Goal: Task Accomplishment & Management: Complete application form

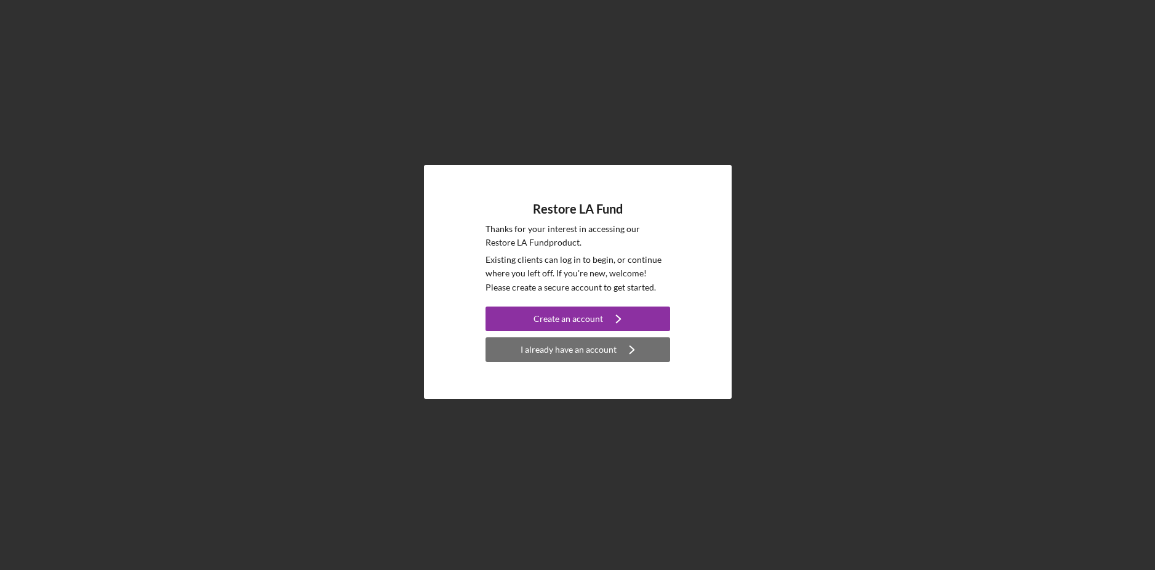
click at [593, 350] on div "I already have an account" at bounding box center [569, 349] width 96 height 25
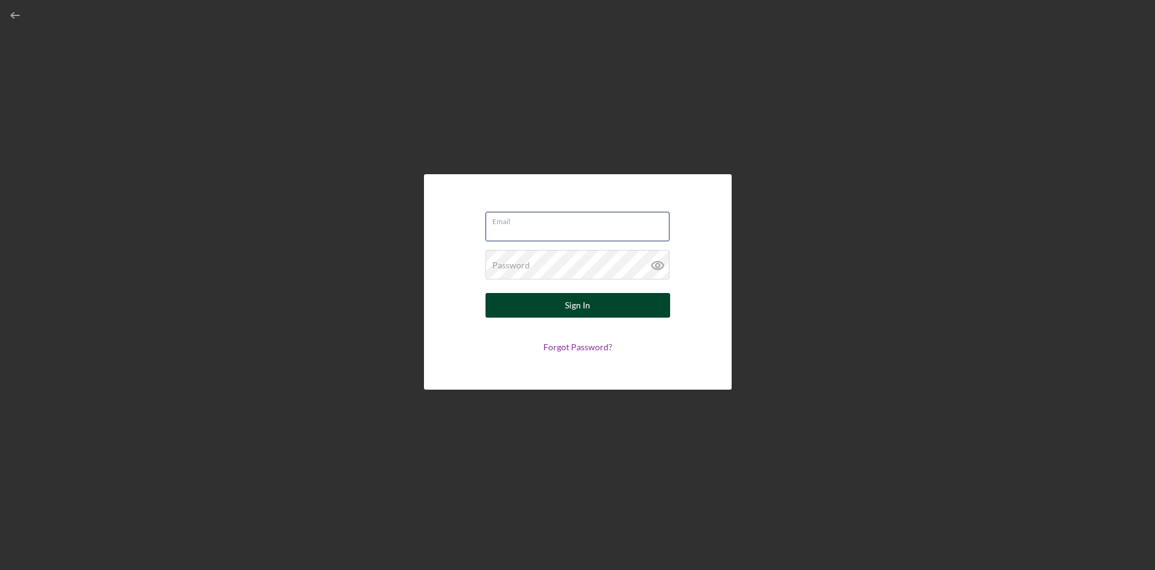
type input "stephen@jamesmedia.club"
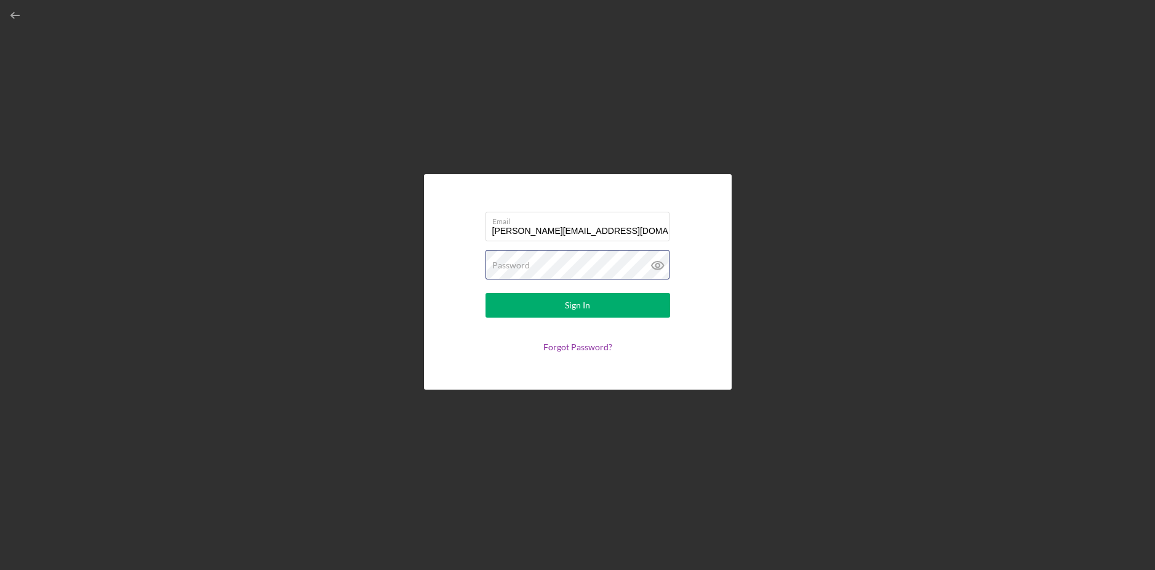
click at [577, 305] on button "Sign In" at bounding box center [578, 305] width 185 height 25
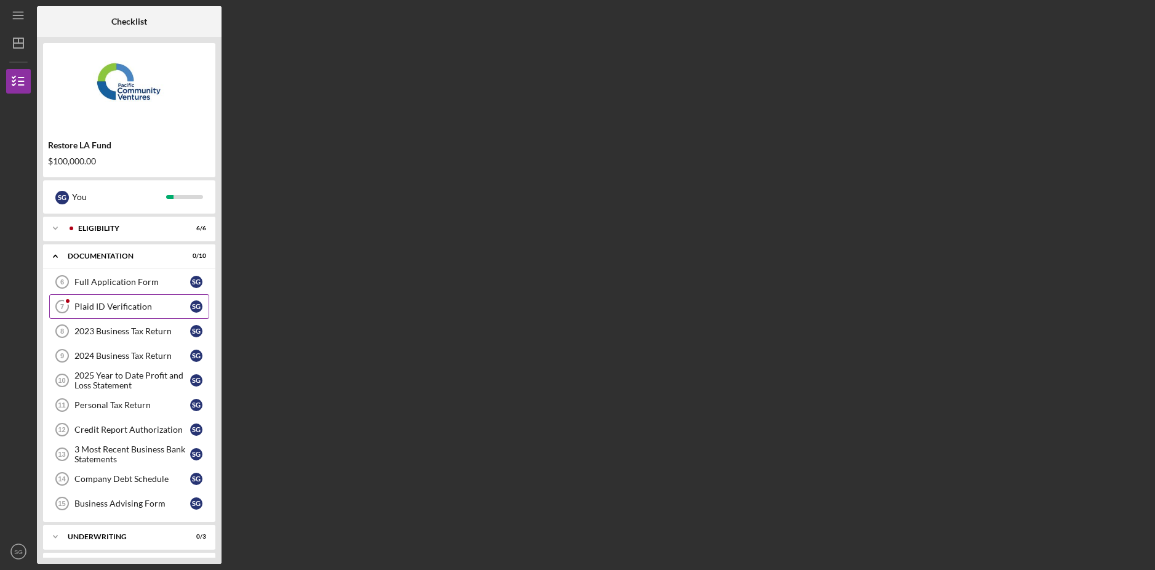
click at [122, 310] on div "Plaid ID Verification" at bounding box center [132, 307] width 116 height 10
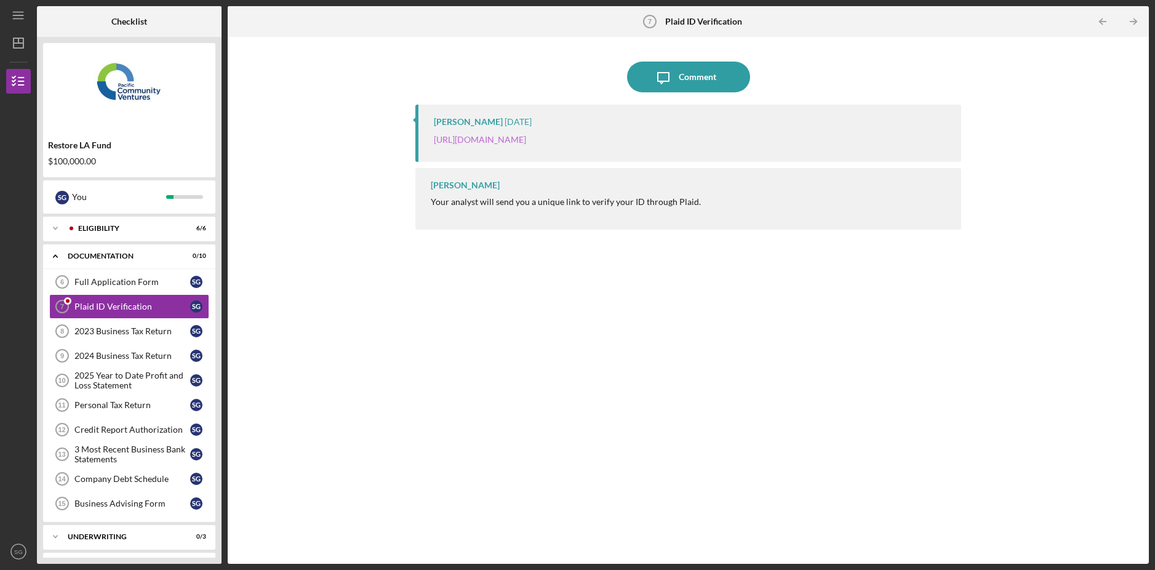
click at [526, 142] on link "[URL][DOMAIN_NAME]" at bounding box center [480, 139] width 92 height 10
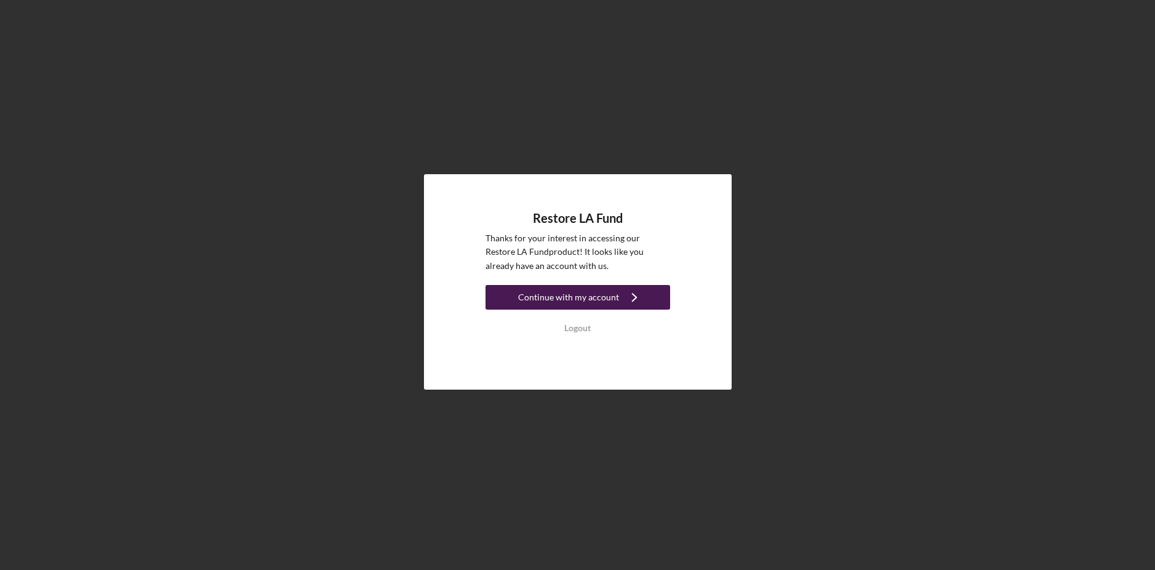
click at [612, 295] on div "Continue with my account" at bounding box center [568, 297] width 101 height 25
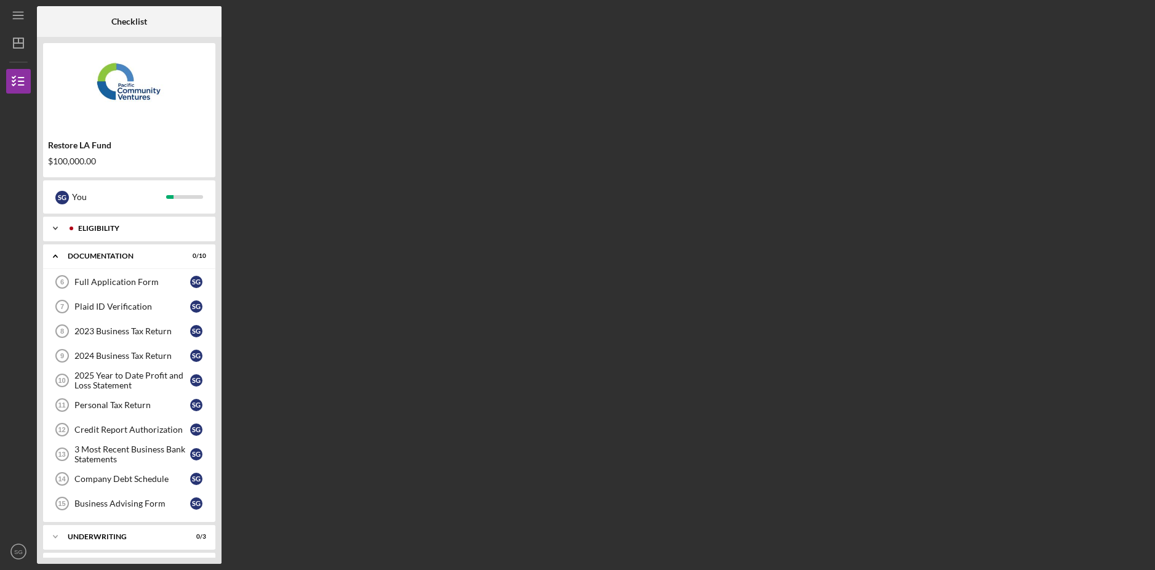
click at [117, 222] on div "Icon/Expander Eligibility 6 / 6" at bounding box center [129, 228] width 172 height 25
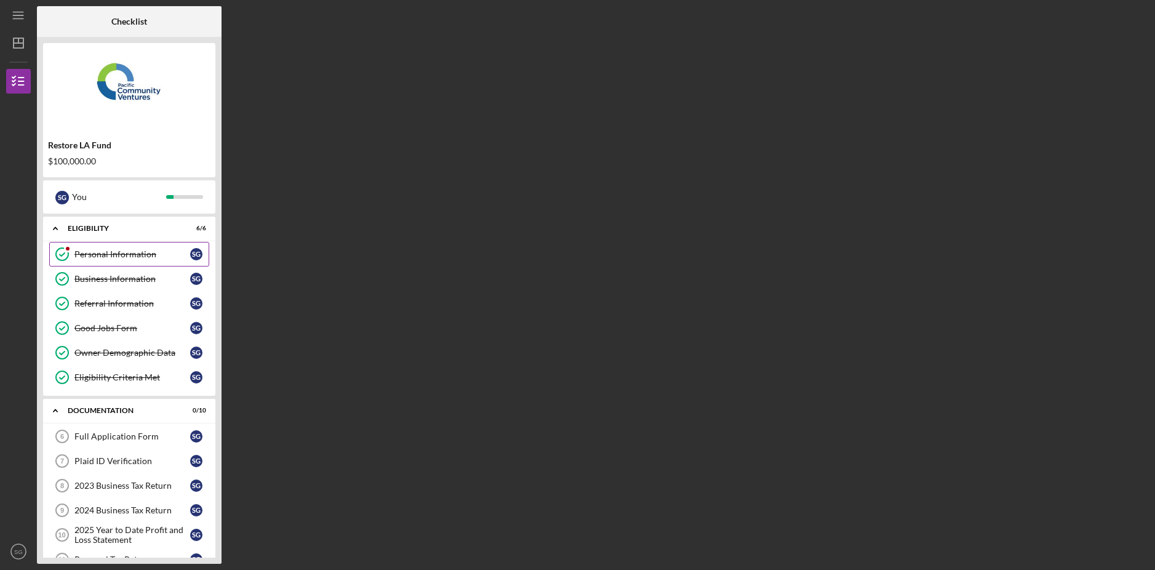
click at [156, 262] on link "Personal Information Personal Information S G" at bounding box center [129, 254] width 160 height 25
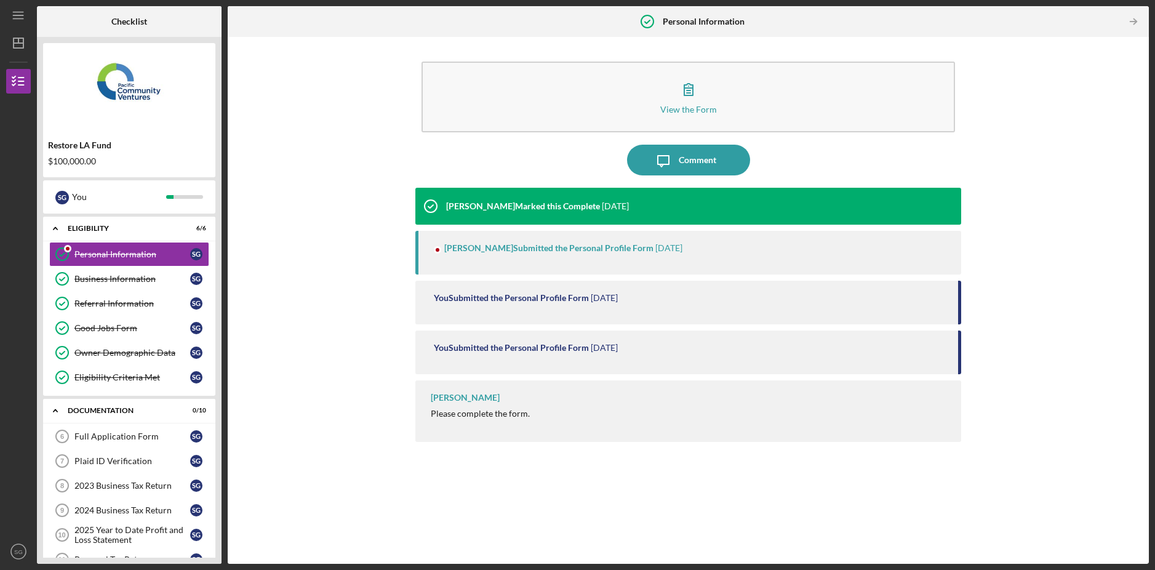
click at [536, 247] on div "[PERSON_NAME] Submitted the Personal Profile Form" at bounding box center [548, 248] width 209 height 10
click at [559, 260] on div "[PERSON_NAME] Submitted the Personal Profile Form [DATE]" at bounding box center [687, 253] width 545 height 44
click at [452, 400] on div "[PERSON_NAME]" at bounding box center [465, 398] width 69 height 10
click at [453, 398] on div "[PERSON_NAME]" at bounding box center [465, 398] width 69 height 10
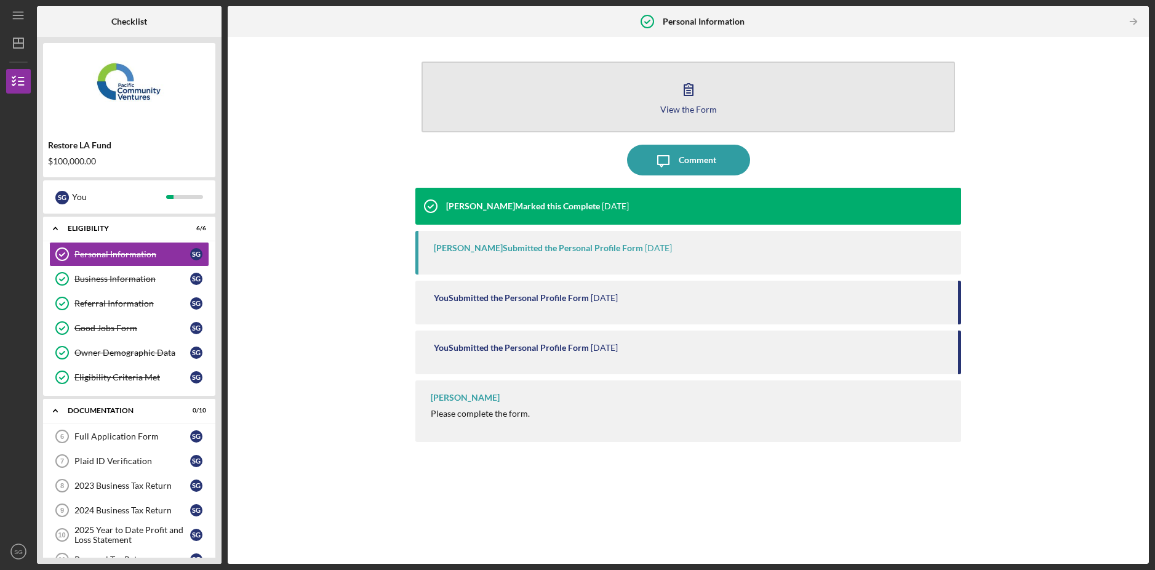
click at [687, 102] on icon "button" at bounding box center [688, 89] width 31 height 31
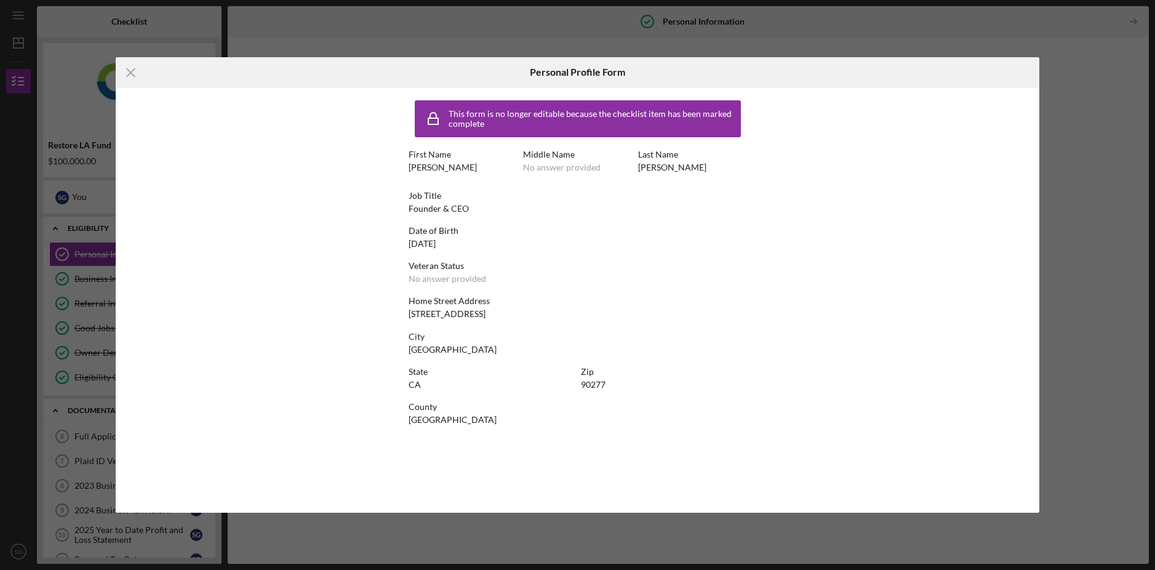
click at [574, 164] on div "No answer provided" at bounding box center [562, 167] width 78 height 10
click at [498, 119] on div "This form is no longer editable because the checklist item has been marked comp…" at bounding box center [593, 119] width 289 height 20
click at [406, 52] on div "Icon/Menu Close Personal Profile Form This form is no longer editable because t…" at bounding box center [577, 285] width 1155 height 570
click at [116, 65] on icon "Icon/Menu Close" at bounding box center [131, 72] width 31 height 31
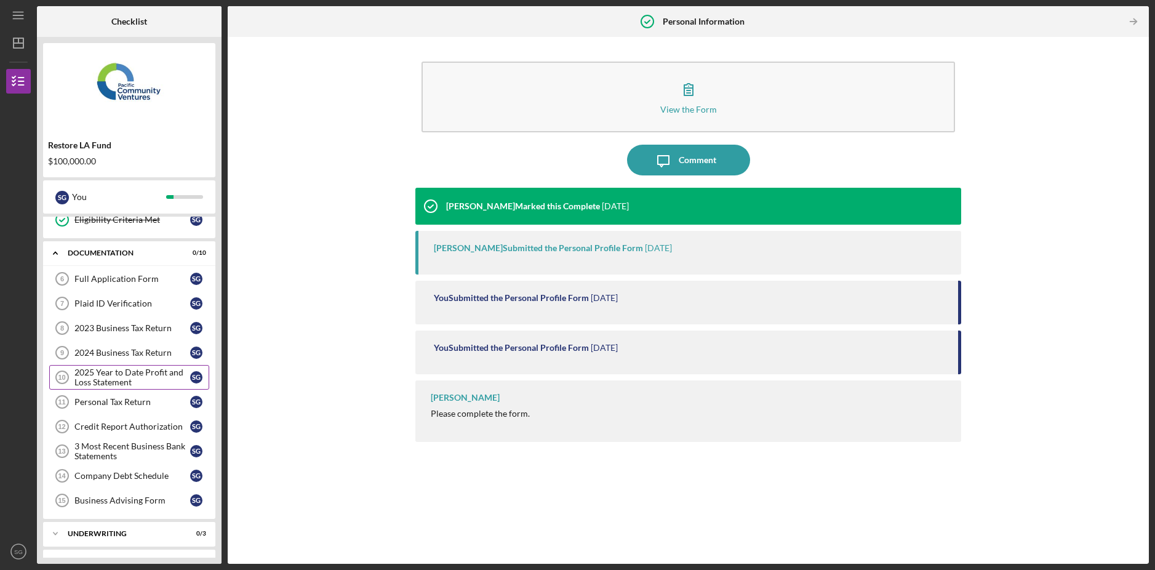
scroll to position [180, 0]
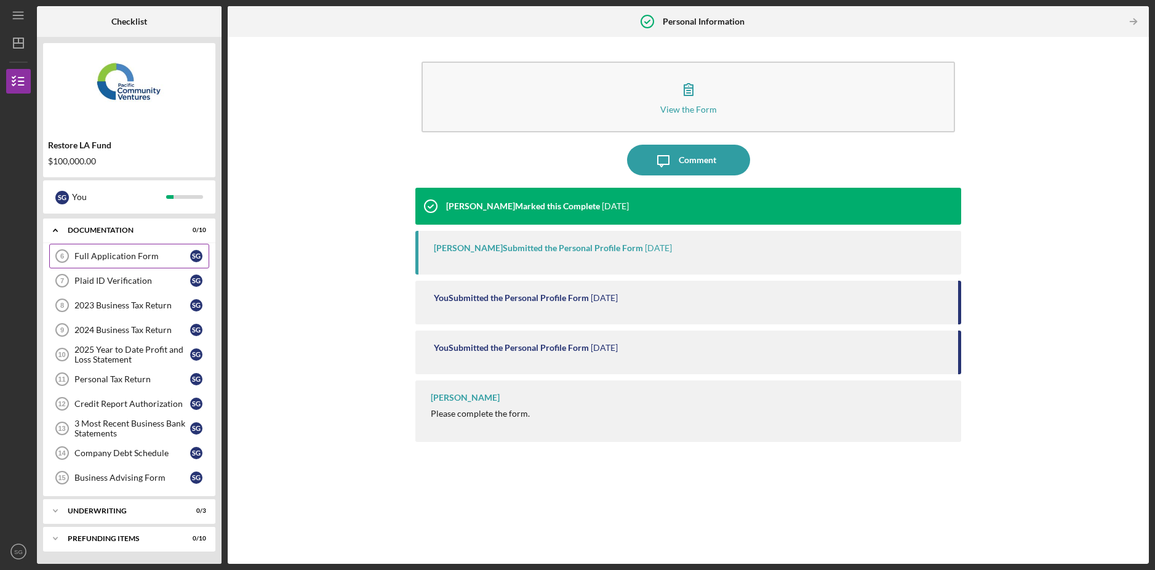
click at [119, 263] on link "Full Application Form 6 Full Application Form S G" at bounding box center [129, 256] width 160 height 25
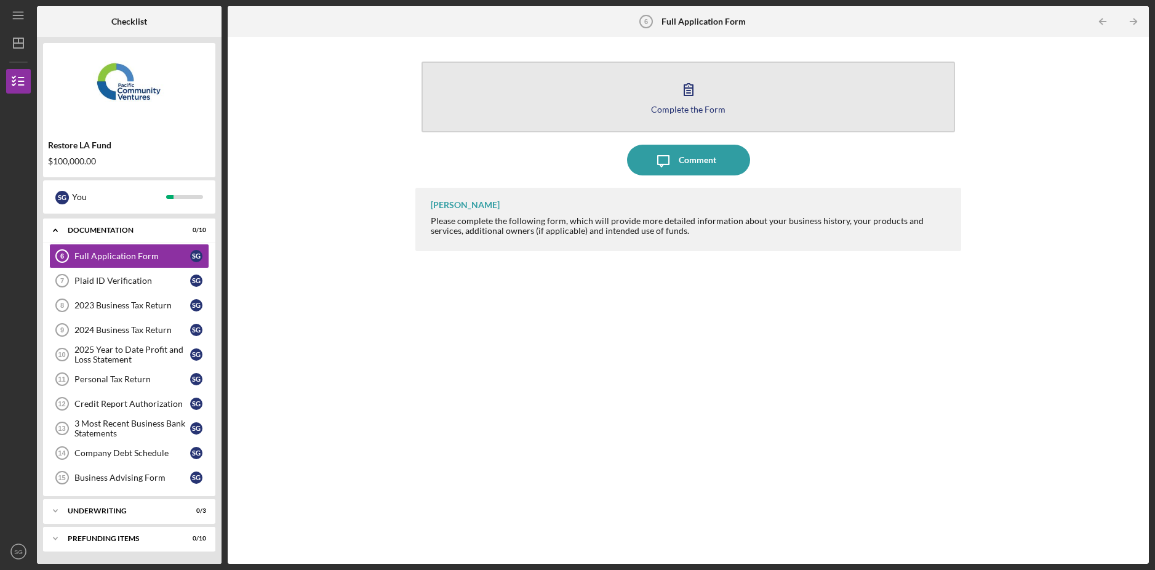
click at [690, 111] on div "Complete the Form" at bounding box center [688, 109] width 74 height 9
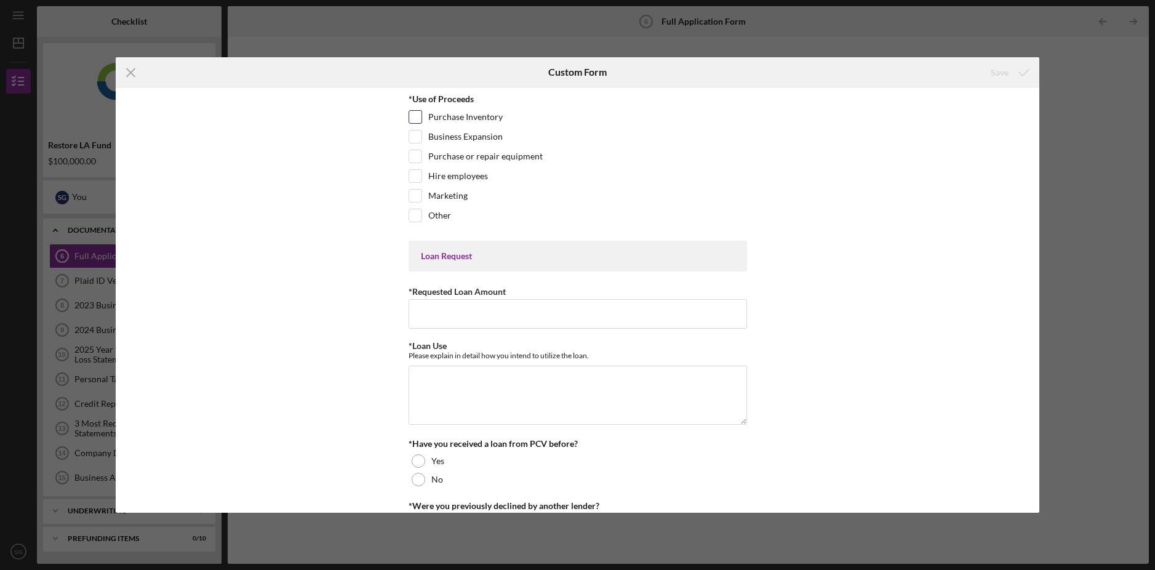
click at [415, 118] on input "Purchase Inventory" at bounding box center [415, 117] width 12 height 12
checkbox input "true"
click at [415, 131] on input "Business Expansion" at bounding box center [415, 136] width 12 height 12
checkbox input "true"
click at [415, 156] on input "Purchase or repair equipment" at bounding box center [415, 156] width 12 height 12
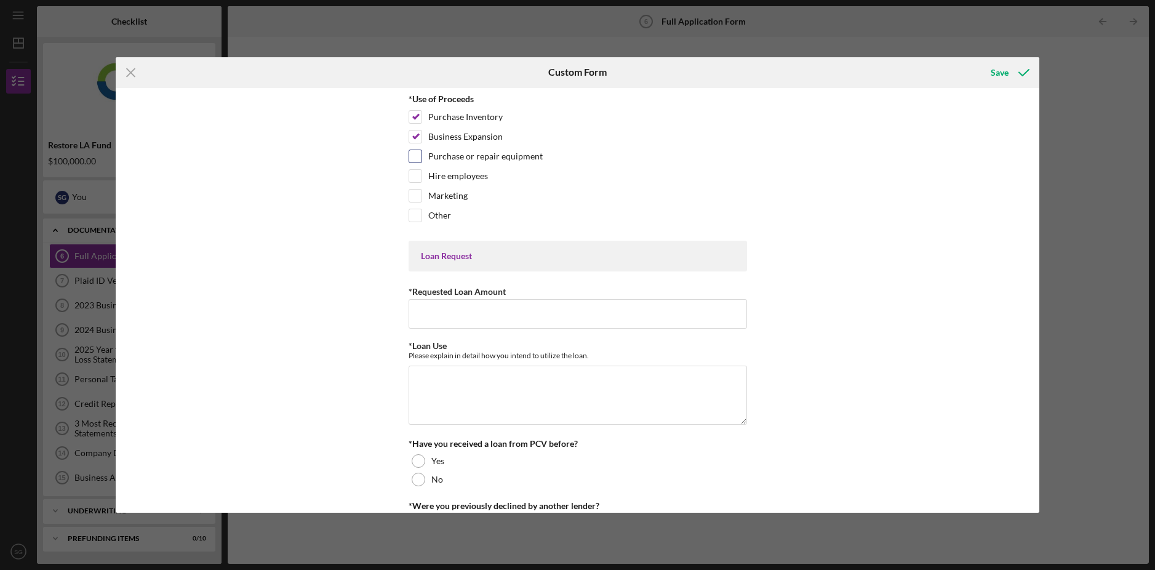
checkbox input "true"
click at [413, 175] on input "Hire employees" at bounding box center [415, 176] width 12 height 12
checkbox input "true"
click at [414, 191] on input "Marketing" at bounding box center [415, 196] width 12 height 12
checkbox input "true"
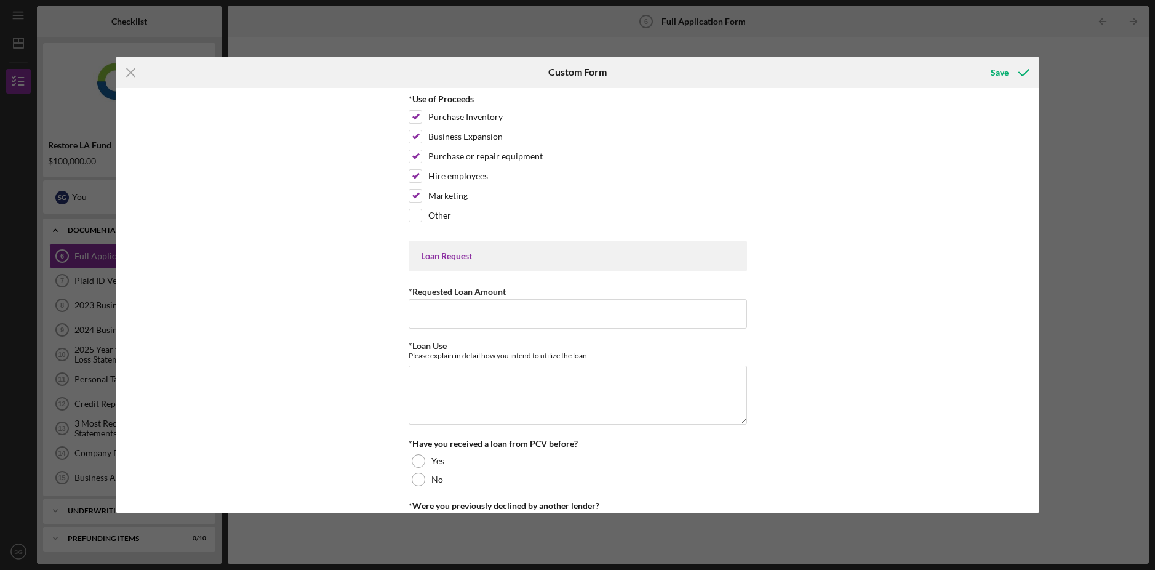
scroll to position [99, 0]
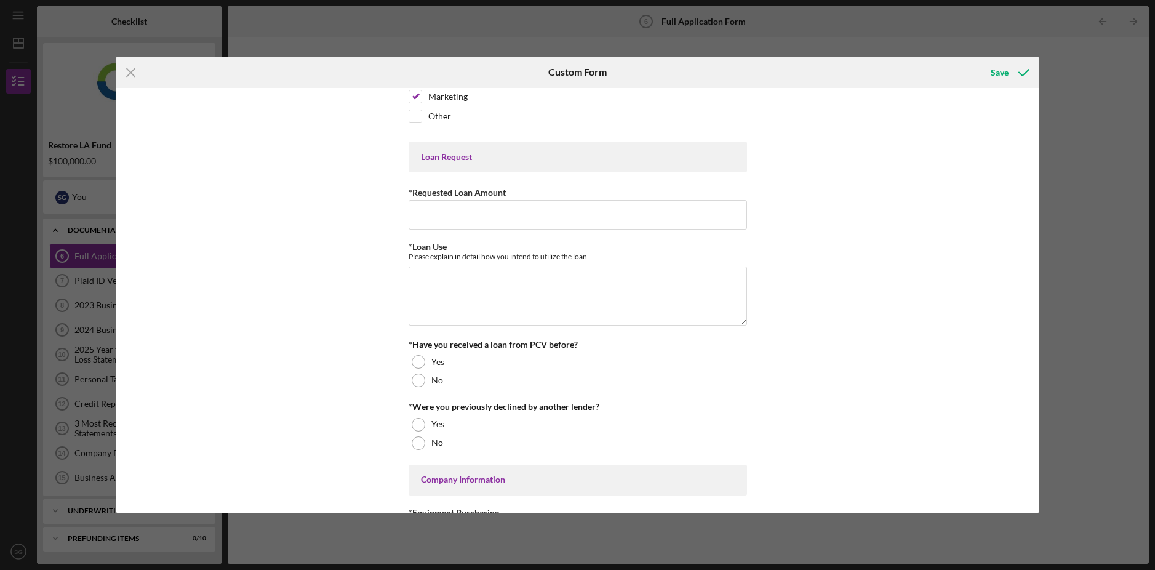
click at [433, 159] on div "Loan Request" at bounding box center [578, 157] width 314 height 10
click at [444, 219] on input "*Requested Loan Amount" at bounding box center [578, 215] width 339 height 30
type input "$500,000"
click at [542, 281] on textarea "*Loan Use" at bounding box center [578, 296] width 339 height 59
type textarea "E"
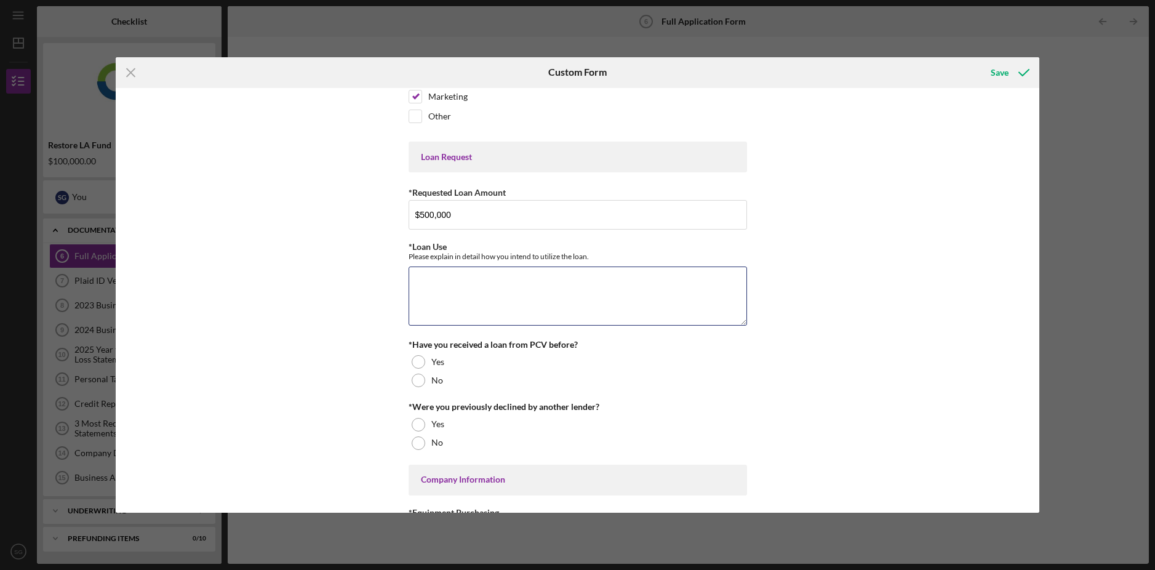
type textarea "P"
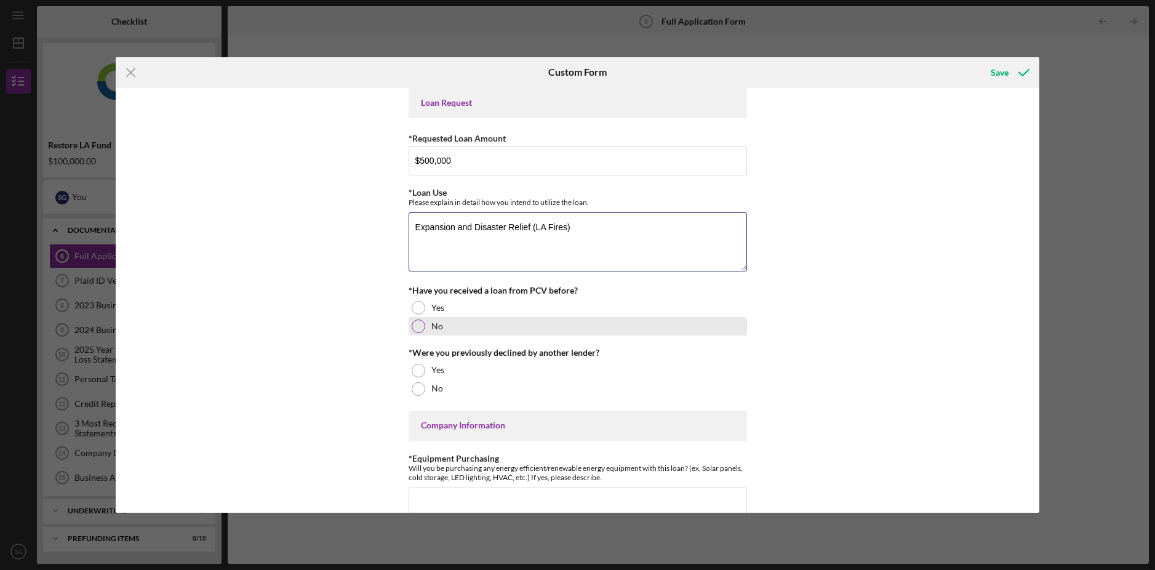
type textarea "Expansion and Disaster Relief (LA Fires)"
click at [431, 323] on label "No" at bounding box center [437, 326] width 12 height 10
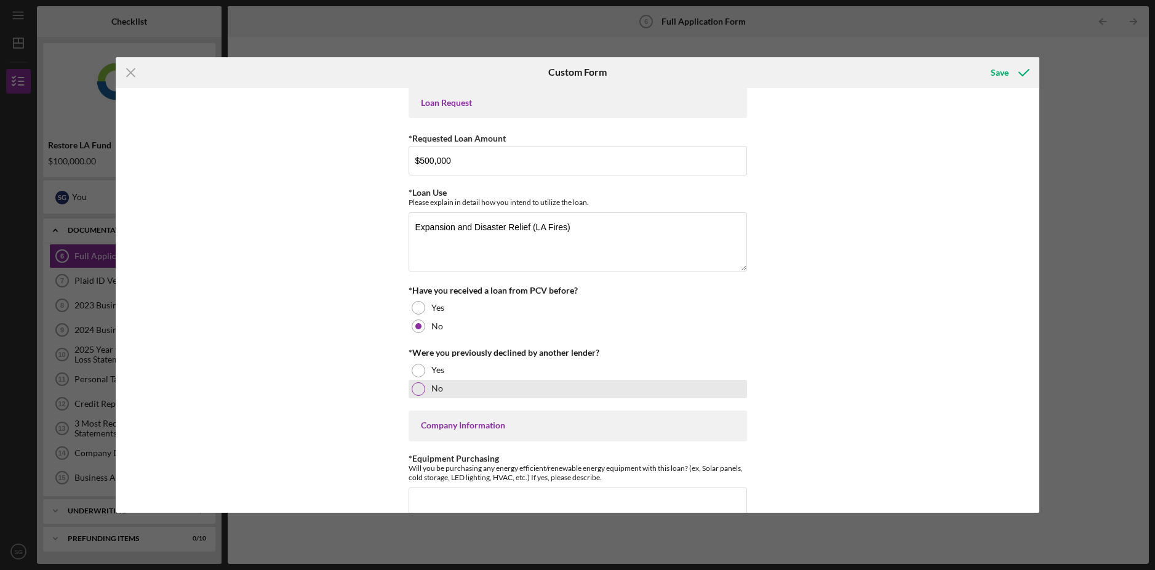
click at [468, 385] on div "No" at bounding box center [578, 389] width 339 height 18
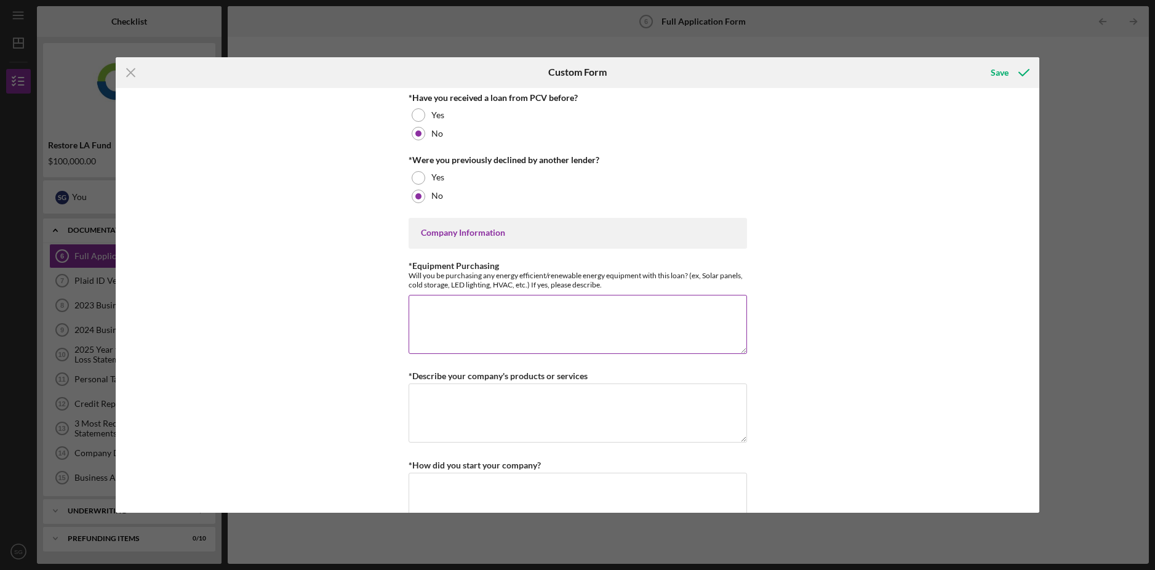
click at [510, 309] on textarea "*Equipment Purchasing" at bounding box center [578, 324] width 339 height 59
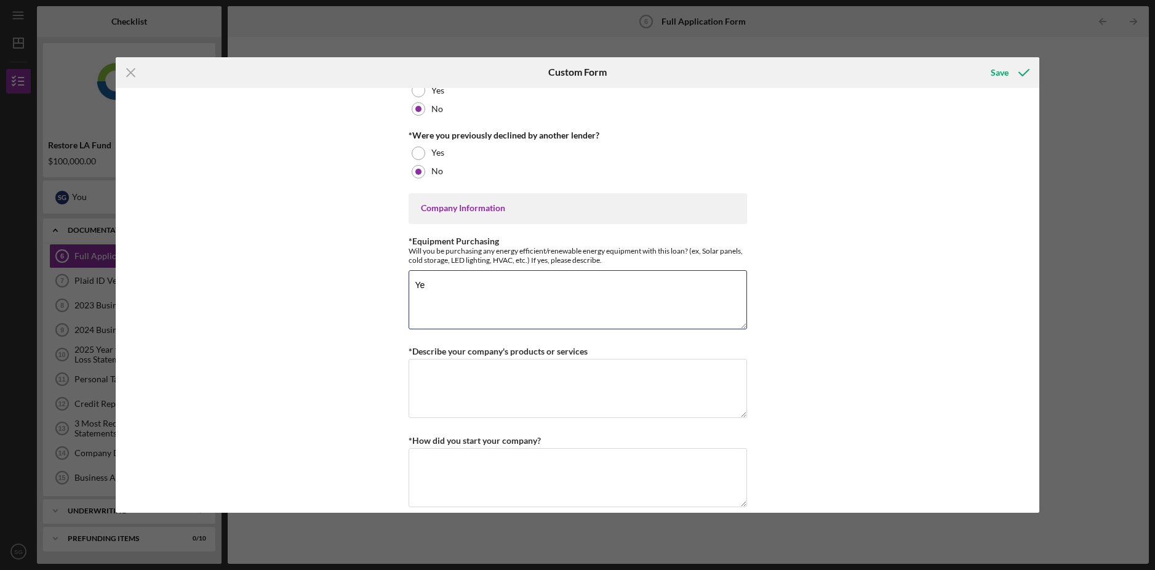
type textarea "Y"
drag, startPoint x: 704, startPoint y: 249, endPoint x: 739, endPoint y: 254, distance: 34.7
click at [741, 251] on div "Will you be purchasing any energy efficient/renewable energy equipment with thi…" at bounding box center [578, 255] width 339 height 18
copy div "olar panels"
click at [476, 291] on textarea "Yes," at bounding box center [578, 299] width 339 height 59
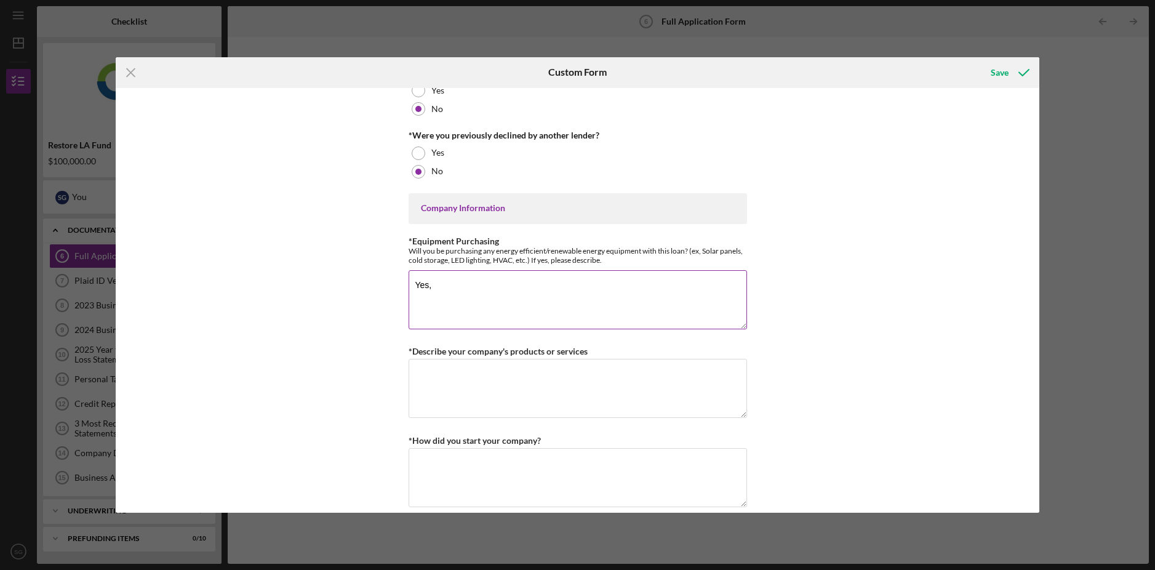
paste textarea "olar panels"
drag, startPoint x: 432, startPoint y: 284, endPoint x: 454, endPoint y: 287, distance: 22.4
click at [432, 284] on textarea "Yes, olar panels" at bounding box center [578, 299] width 339 height 59
click at [451, 261] on div "Will you be purchasing any energy efficient/renewable energy equipment with thi…" at bounding box center [578, 255] width 339 height 18
drag, startPoint x: 449, startPoint y: 262, endPoint x: 525, endPoint y: 261, distance: 75.7
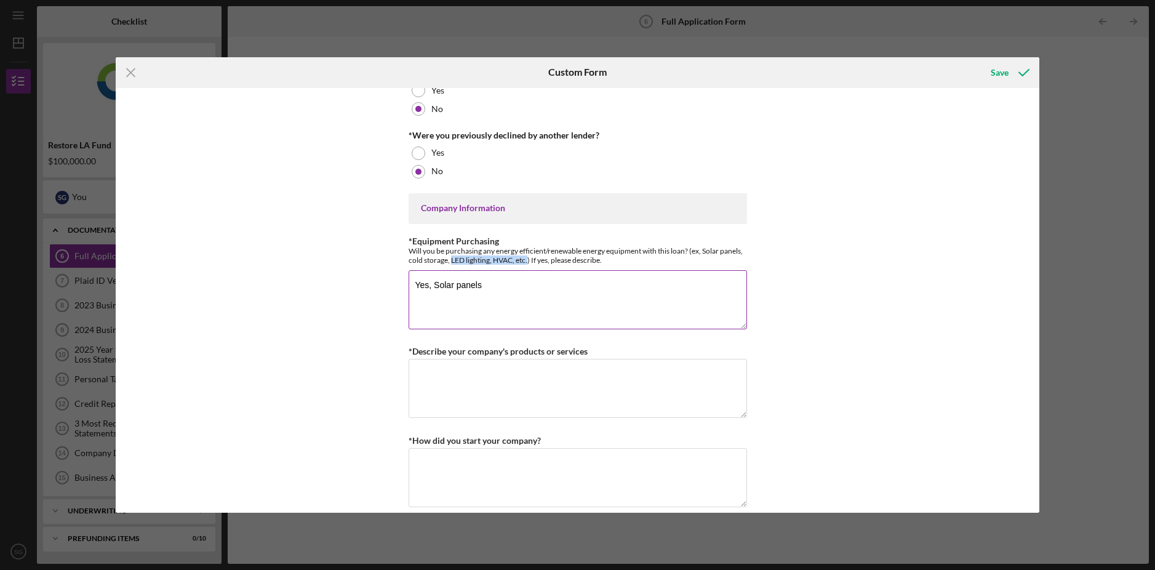
click at [525, 261] on div "Will you be purchasing any energy efficient/renewable energy equipment with thi…" at bounding box center [578, 255] width 339 height 18
copy div "LED lighting, HVAC, etc."
click at [502, 285] on textarea "Yes, Solar panels" at bounding box center [578, 299] width 339 height 59
paste textarea "LED lighting, HVAC, etc."
drag, startPoint x: 568, startPoint y: 285, endPoint x: 600, endPoint y: 287, distance: 32.1
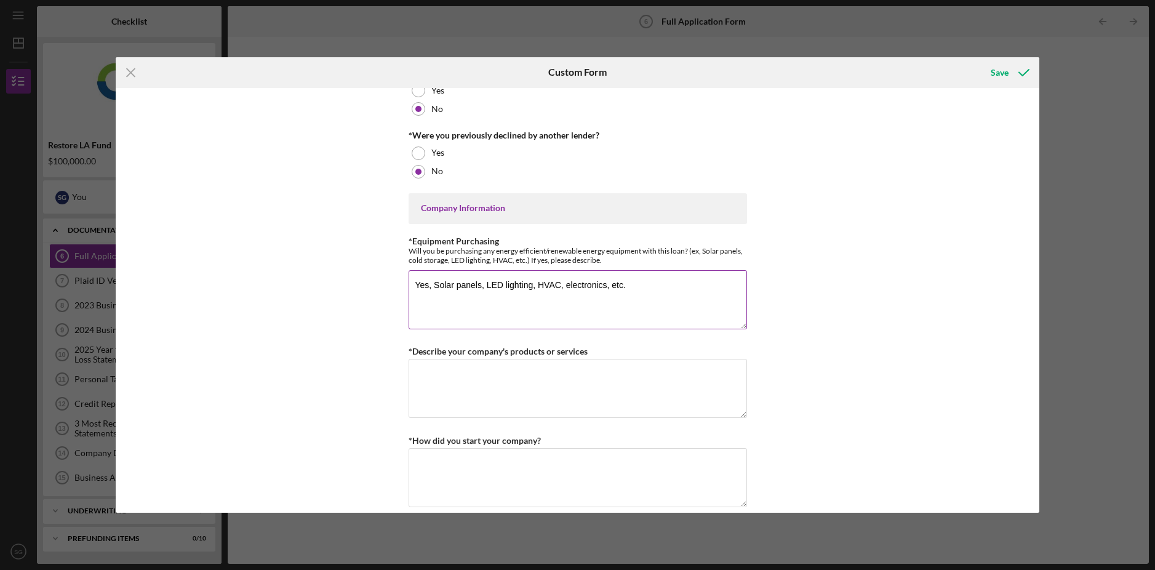
click at [568, 284] on textarea "Yes, Solar panels, LED lighting, HVAC, electronics, etc." at bounding box center [578, 299] width 339 height 59
type textarea "Yes, Solar panels, LED lighting, HVAC, Electronics, etc."
click at [534, 385] on textarea "*Describe your company's products or services" at bounding box center [578, 388] width 339 height 59
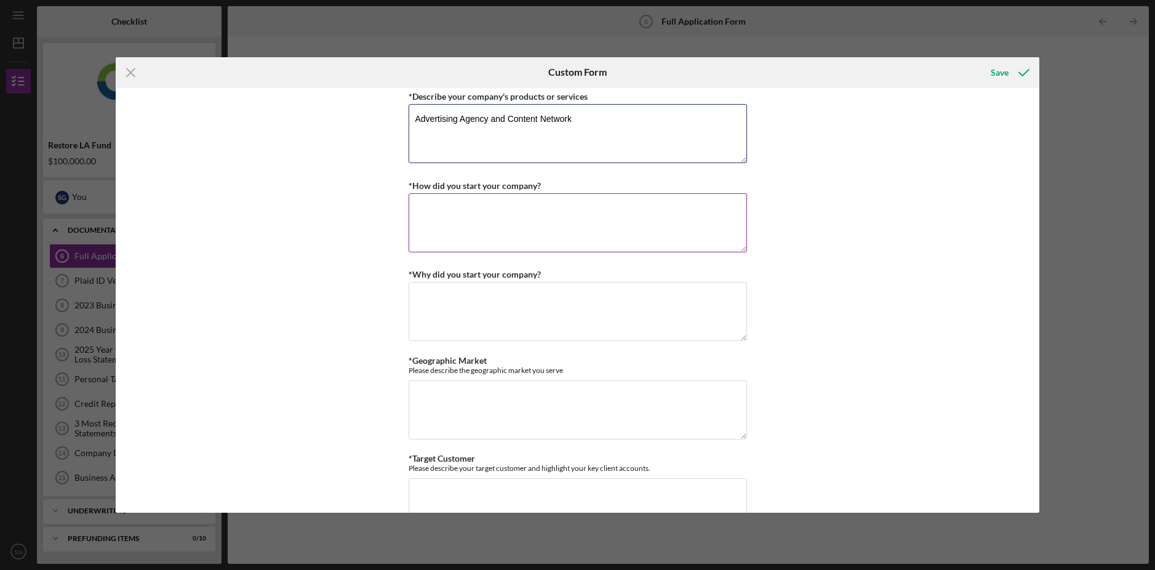
type textarea "Advertising Agency and Content Network"
click at [445, 198] on textarea "*How did you start your company?" at bounding box center [578, 222] width 339 height 59
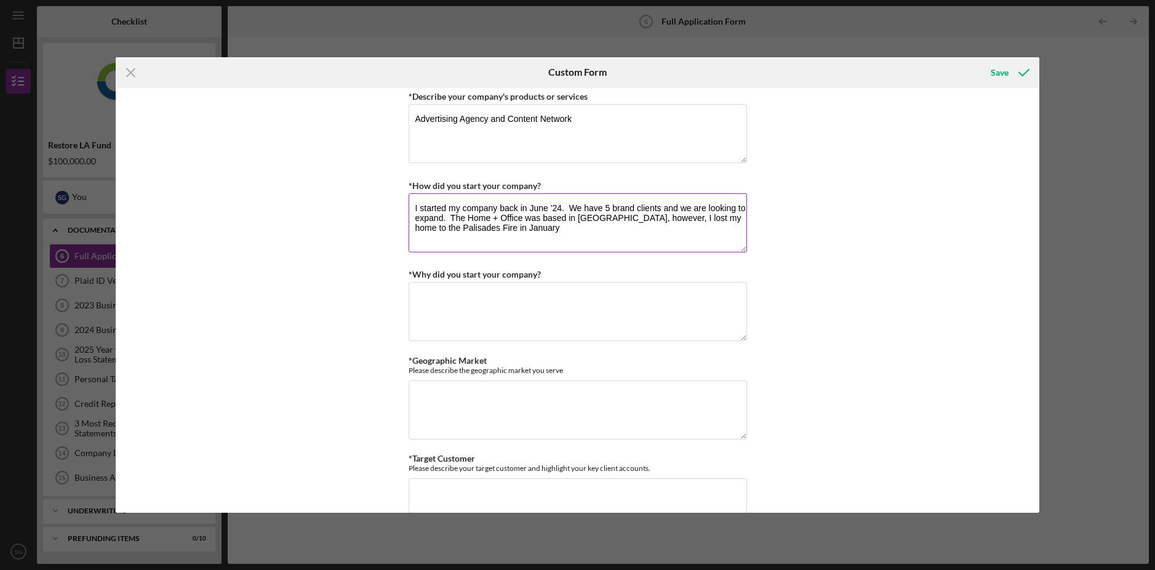
click at [697, 221] on textarea "I started my company back in June '24. We have 5 brand clients and we are looki…" at bounding box center [578, 222] width 339 height 59
click at [579, 228] on textarea "I started my company back in June '24. We have 5 brand clients and we are looki…" at bounding box center [578, 222] width 339 height 59
type textarea "I started my company back in June '24. We have 5 brand clients and we are looki…"
click at [484, 307] on textarea "*Why did you start your company?" at bounding box center [578, 311] width 339 height 59
click at [540, 293] on textarea "I love advertising and have a tone of experience in the" at bounding box center [578, 311] width 339 height 59
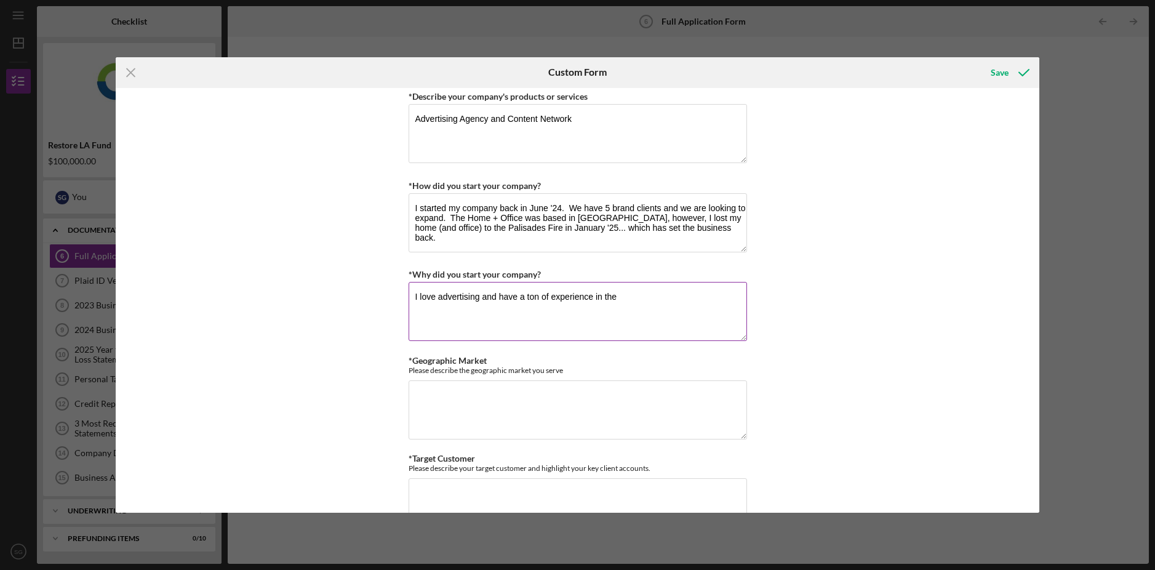
click at [624, 295] on textarea "I love advertising and have a ton of experience in the" at bounding box center [578, 311] width 339 height 59
paste textarea "[URL][DOMAIN_NAME][PERSON_NAME]"
type textarea "I love advertising and have a ton of experience in the space. It was time to st…"
click at [457, 392] on textarea "*Geographic Market" at bounding box center [578, 409] width 339 height 59
type textarea "N"
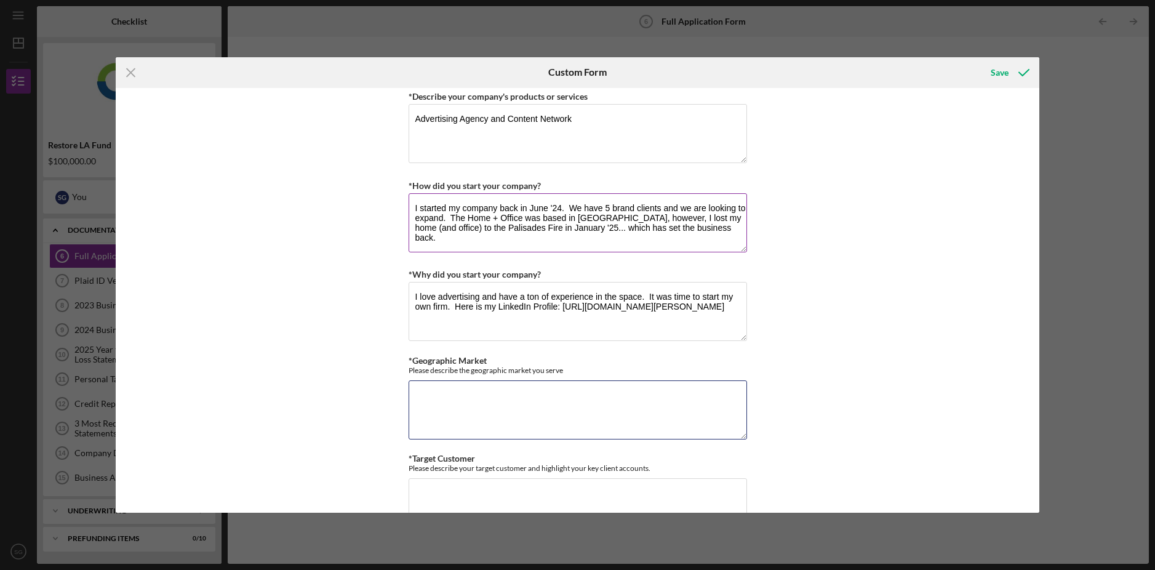
type textarea "S"
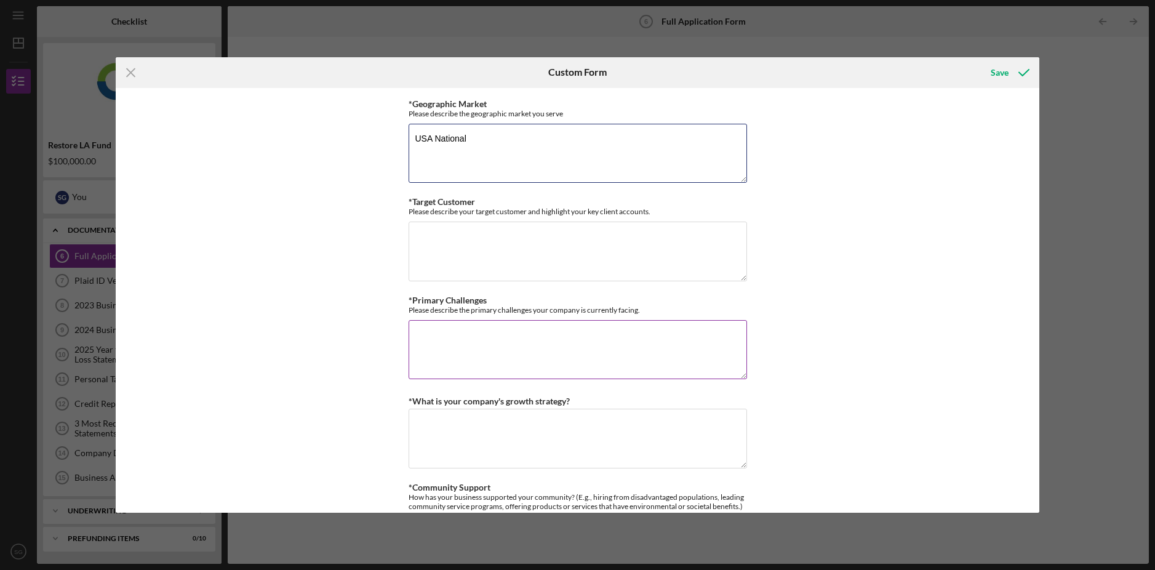
type textarea "USA National"
click at [433, 344] on textarea "*Primary Challenges" at bounding box center [578, 349] width 339 height 59
click at [596, 227] on textarea "*Target Customer" at bounding box center [578, 251] width 339 height 59
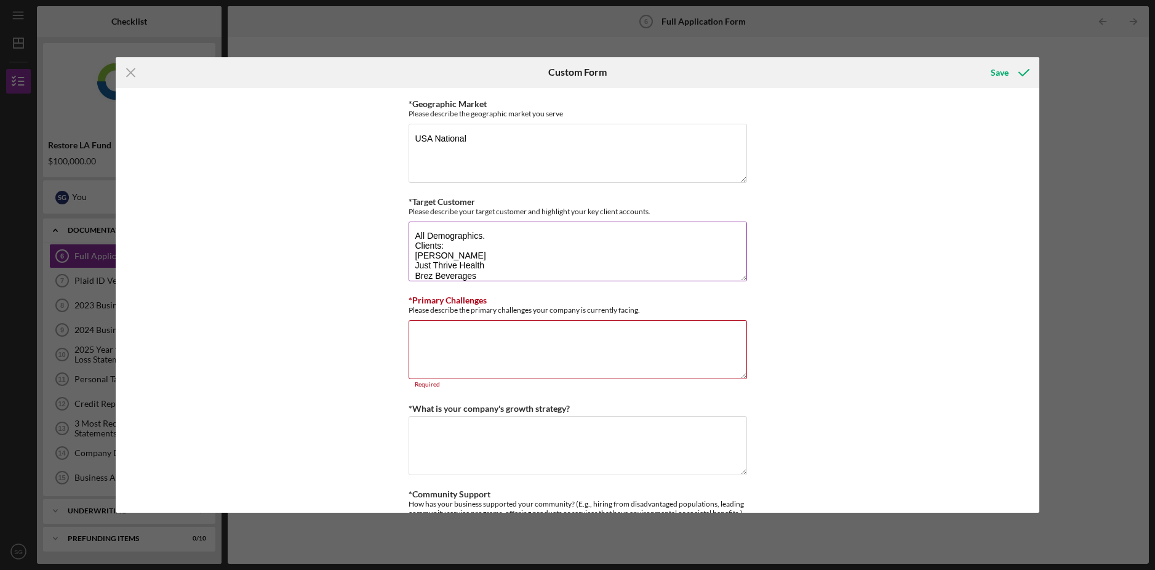
scroll to position [10, 0]
click at [416, 235] on textarea "All Demographics. Clients: [PERSON_NAME] Just Thrive Health Brez Beverages" at bounding box center [578, 251] width 339 height 59
click at [508, 223] on textarea "All Demographics. Clients: [PERSON_NAME] Just Thrive Health Brez Beverages" at bounding box center [578, 251] width 339 height 59
click at [490, 246] on textarea "All Demographics in the [GEOGRAPHIC_DATA]. Clients: [PERSON_NAME] Just Thrive H…" at bounding box center [578, 251] width 339 height 59
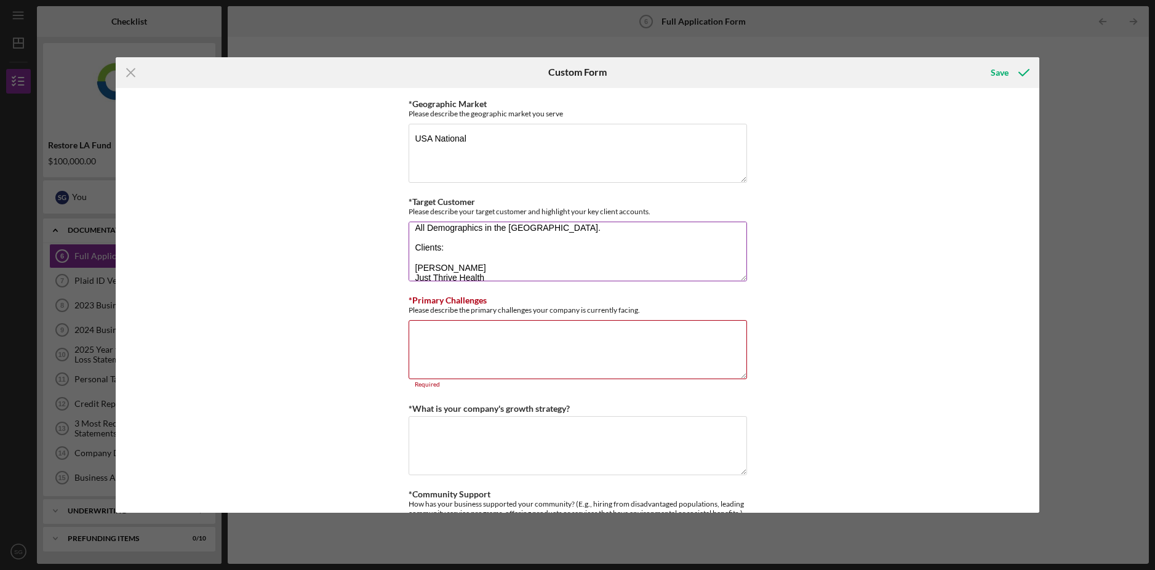
scroll to position [34, 0]
click at [492, 262] on textarea "All Demographics in the [GEOGRAPHIC_DATA]. Clients: [PERSON_NAME] Just Thrive H…" at bounding box center [578, 251] width 339 height 59
click at [444, 276] on textarea "All Demographics in the [GEOGRAPHIC_DATA]. Clients: Paleovalley Just Thrive Hea…" at bounding box center [578, 251] width 339 height 59
type textarea "All Demographics in the [GEOGRAPHIC_DATA]. Clients: [PERSON_NAME] Just Thrive H…"
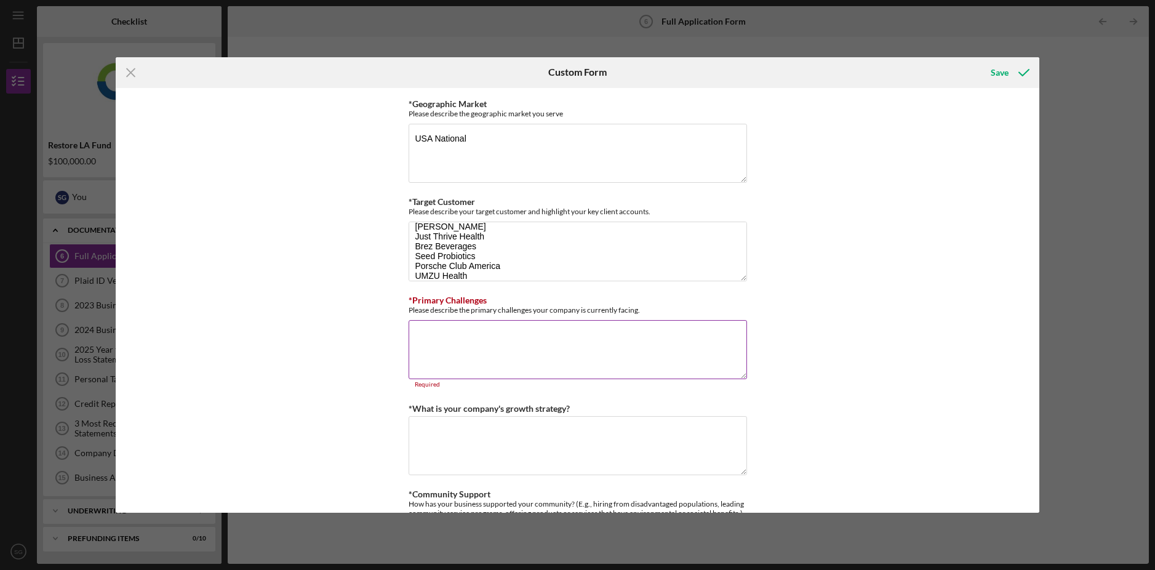
click at [511, 321] on textarea "*Primary Challenges" at bounding box center [578, 349] width 339 height 59
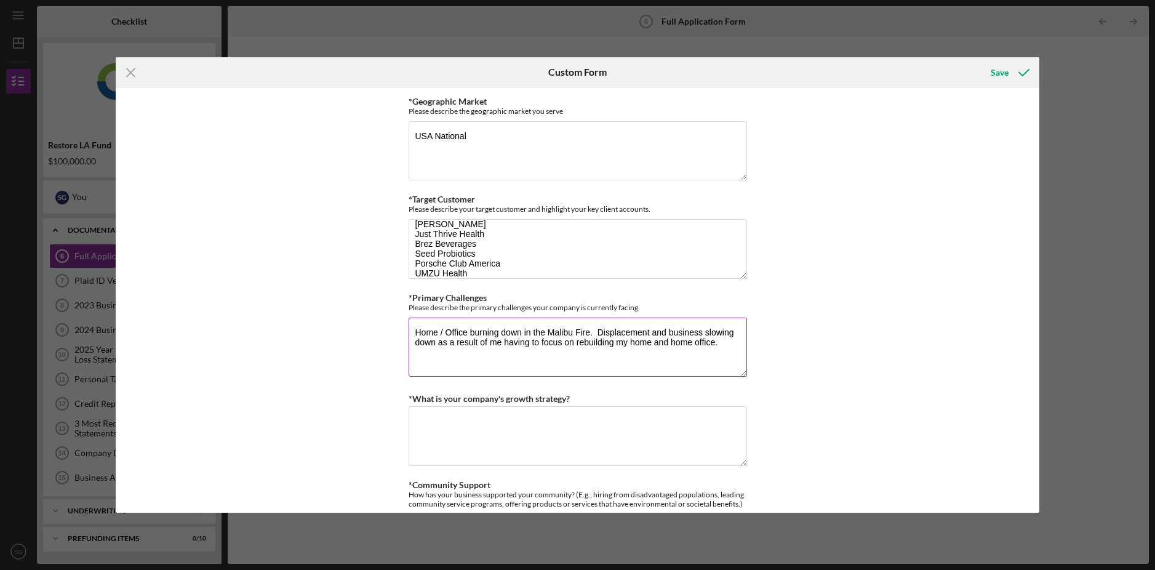
click at [545, 332] on textarea "Home / Office burning down in the Malibu Fire. Displacement and business slowin…" at bounding box center [578, 347] width 339 height 59
click at [631, 332] on textarea "Home / Office burning down in the [GEOGRAPHIC_DATA] / Malibu Fire. Displacement…" at bounding box center [578, 347] width 339 height 59
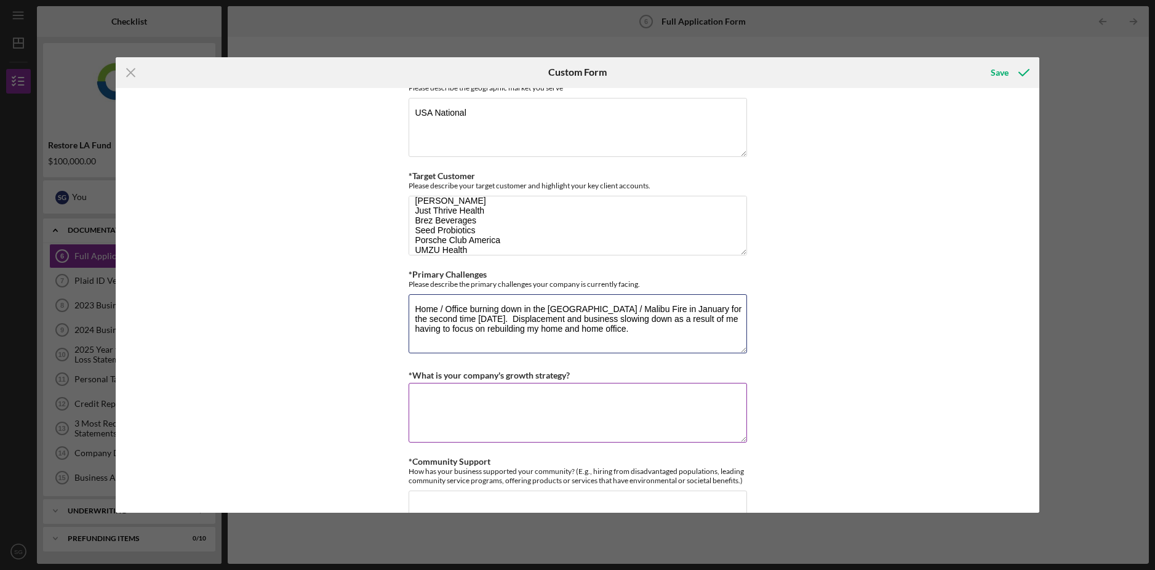
type textarea "Home / Office burning down in the [GEOGRAPHIC_DATA] / Malibu Fire in January fo…"
click at [475, 387] on textarea "*What is your company's growth strategy?" at bounding box center [578, 412] width 339 height 59
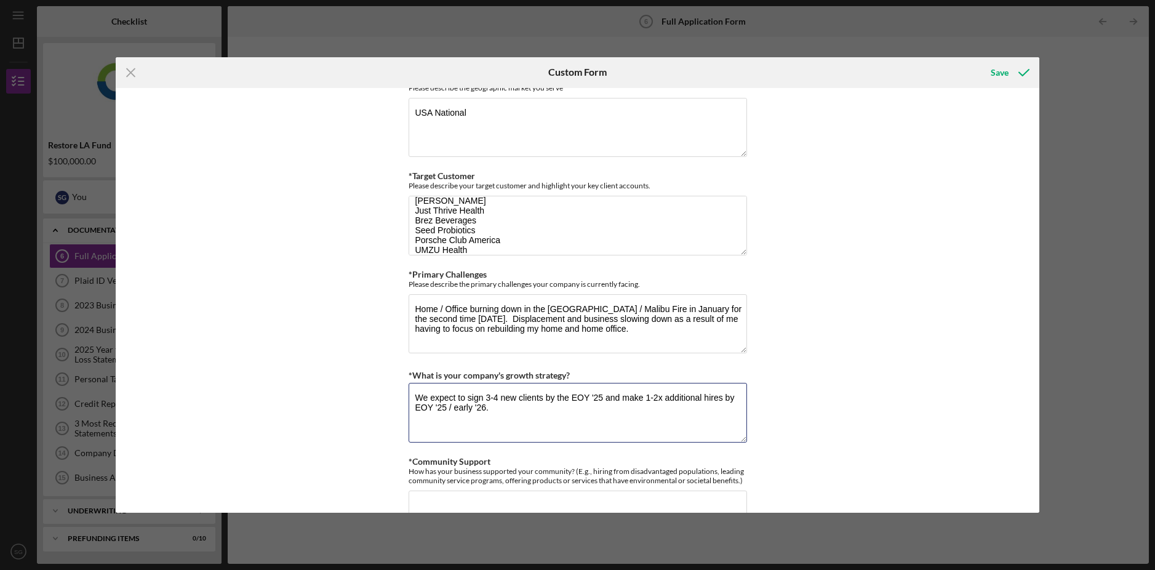
scroll to position [1161, 0]
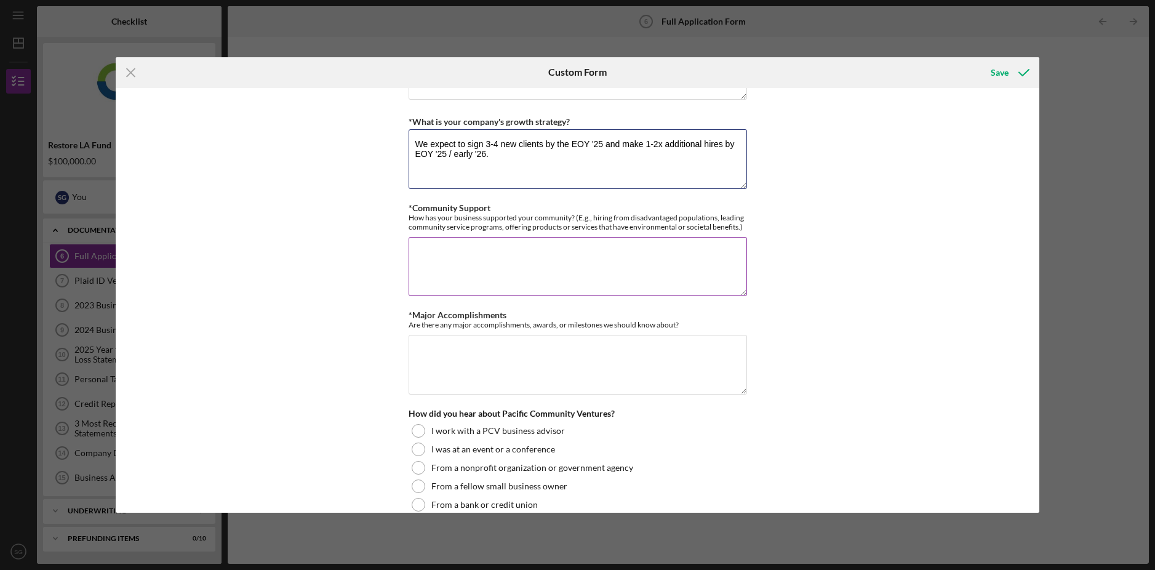
type textarea "We expect to sign 3-4 new clients by the EOY '25 and make 1-2x additional hires…"
click at [523, 237] on textarea "*Community Support" at bounding box center [578, 266] width 339 height 59
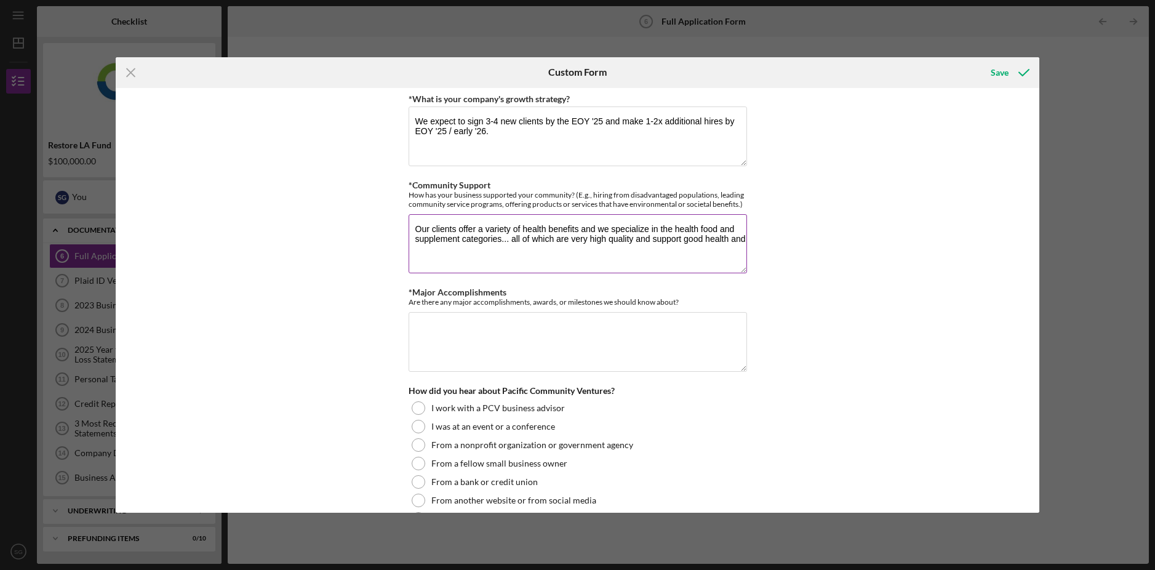
click at [700, 236] on textarea "Our clients offer a variety of health benefits and we specialize in the health …" at bounding box center [578, 243] width 339 height 59
click at [706, 235] on textarea "Our clients offer a variety of health benefits and we specialize in the health …" at bounding box center [578, 243] width 339 height 59
click at [522, 244] on textarea "Our clients offer a variety of health benefits and we specialize in the health …" at bounding box center [578, 243] width 339 height 59
type textarea "Our clients offer a variety of health benefits and we specialize in the health …"
click at [535, 320] on textarea "*Major Accomplishments" at bounding box center [578, 341] width 339 height 59
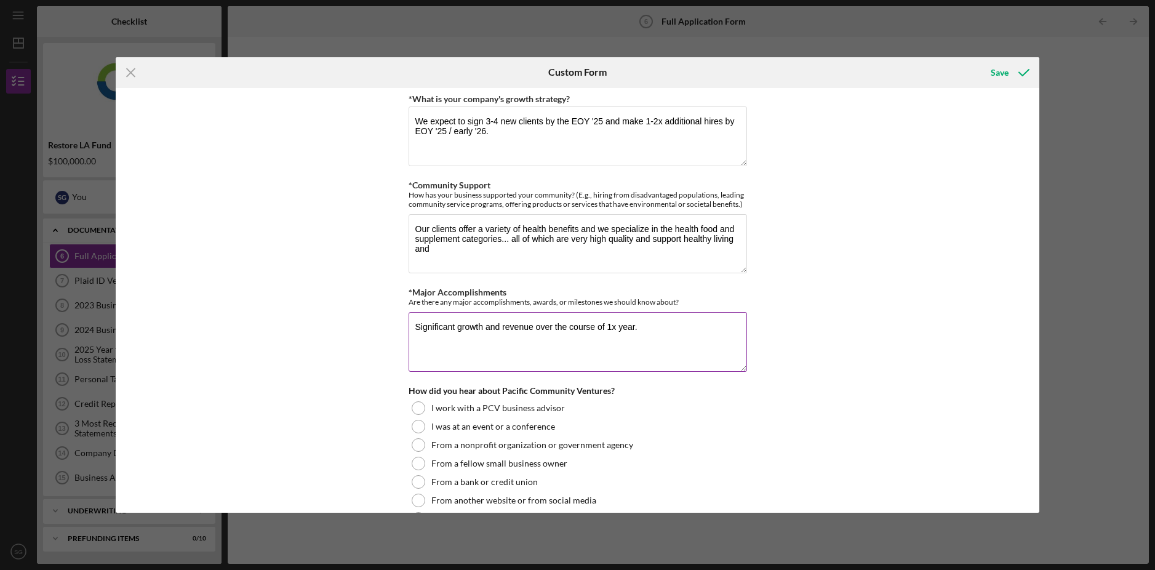
click at [492, 337] on textarea "Significant growth and revenue over the course of 1x year." at bounding box center [578, 341] width 339 height 59
click at [678, 321] on textarea "Significant growth and revenue over the course of 1x year." at bounding box center [578, 341] width 339 height 59
type textarea "Significant growth and revenue over the course of 1x year."
click at [573, 252] on textarea "Our clients offer a variety of health benefits and we specialize in the health …" at bounding box center [578, 243] width 339 height 59
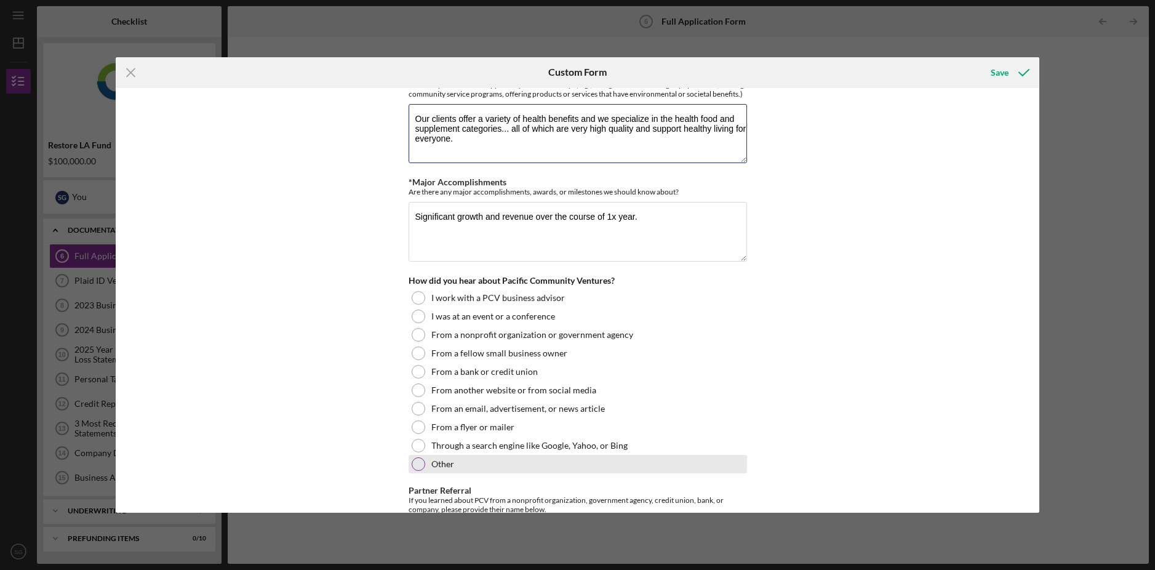
type textarea "Our clients offer a variety of health benefits and we specialize in the health …"
click at [435, 466] on div "Other" at bounding box center [578, 464] width 339 height 18
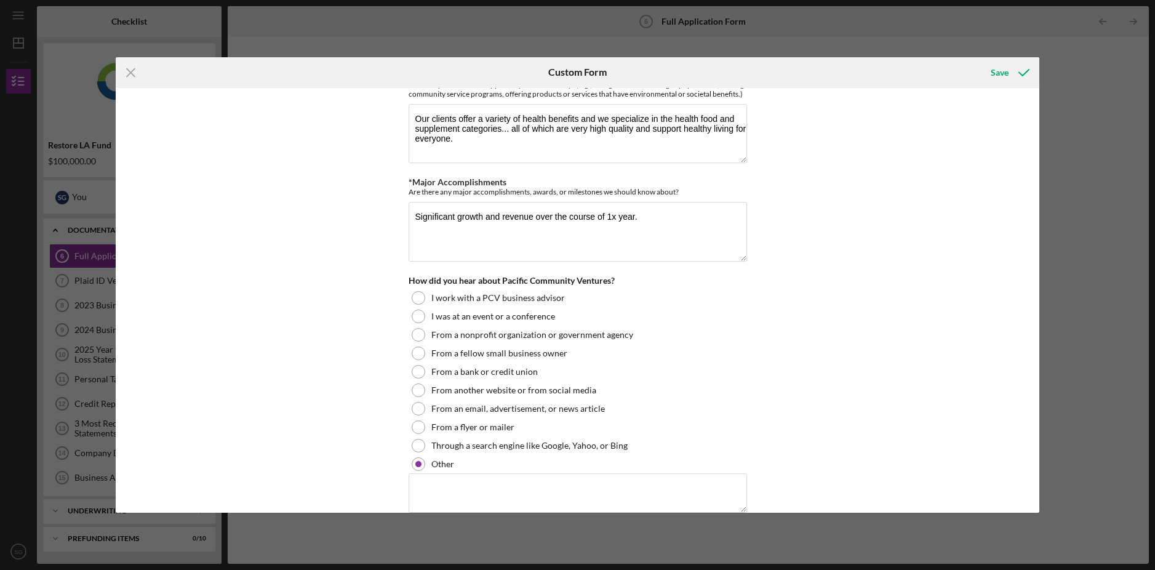
scroll to position [1418, 0]
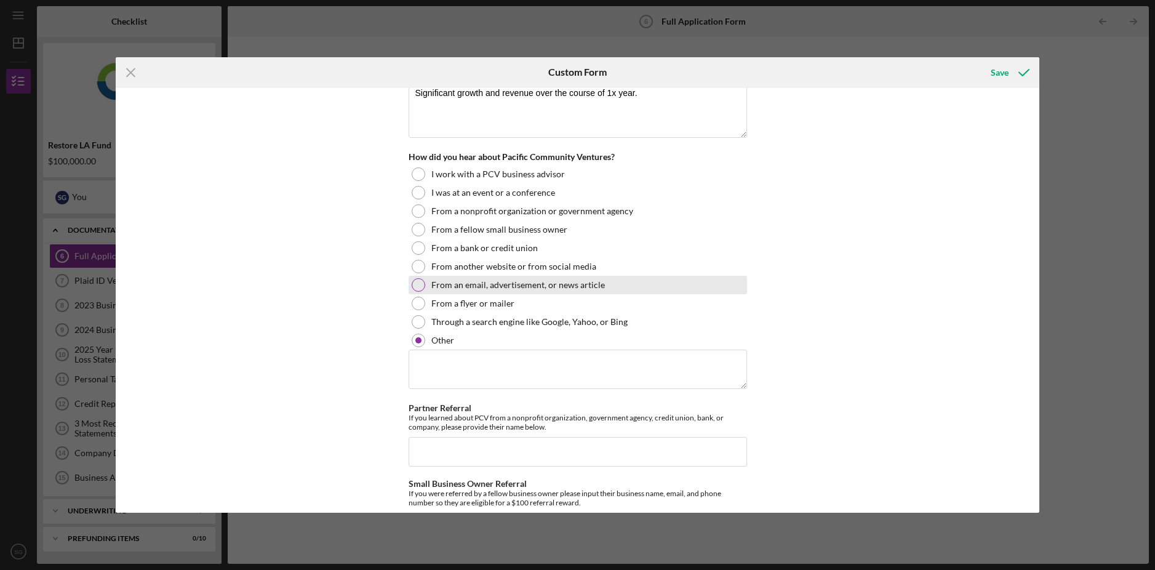
click at [454, 284] on label "From an email, advertisement, or news article" at bounding box center [518, 285] width 174 height 10
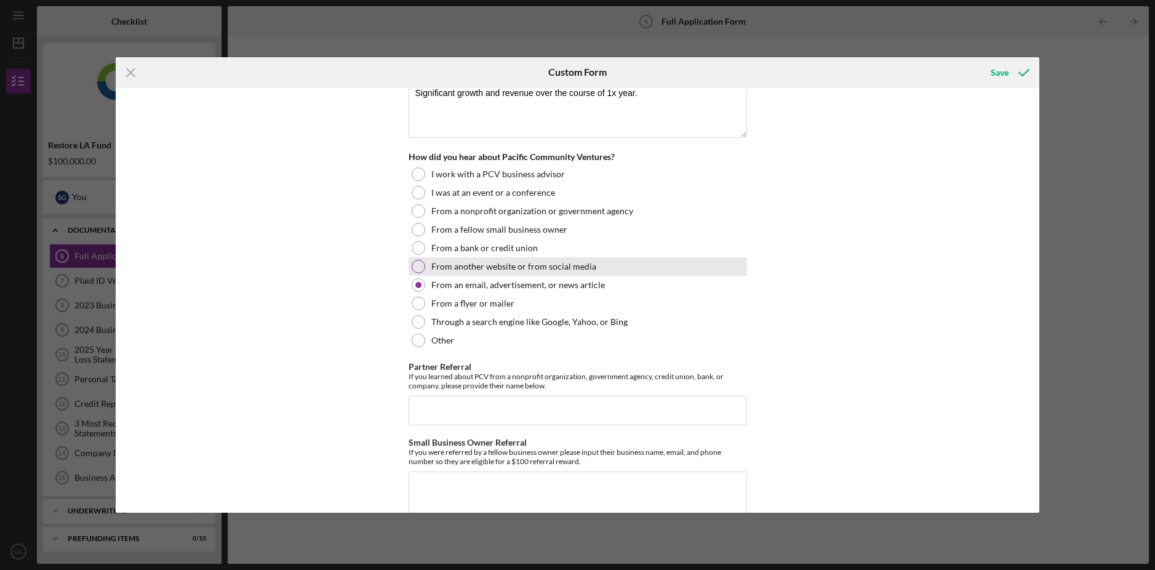
click at [473, 262] on label "From another website or from social media" at bounding box center [513, 267] width 165 height 10
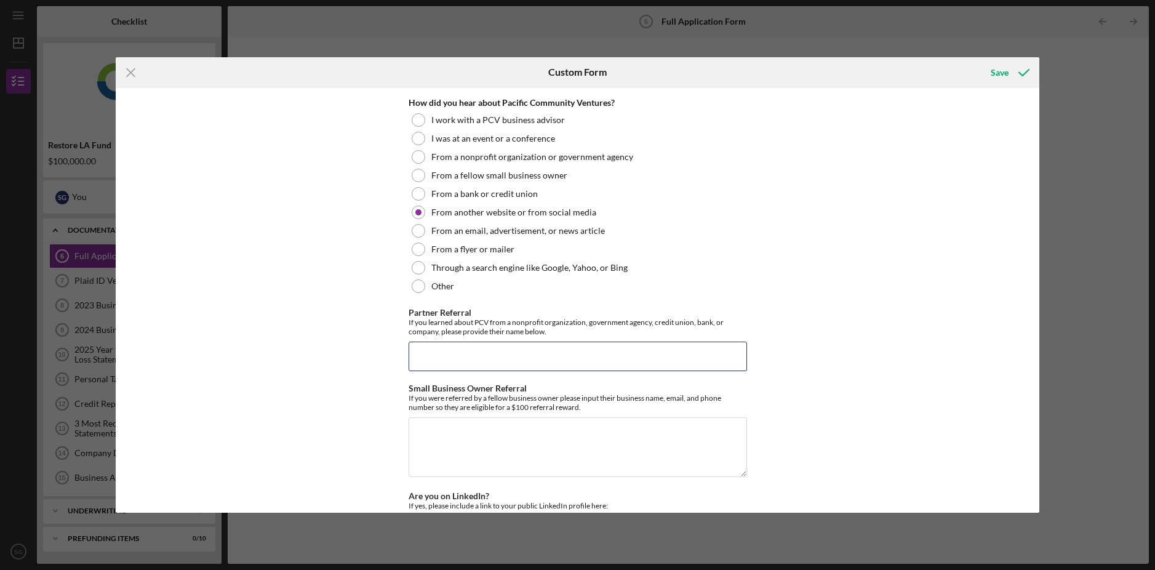
scroll to position [1591, 0]
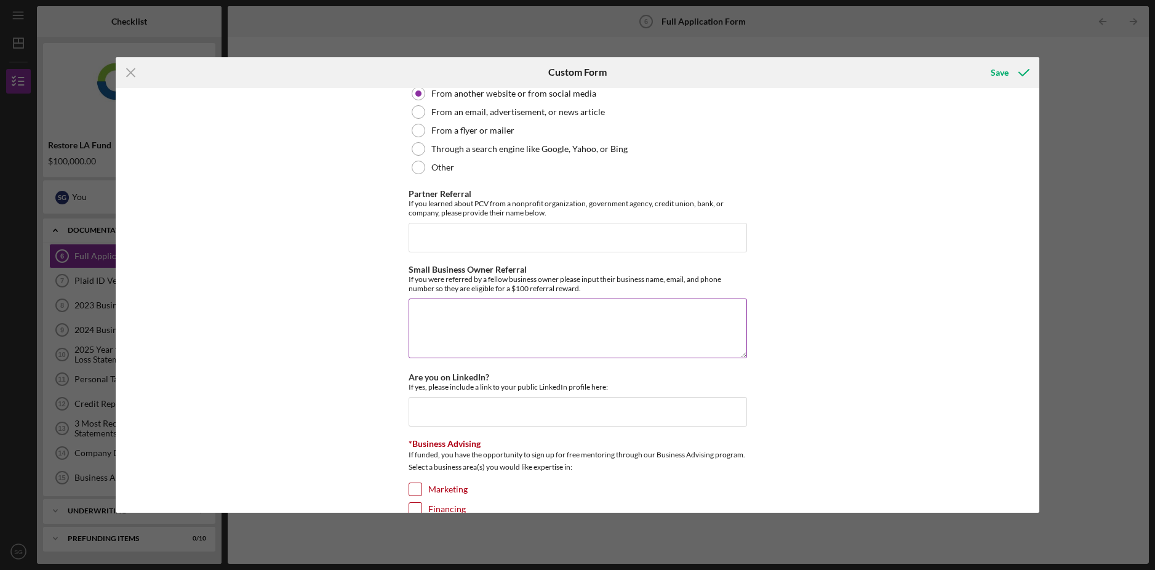
click at [493, 337] on textarea "Small Business Owner Referral" at bounding box center [578, 328] width 339 height 59
click at [446, 409] on input "Are you on LinkedIn?" at bounding box center [578, 410] width 339 height 30
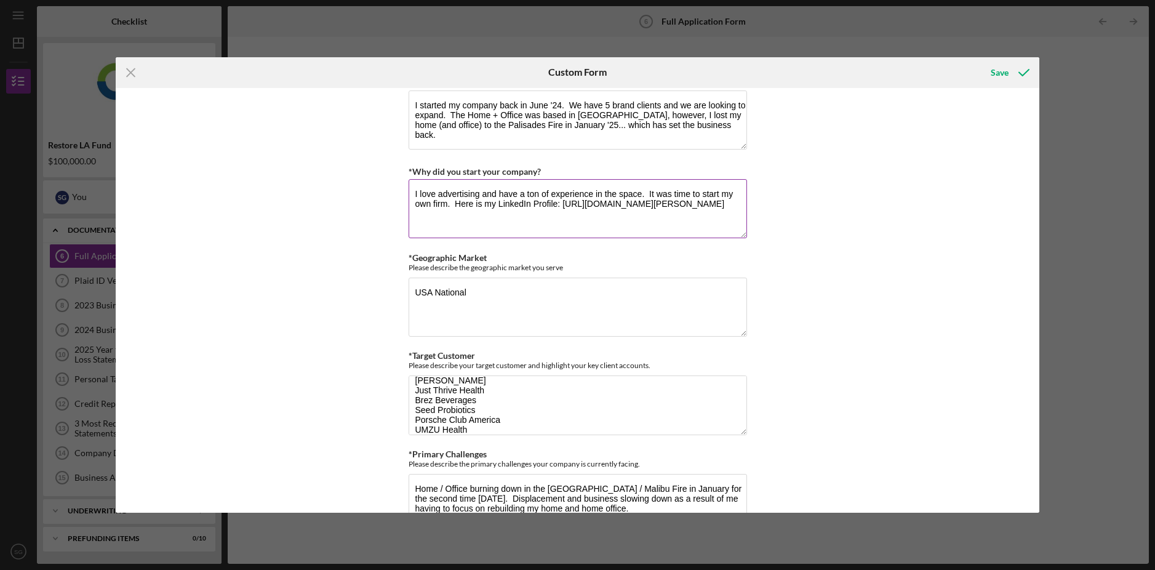
scroll to position [611, 0]
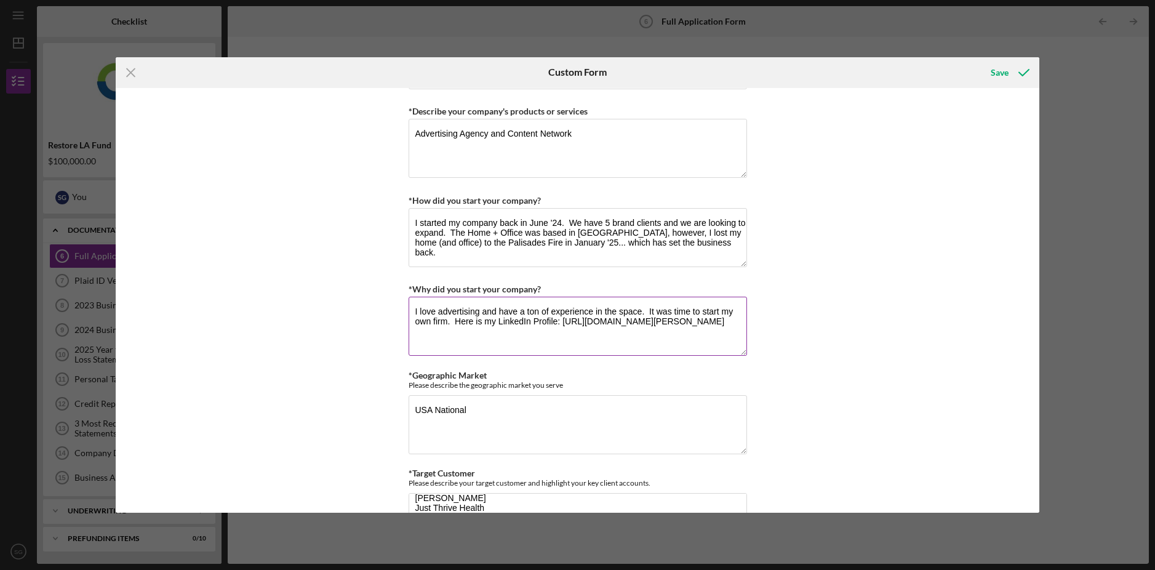
drag, startPoint x: 523, startPoint y: 331, endPoint x: 561, endPoint y: 323, distance: 39.7
click at [561, 323] on textarea "I love advertising and have a ton of experience in the space. It was time to st…" at bounding box center [578, 326] width 339 height 59
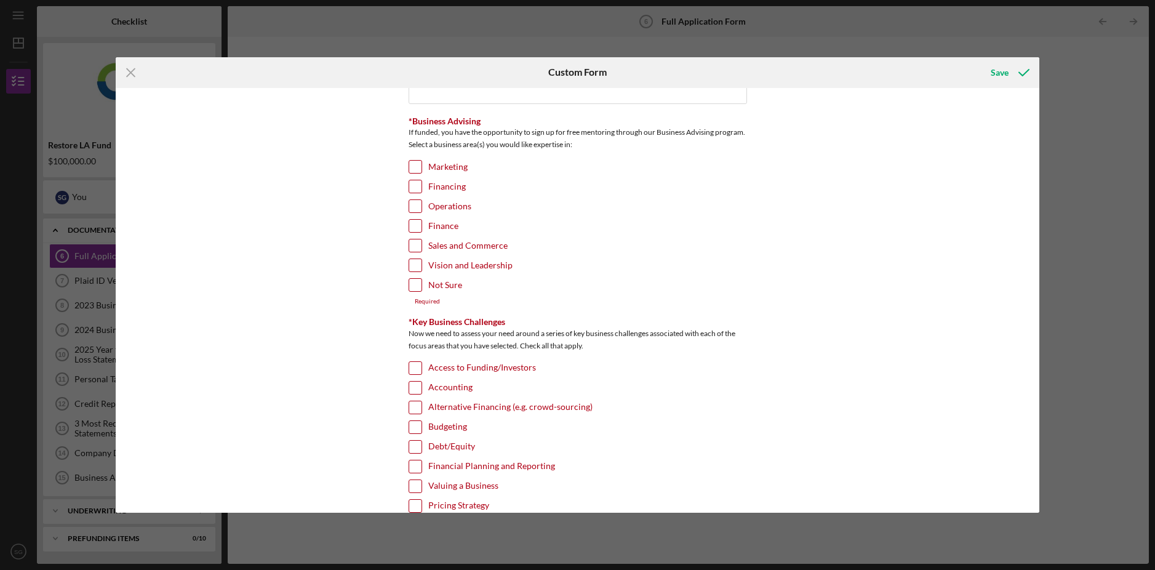
scroll to position [1647, 0]
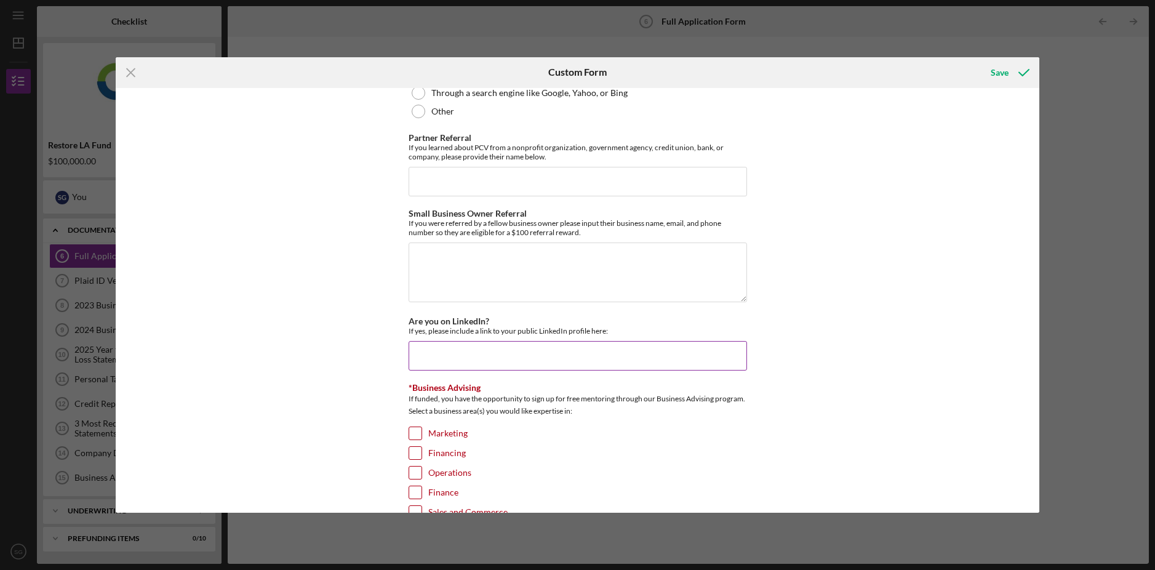
click at [448, 356] on input "Are you on LinkedIn?" at bounding box center [578, 356] width 339 height 30
paste input "[URL][DOMAIN_NAME][PERSON_NAME]"
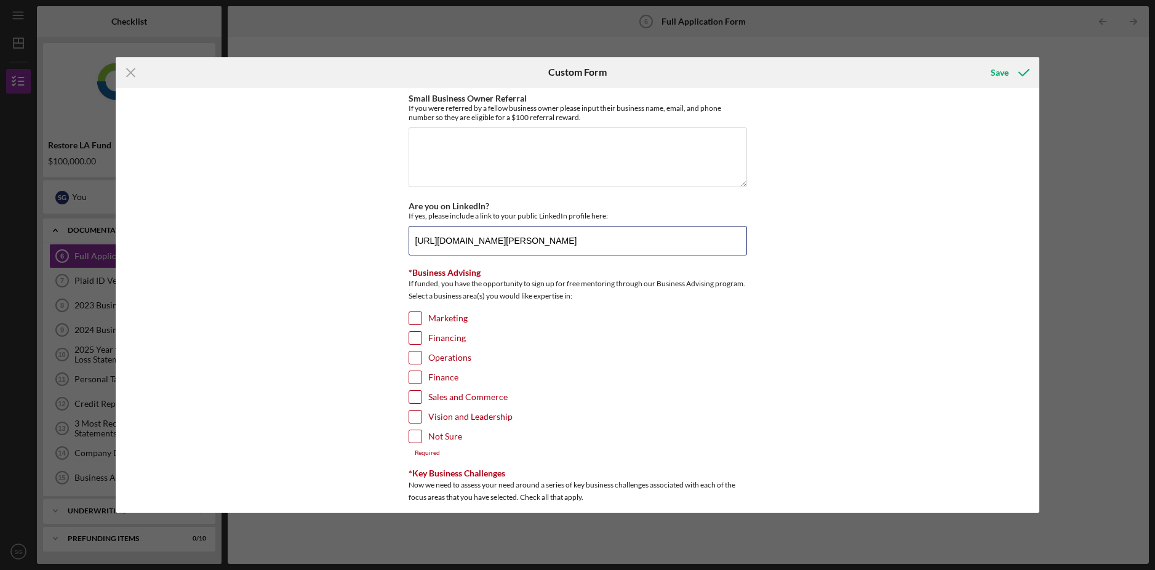
type input "[URL][DOMAIN_NAME][PERSON_NAME]"
click at [413, 313] on input "Marketing" at bounding box center [415, 318] width 12 height 12
checkbox input "true"
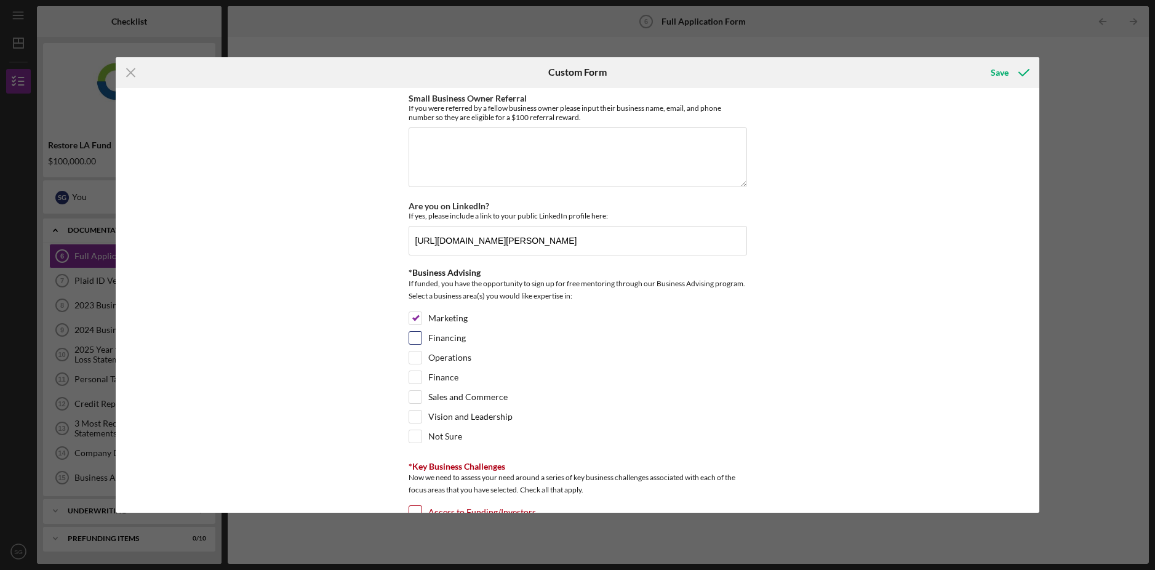
click at [414, 334] on input "Financing" at bounding box center [415, 338] width 12 height 12
checkbox input "true"
click at [415, 351] on input "Operations" at bounding box center [415, 357] width 12 height 12
checkbox input "true"
click at [414, 371] on input "Finance" at bounding box center [415, 377] width 12 height 12
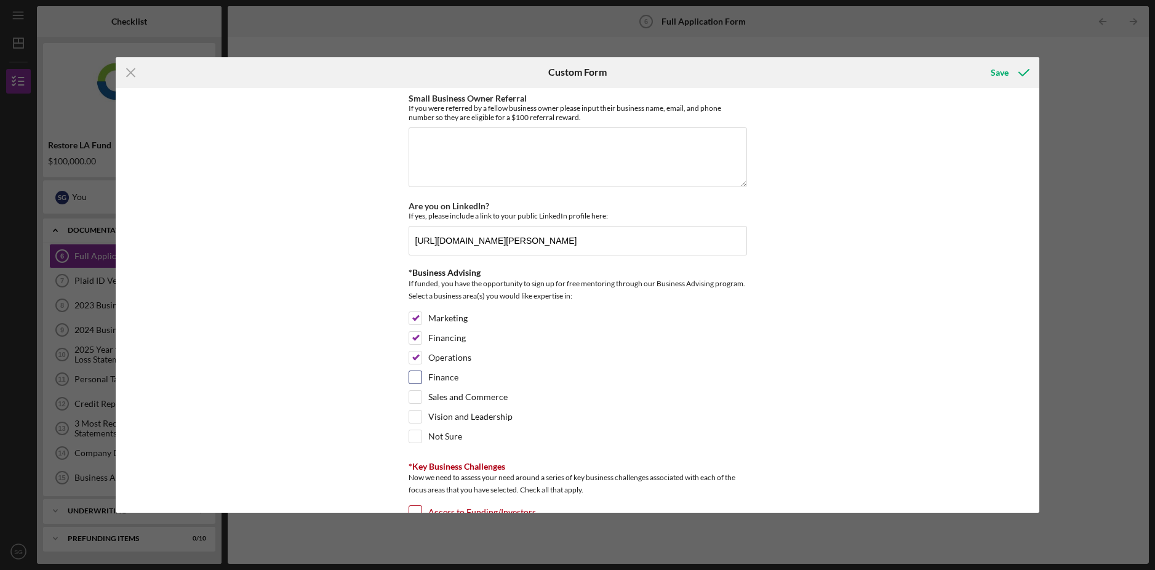
checkbox input "true"
click at [414, 383] on div "Finance" at bounding box center [578, 381] width 339 height 20
click at [414, 391] on input "Sales and Commerce" at bounding box center [415, 397] width 12 height 12
checkbox input "true"
click at [412, 422] on div "Vision and Leadership" at bounding box center [578, 420] width 339 height 20
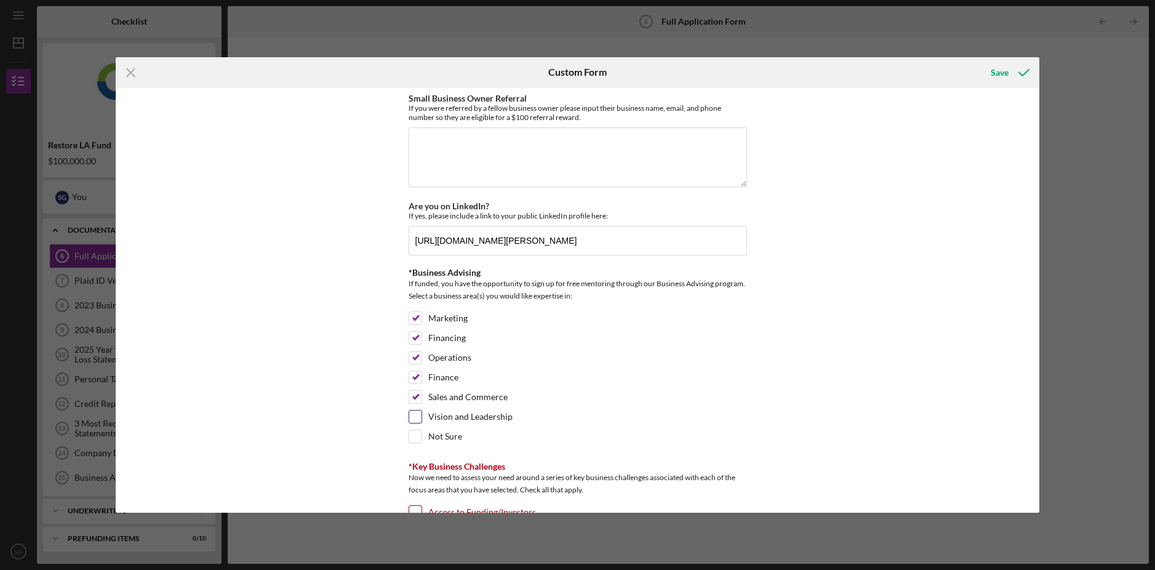
click at [414, 417] on input "Vision and Leadership" at bounding box center [415, 417] width 12 height 12
checkbox input "true"
click at [411, 434] on input "Not Sure" at bounding box center [415, 436] width 12 height 12
click at [409, 432] on input "Not Sure" at bounding box center [415, 436] width 12 height 12
checkbox input "false"
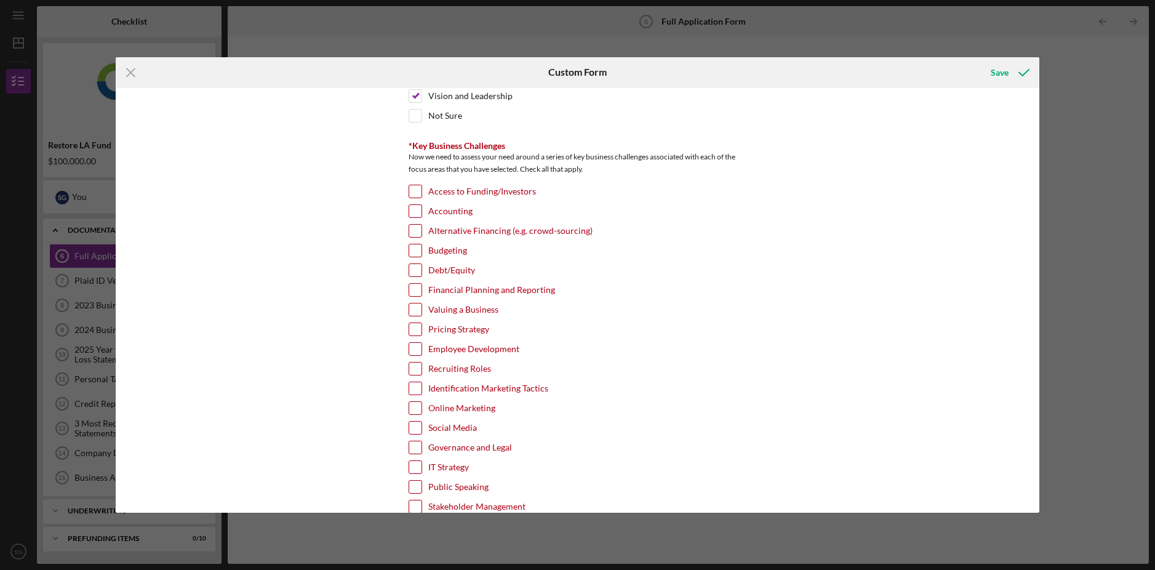
scroll to position [2111, 0]
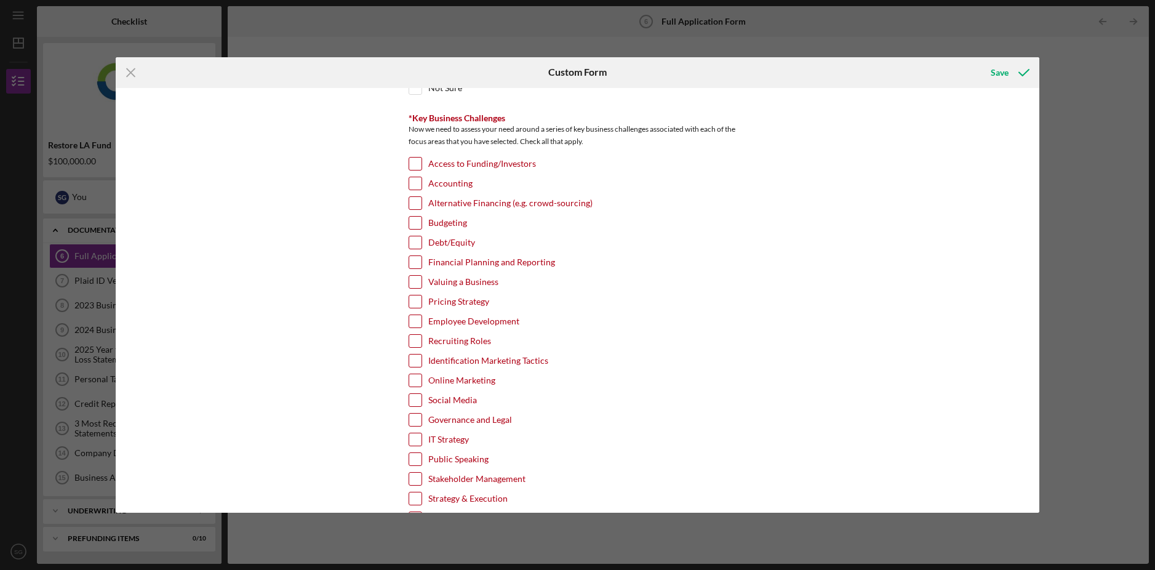
click at [415, 158] on input "Access to Funding/Investors" at bounding box center [415, 164] width 12 height 12
checkbox input "true"
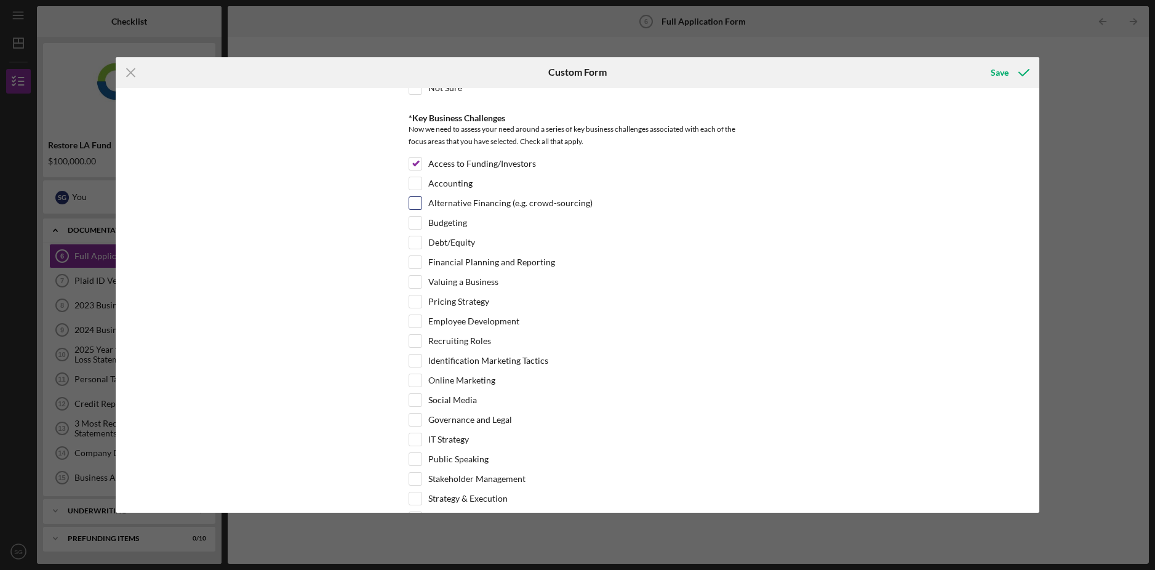
click at [416, 204] on input "Alternative Financing (e.g. crowd-sourcing)" at bounding box center [415, 203] width 12 height 12
checkbox input "true"
click at [411, 181] on input "Accounting" at bounding box center [415, 183] width 12 height 12
checkbox input "true"
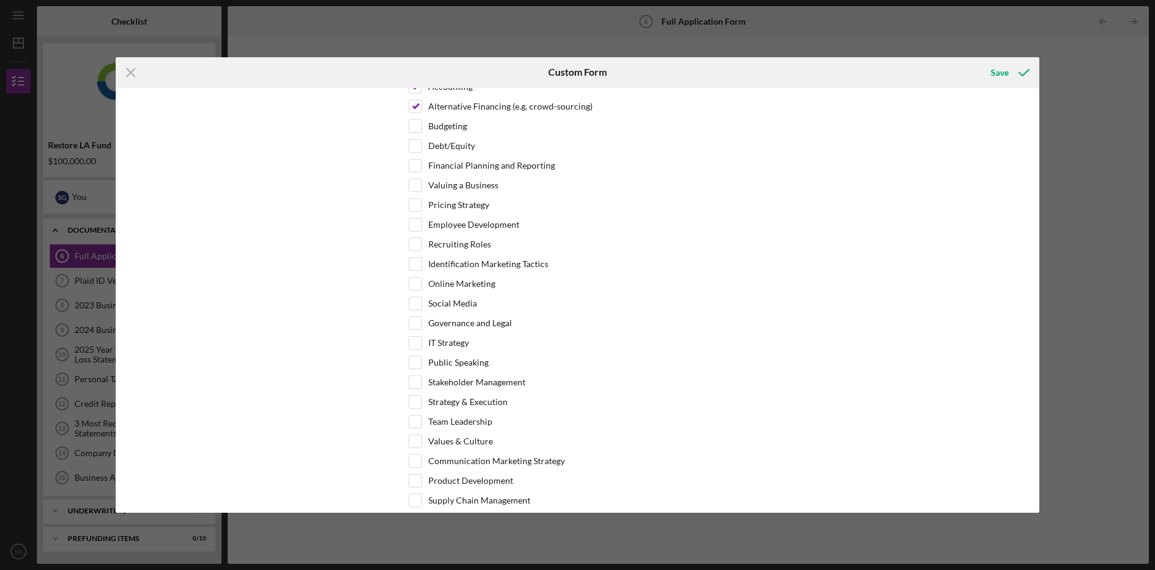
scroll to position [2231, 0]
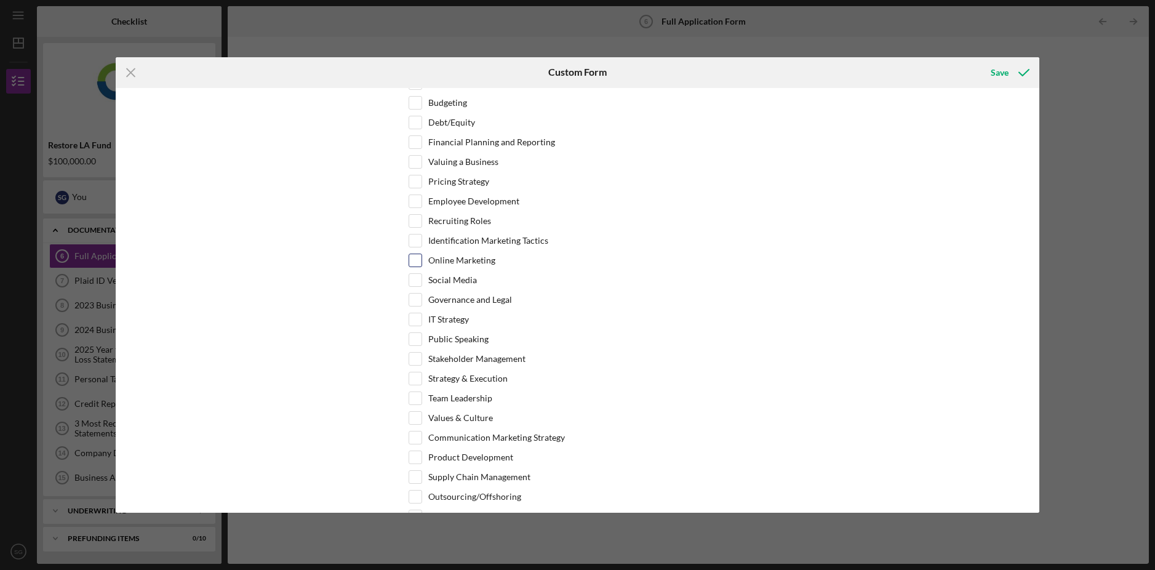
click at [412, 259] on input "Online Marketing" at bounding box center [415, 260] width 12 height 12
checkbox input "true"
click at [412, 276] on input "Social Media" at bounding box center [415, 280] width 12 height 12
checkbox input "true"
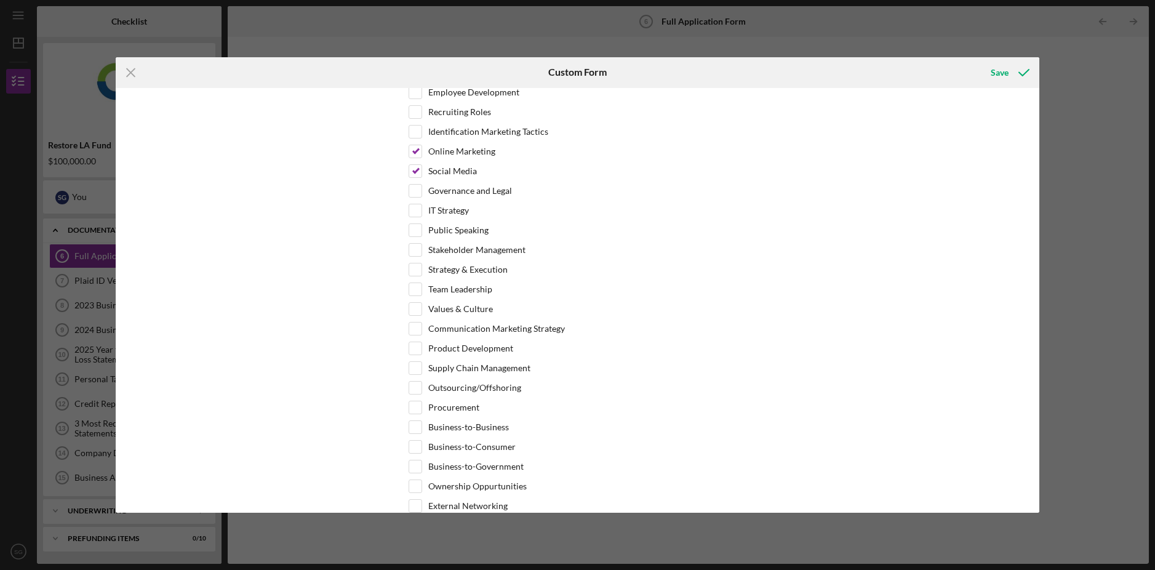
scroll to position [2438, 0]
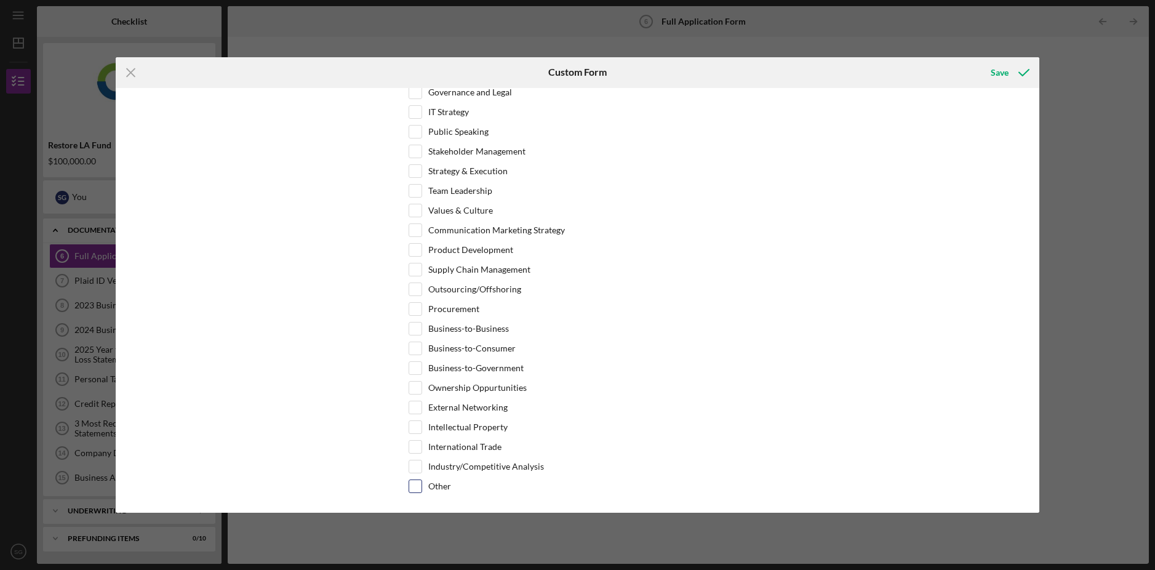
click at [419, 483] on input "Other" at bounding box center [415, 486] width 12 height 12
checkbox input "true"
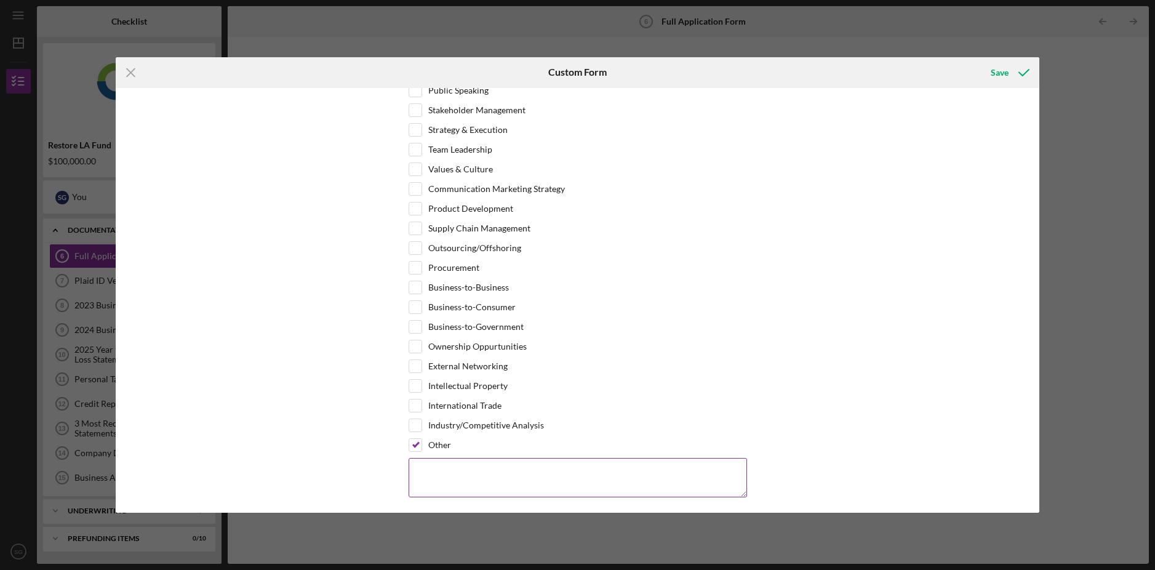
click at [450, 467] on textarea at bounding box center [578, 477] width 339 height 39
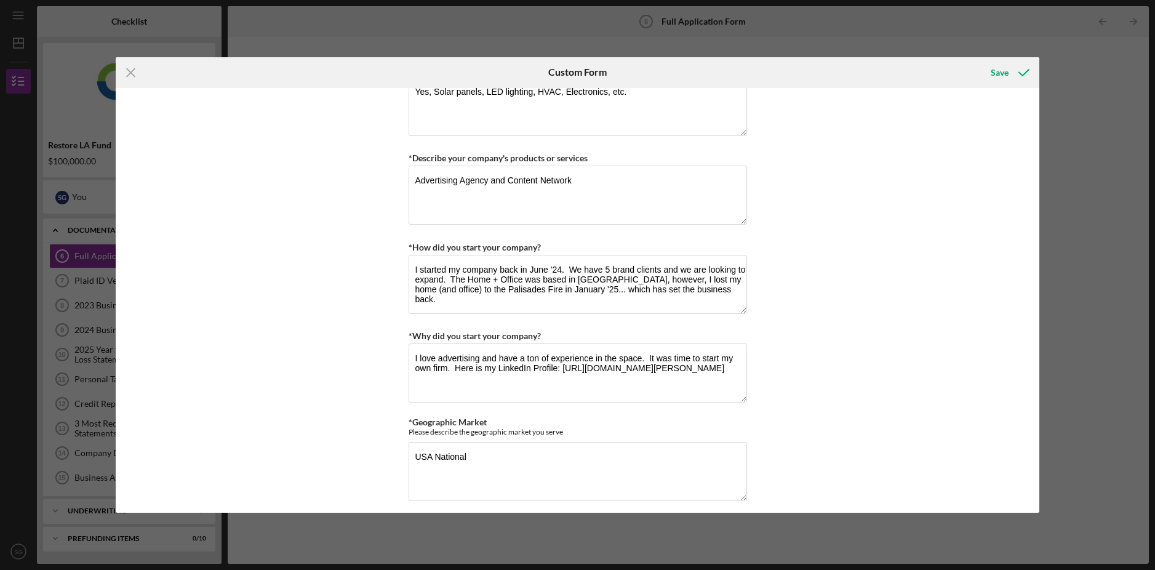
scroll to position [0, 0]
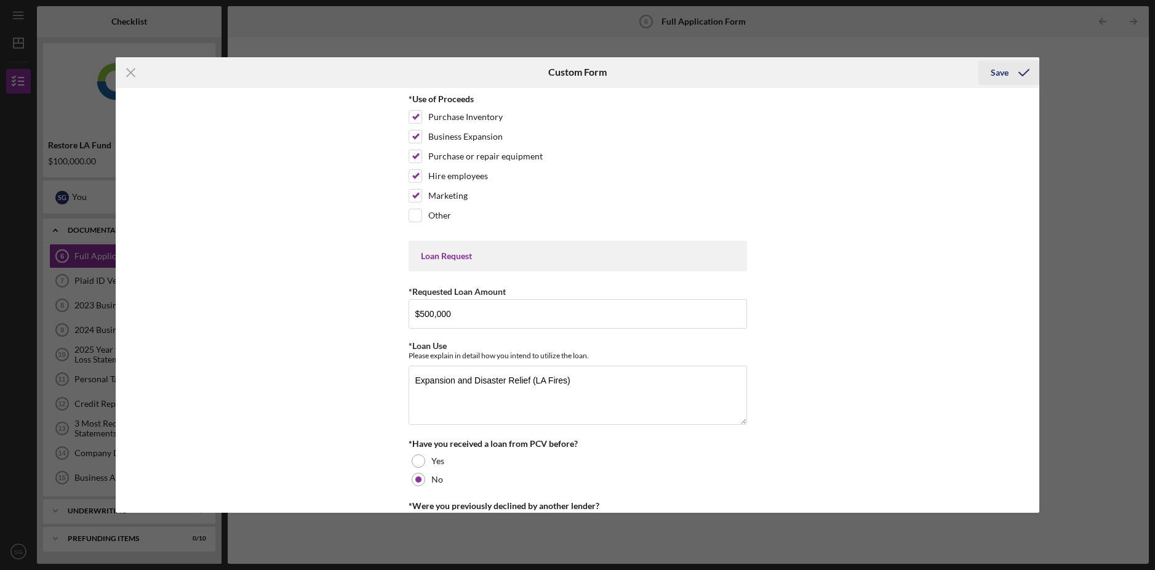
type textarea "Disaster from recent LA Fires and total loss of the office."
click at [1003, 66] on div "Save" at bounding box center [1000, 72] width 18 height 25
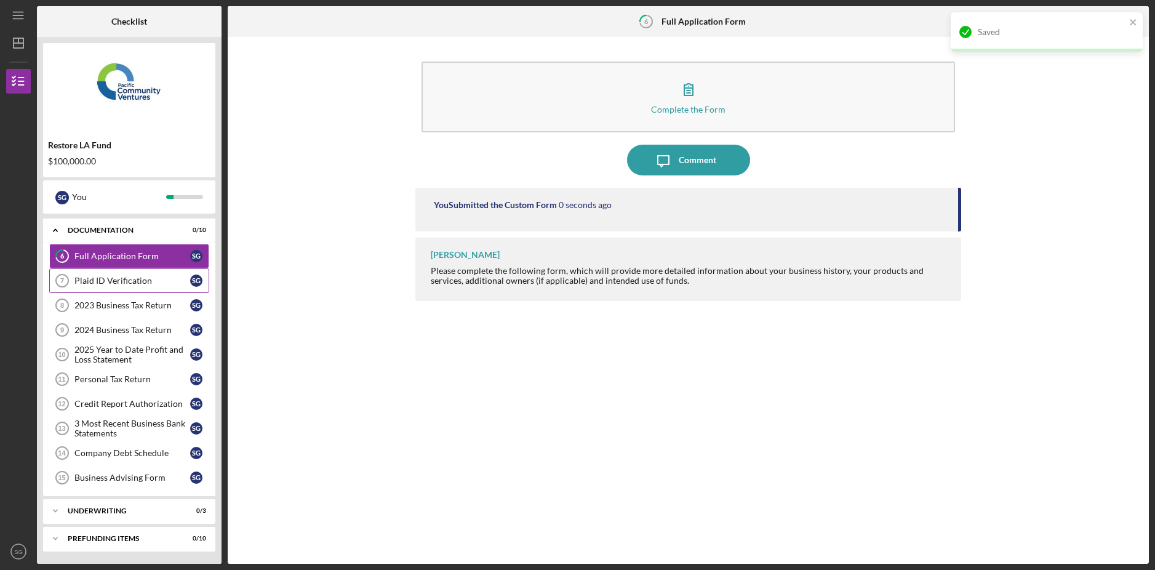
click at [138, 285] on div "Plaid ID Verification" at bounding box center [132, 281] width 116 height 10
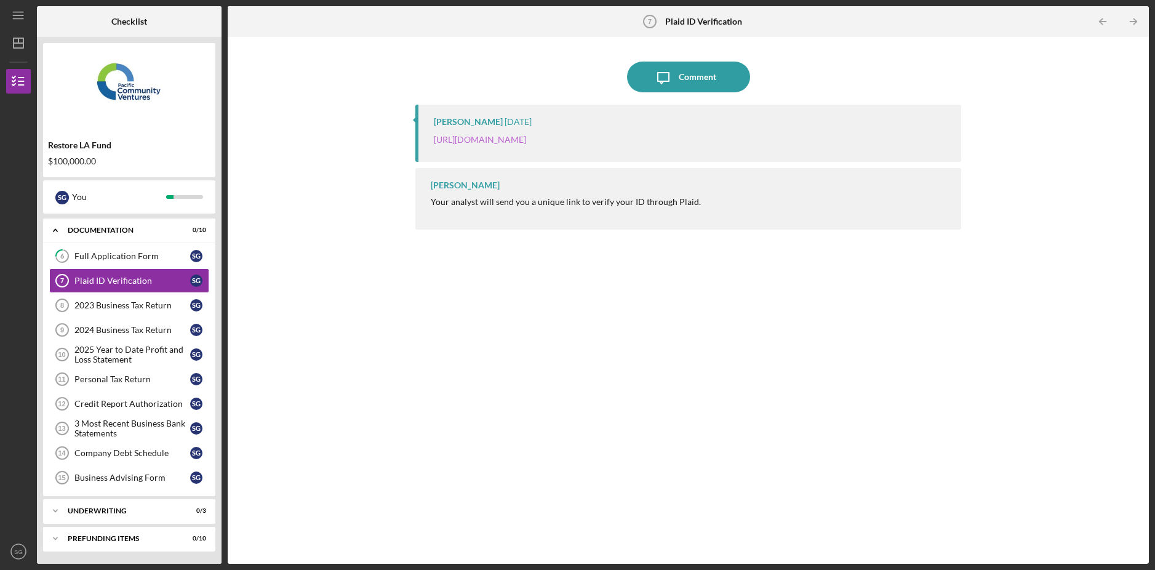
click at [526, 135] on link "[URL][DOMAIN_NAME]" at bounding box center [480, 139] width 92 height 10
click at [128, 313] on link "2023 Business Tax Return 8 2023 Business Tax Return S G" at bounding box center [129, 305] width 160 height 25
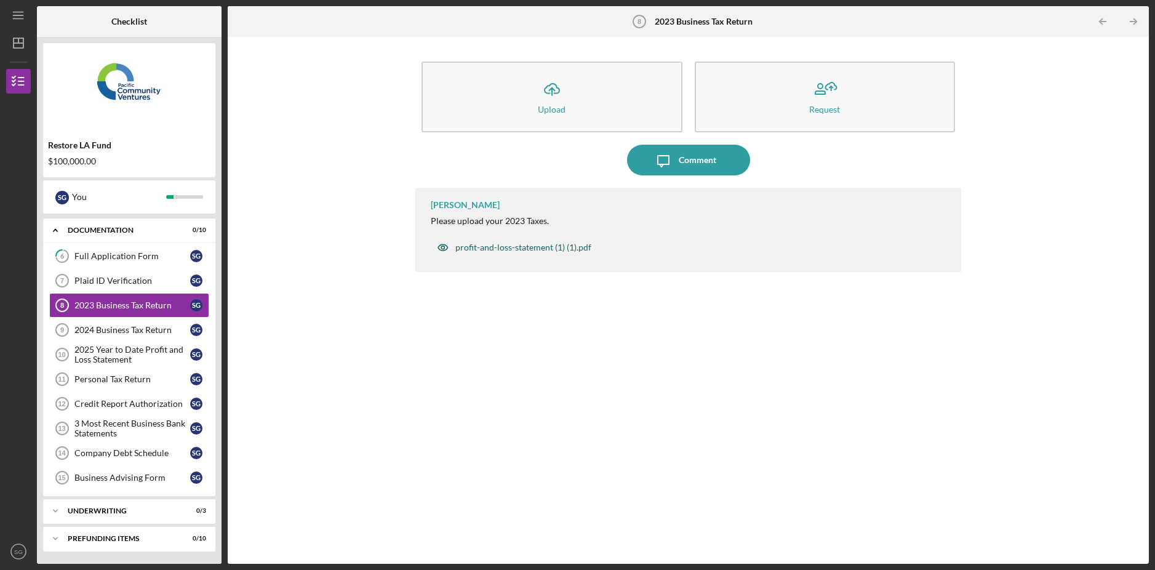
click at [526, 249] on div "profit-and-loss-statement (1) (1).pdf" at bounding box center [523, 248] width 136 height 10
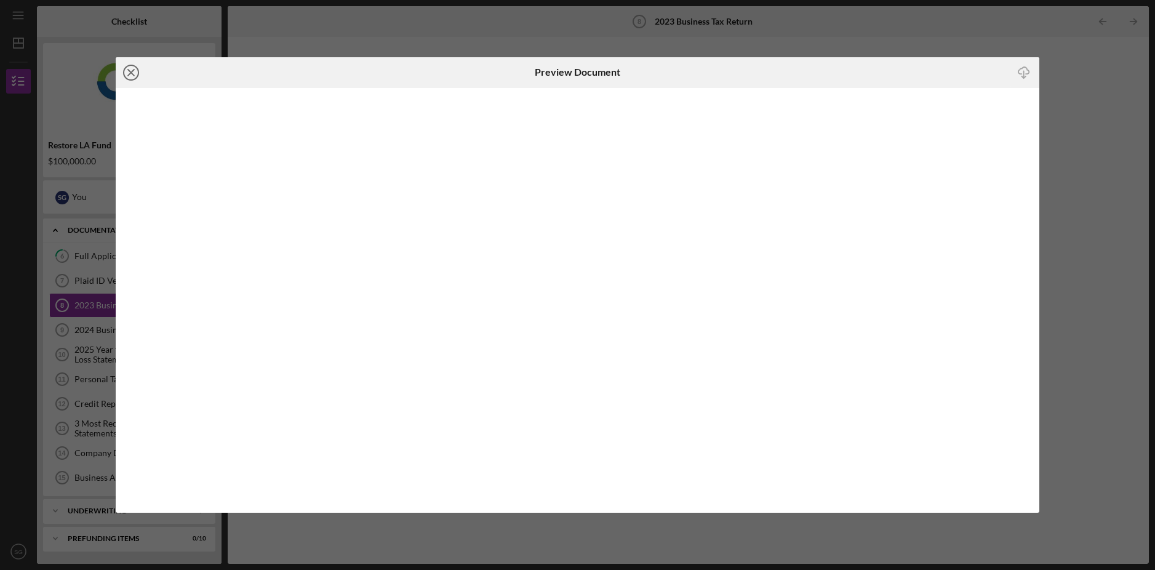
click at [136, 76] on icon "Icon/Close" at bounding box center [131, 72] width 31 height 31
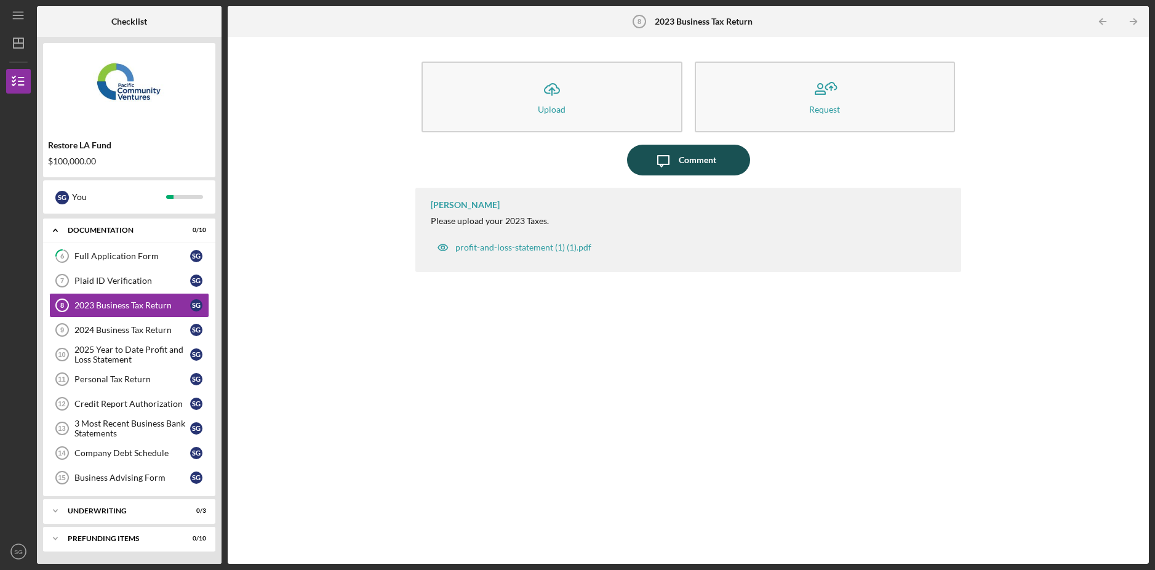
click at [707, 156] on div "Comment" at bounding box center [698, 160] width 38 height 31
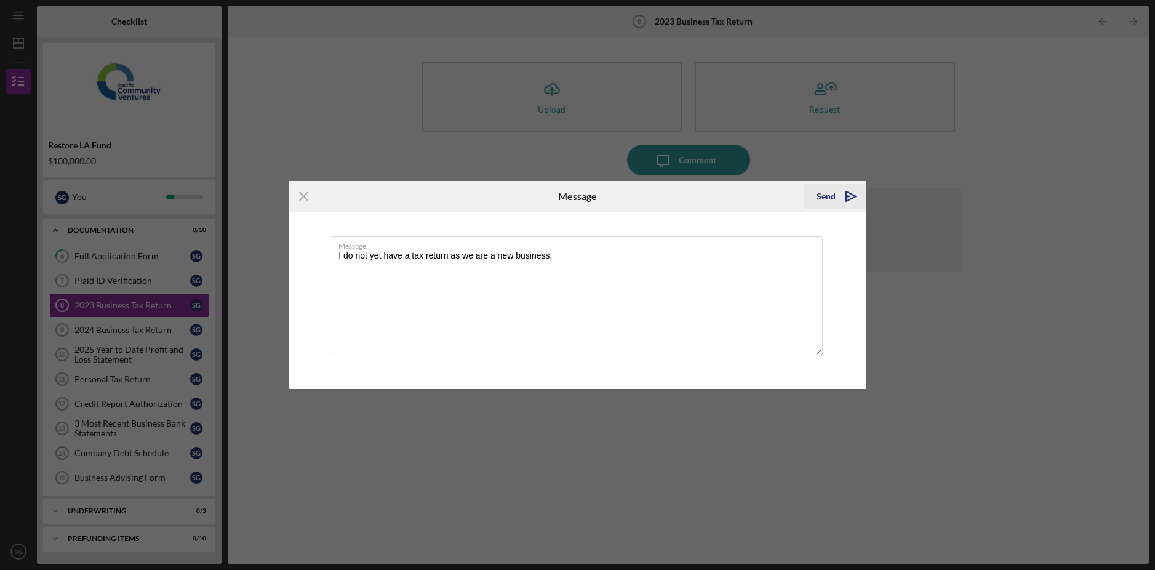
type textarea "I do not yet have a tax return as we are a new business."
click at [819, 190] on div "Send" at bounding box center [826, 196] width 19 height 25
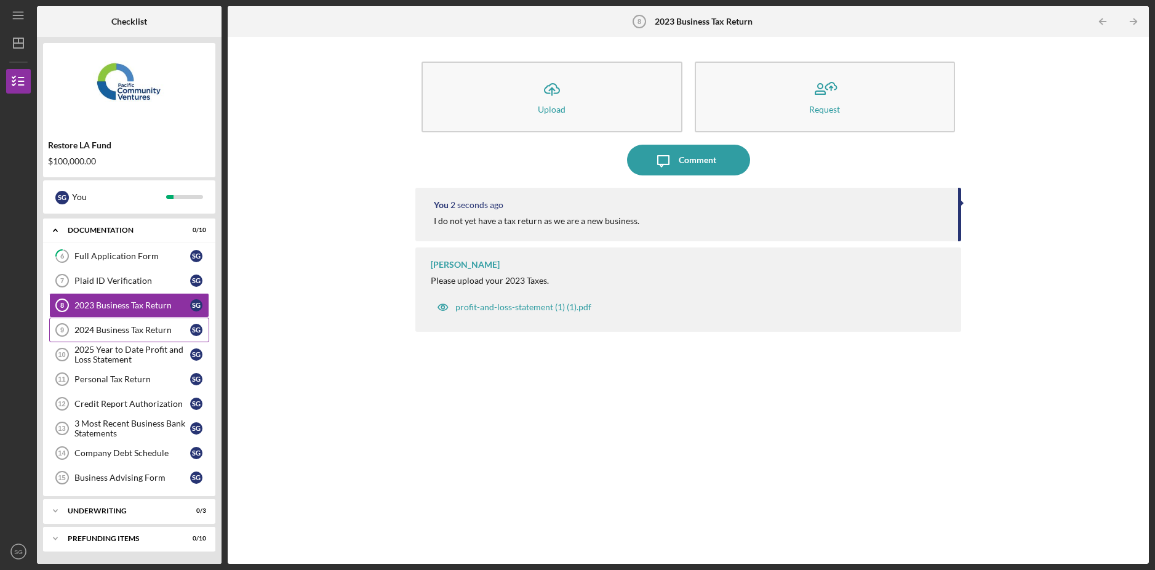
click at [125, 332] on div "2024 Business Tax Return" at bounding box center [132, 330] width 116 height 10
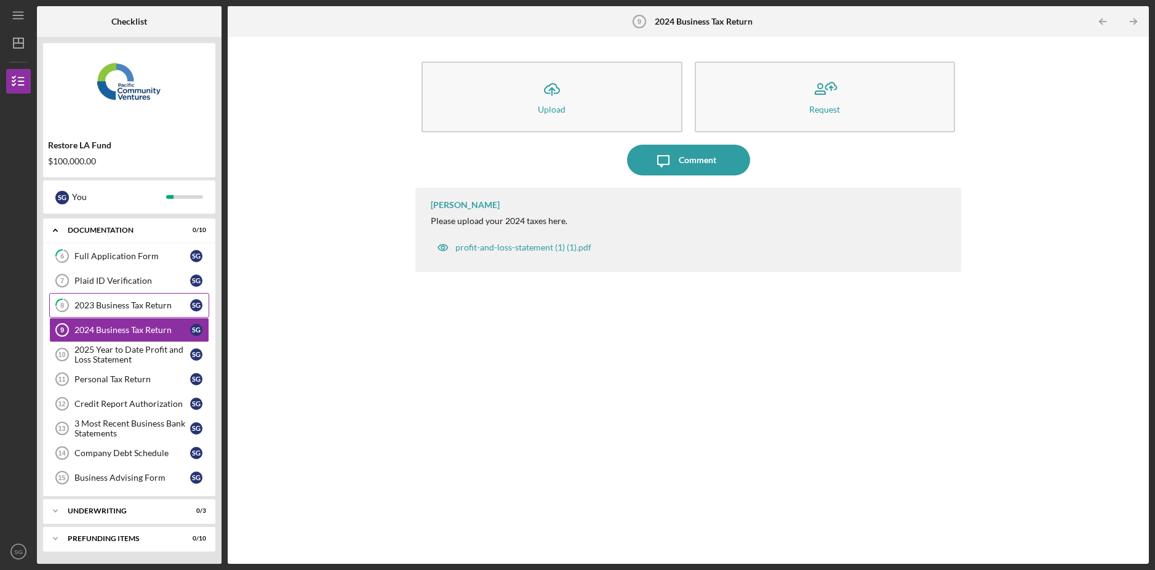
click at [144, 302] on div "2023 Business Tax Return" at bounding box center [132, 305] width 116 height 10
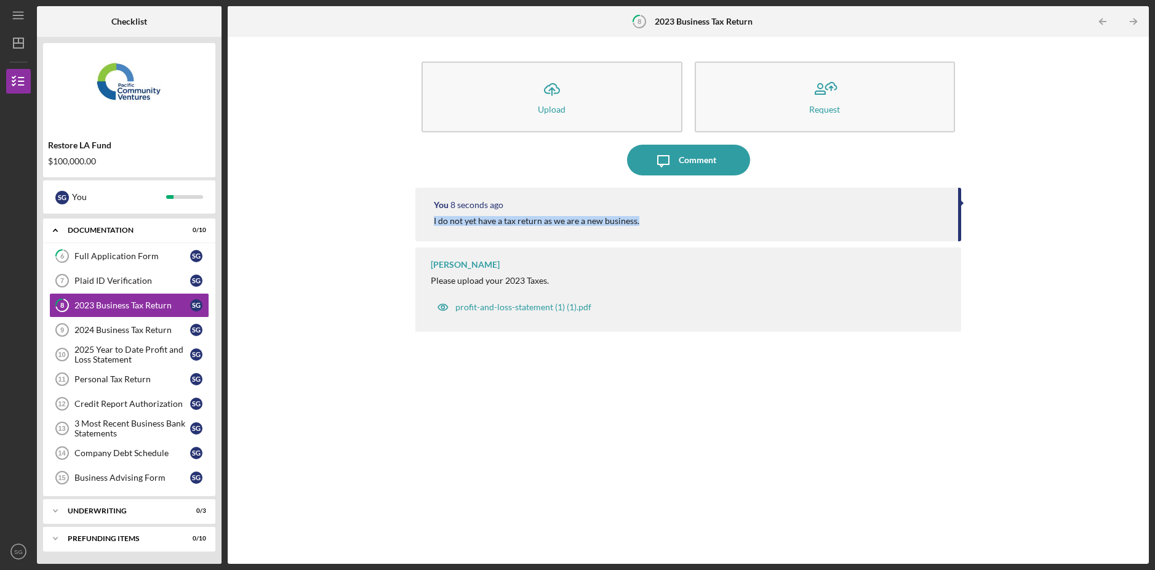
drag, startPoint x: 659, startPoint y: 222, endPoint x: 421, endPoint y: 219, distance: 237.6
click at [421, 219] on div "You 8 seconds ago I do not yet have a tax return as we are a new business." at bounding box center [687, 215] width 545 height 54
copy div "I do not yet have a tax return as we are a new business."
click at [102, 326] on div "2024 Business Tax Return" at bounding box center [132, 330] width 116 height 10
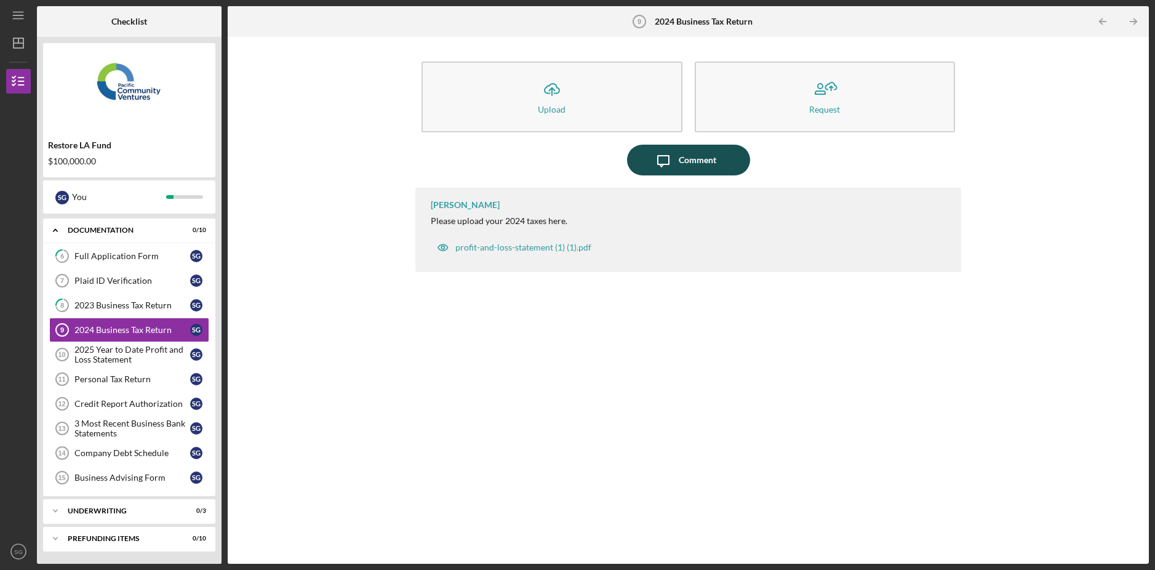
click at [689, 160] on div "Comment" at bounding box center [698, 160] width 38 height 31
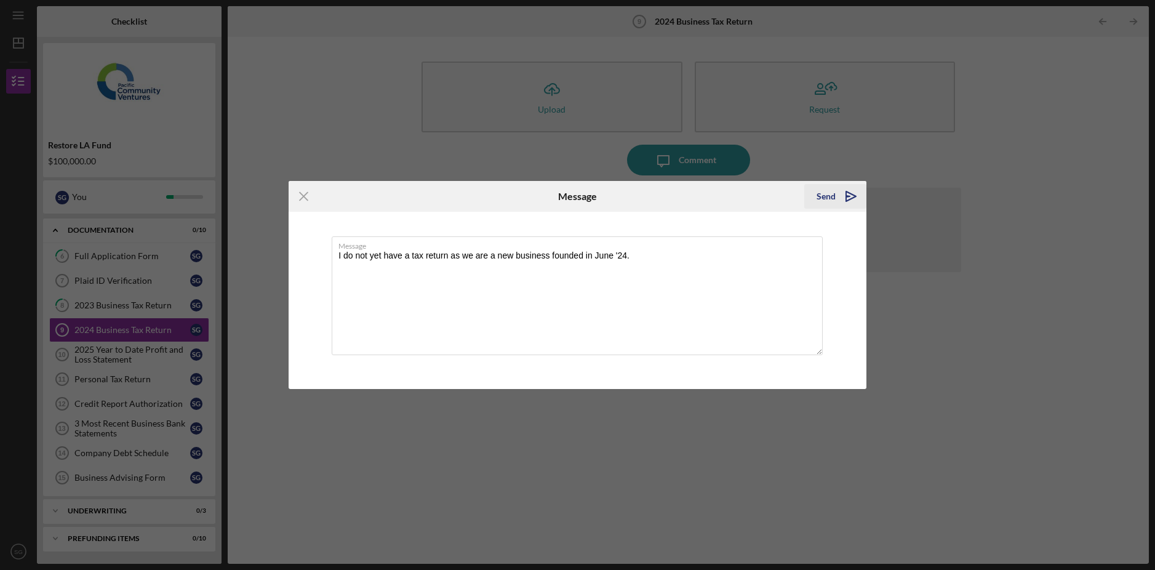
type textarea "I do not yet have a tax return as we are a new business founded in June '24."
click at [816, 198] on button "Send Icon/icon-invite-send" at bounding box center [835, 196] width 62 height 25
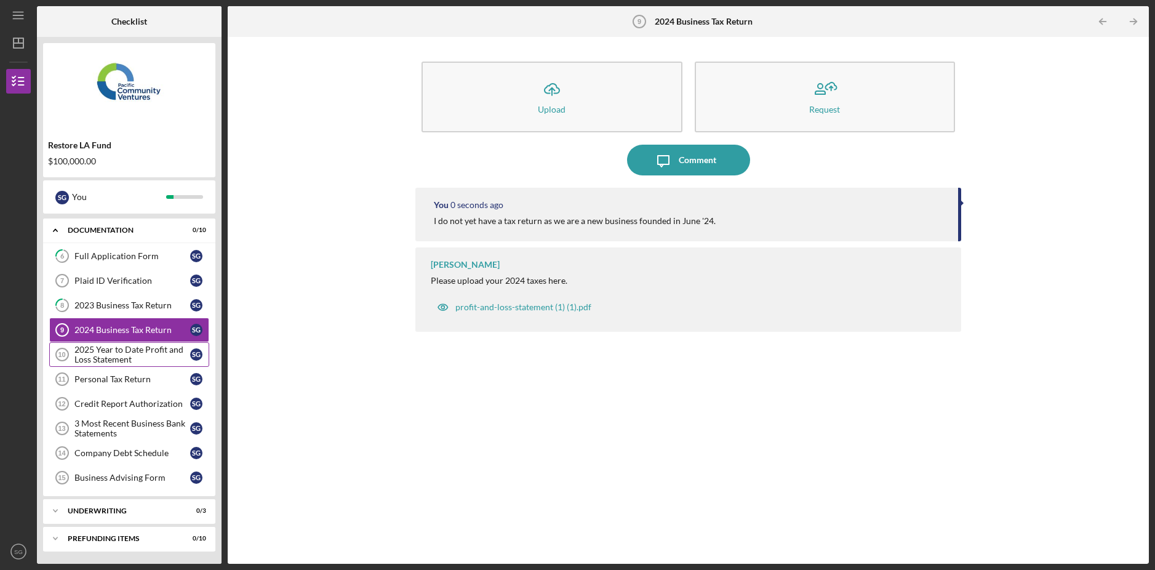
click at [121, 356] on div "2025 Year to Date Profit and Loss Statement" at bounding box center [132, 355] width 116 height 20
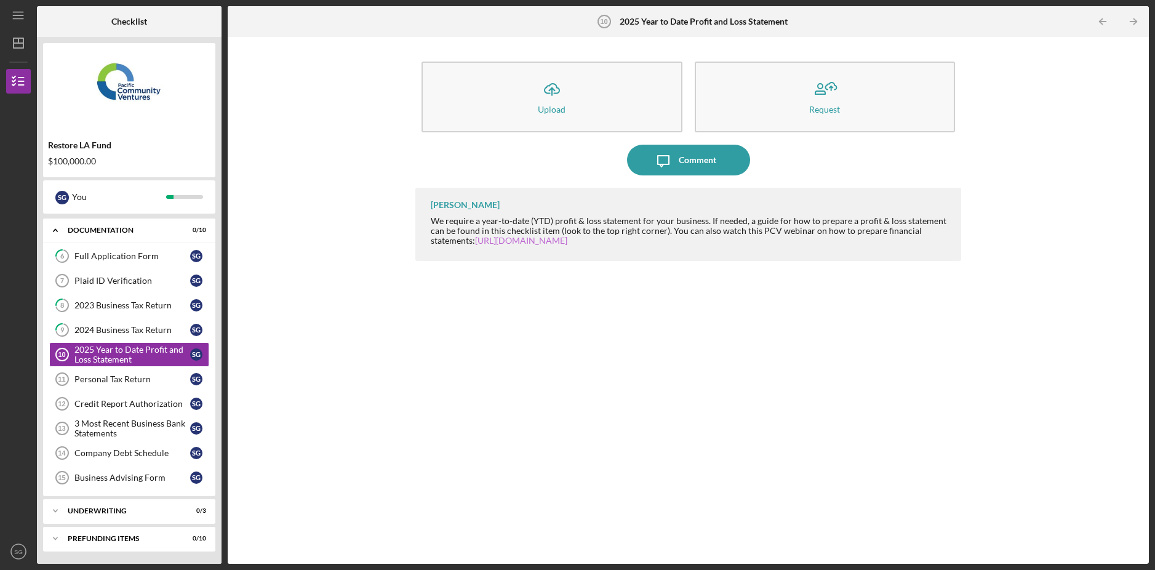
click at [516, 241] on link "[URL][DOMAIN_NAME]" at bounding box center [521, 240] width 92 height 10
click at [568, 241] on link "[URL][DOMAIN_NAME]" at bounding box center [521, 240] width 92 height 10
click at [728, 154] on button "Icon/Message Comment" at bounding box center [688, 160] width 123 height 31
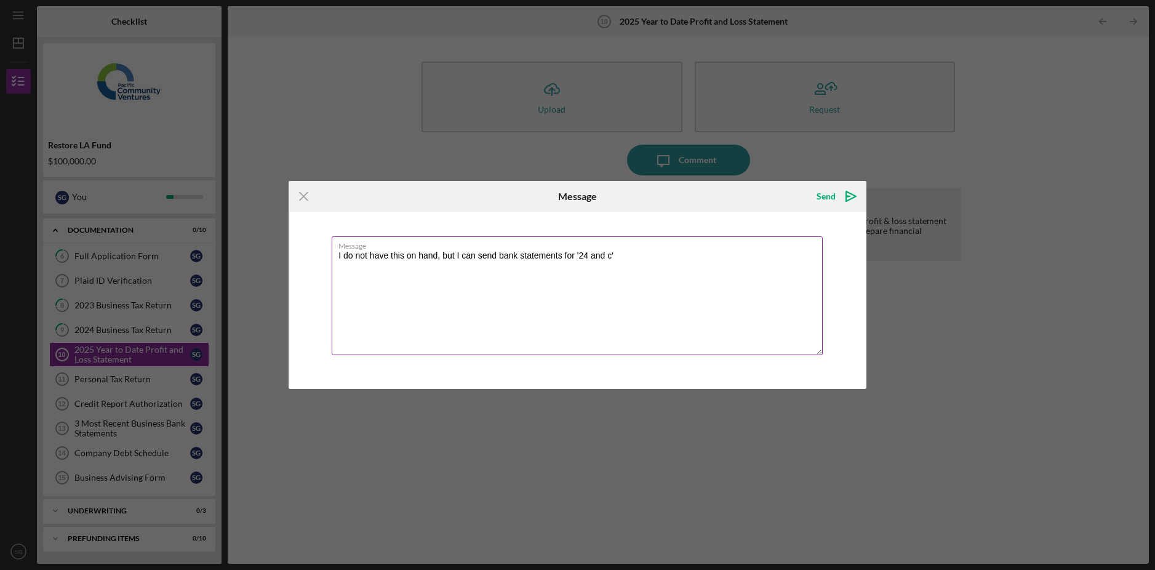
click at [628, 255] on textarea "I do not have this on hand, but I can send bank statements for '24 and c'" at bounding box center [577, 295] width 491 height 119
click at [631, 255] on textarea "I do not have this on hand, but I can send bank statements for '24 and c'" at bounding box center [577, 295] width 491 height 119
type textarea "I do not have this on hand, but I can send bank statements for '24 and '25"
click at [817, 195] on button "Send Icon/icon-invite-send" at bounding box center [835, 196] width 62 height 25
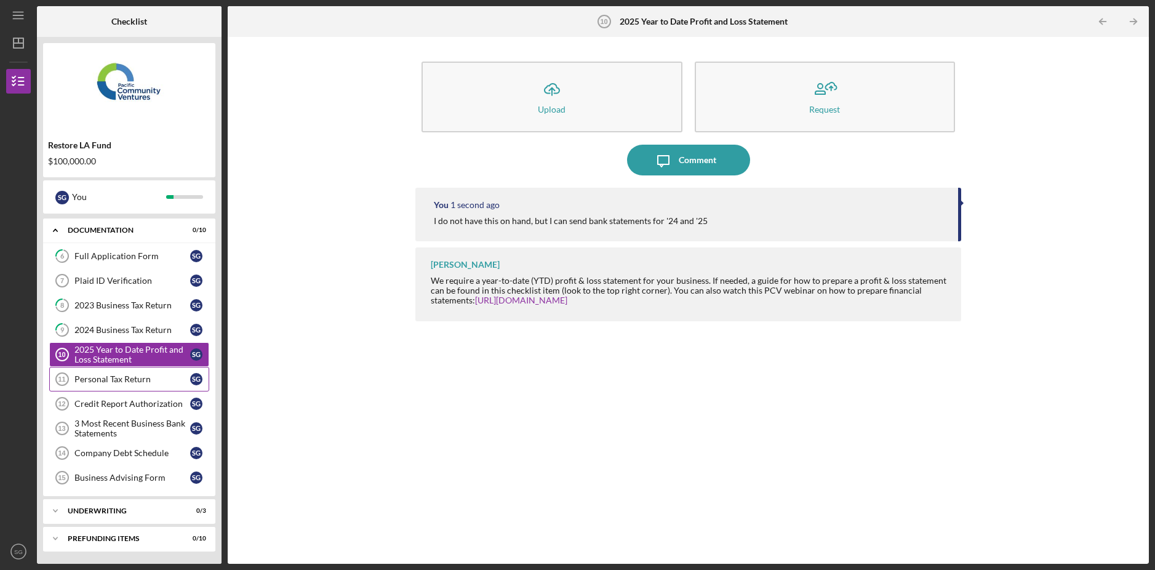
click at [133, 381] on div "Personal Tax Return" at bounding box center [132, 379] width 116 height 10
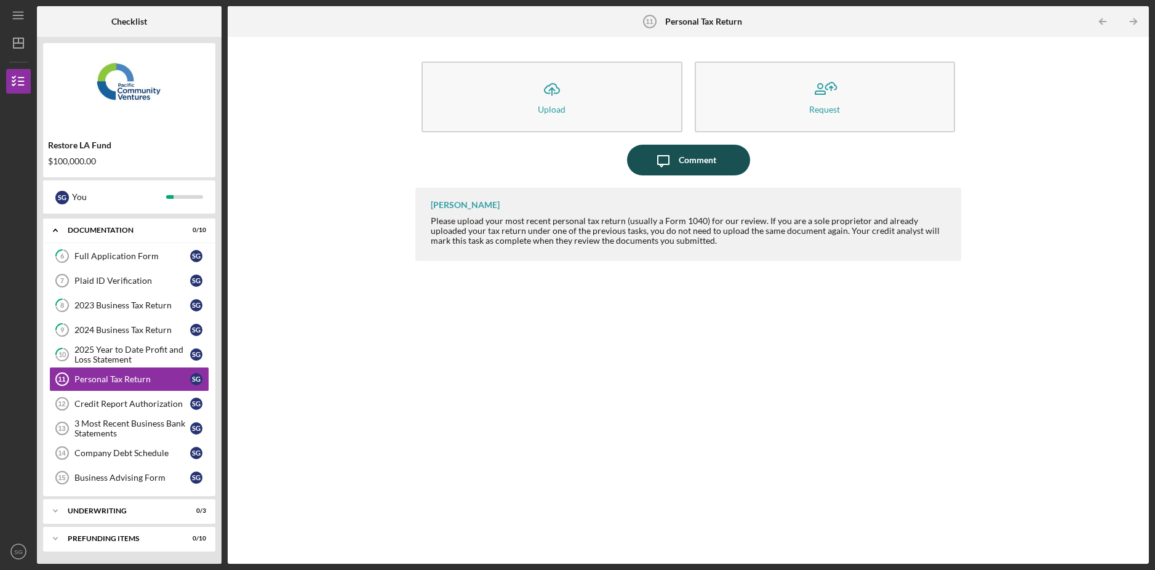
click at [689, 169] on div "Comment" at bounding box center [698, 160] width 38 height 31
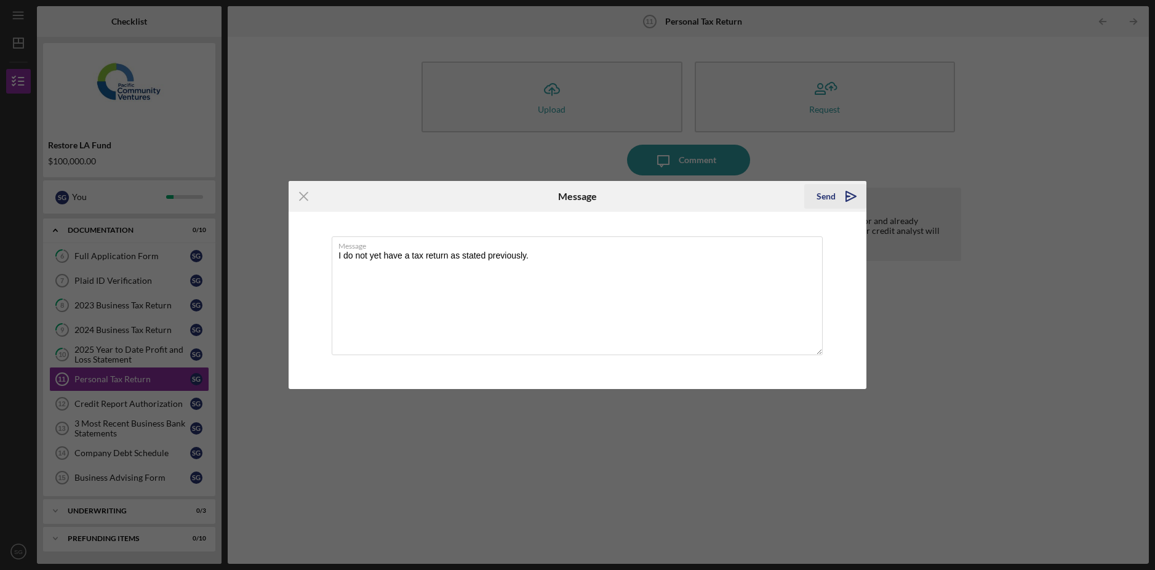
type textarea "I do not yet have a tax return as stated previously."
click at [840, 199] on icon "Icon/icon-invite-send" at bounding box center [851, 196] width 31 height 31
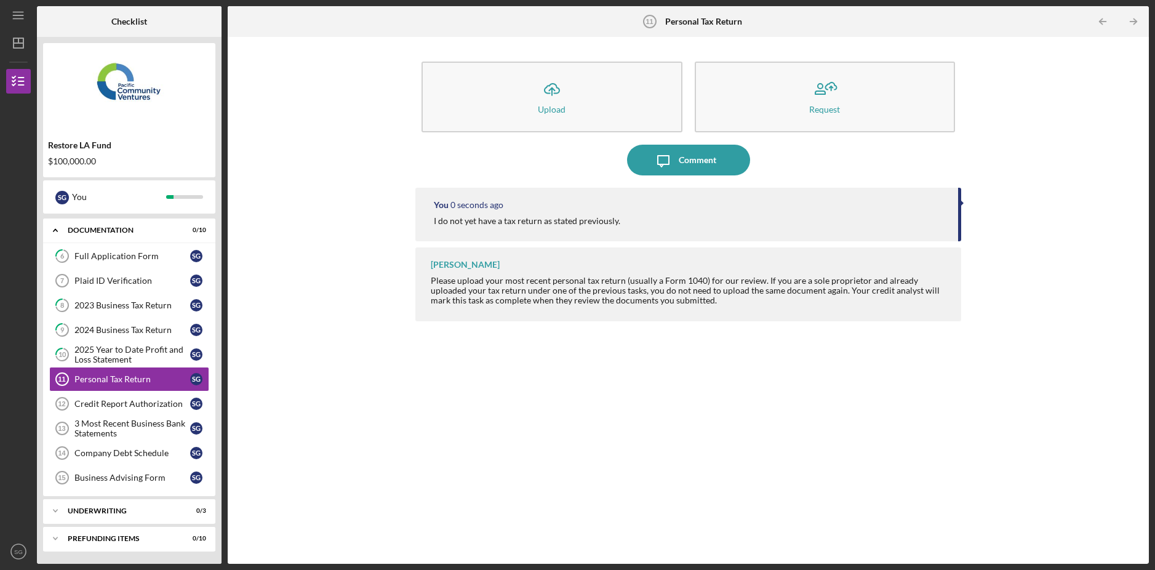
click at [128, 405] on div "Credit Report Authorization" at bounding box center [132, 404] width 116 height 10
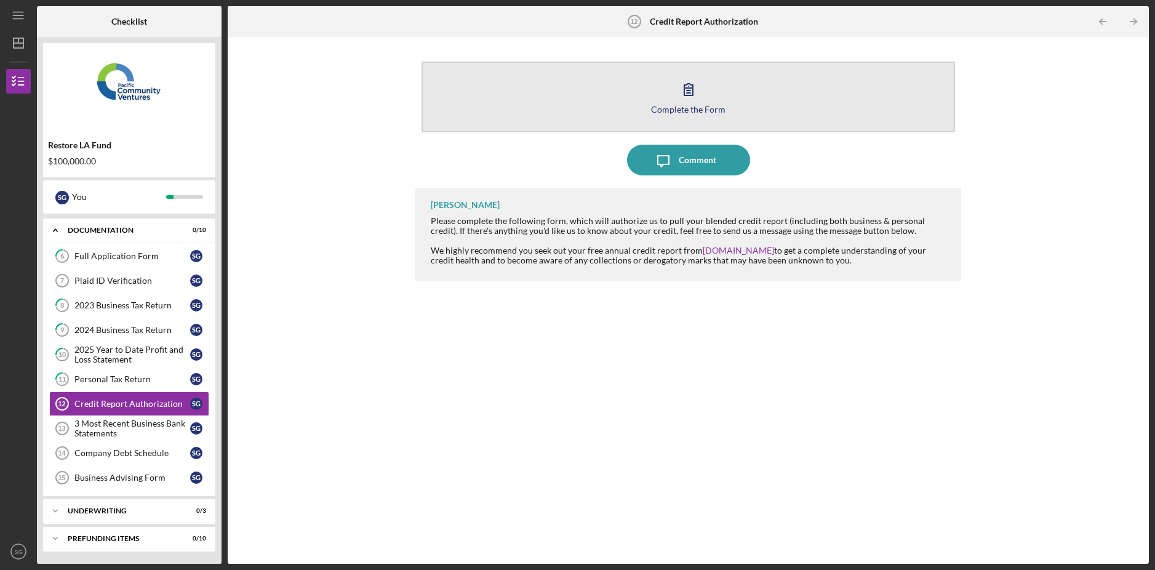
click at [680, 113] on div "Complete the Form" at bounding box center [688, 109] width 74 height 9
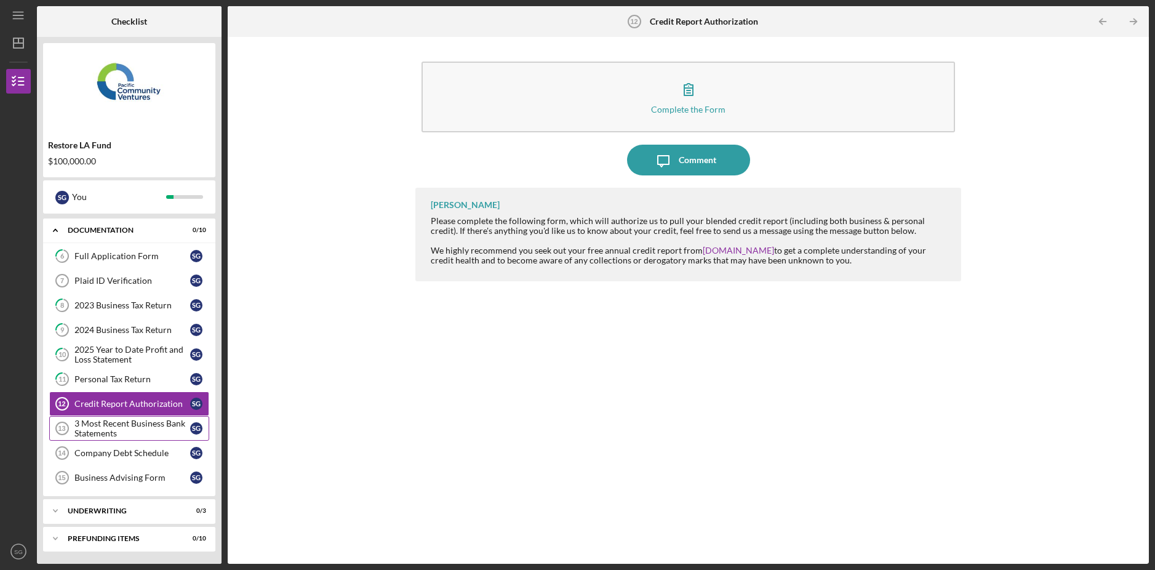
click at [115, 424] on div "3 Most Recent Business Bank Statements" at bounding box center [132, 429] width 116 height 20
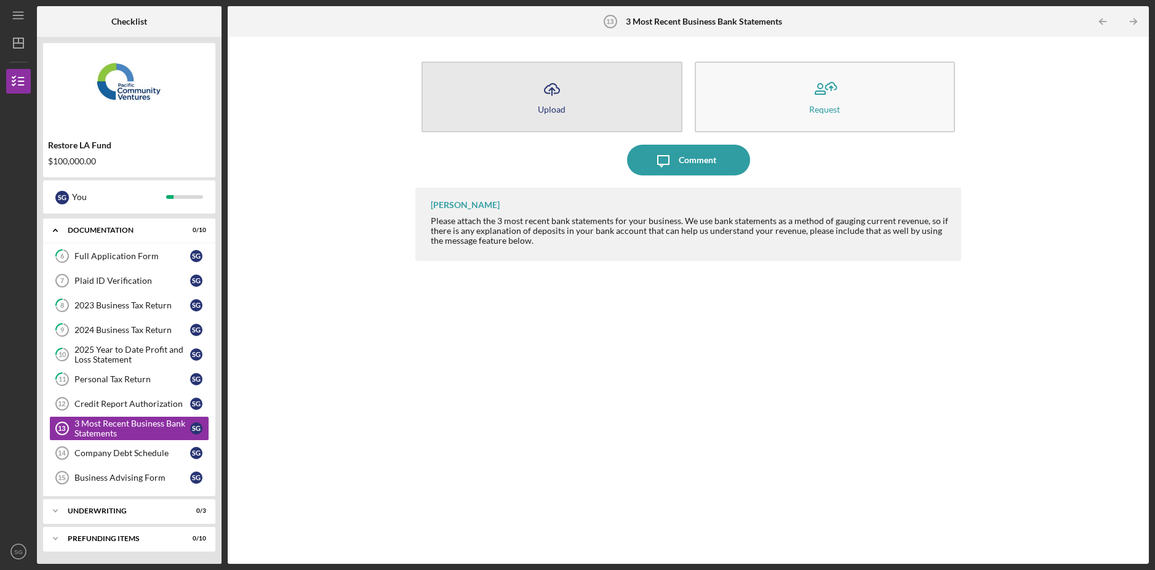
click at [611, 121] on button "Icon/Upload Upload" at bounding box center [552, 97] width 260 height 71
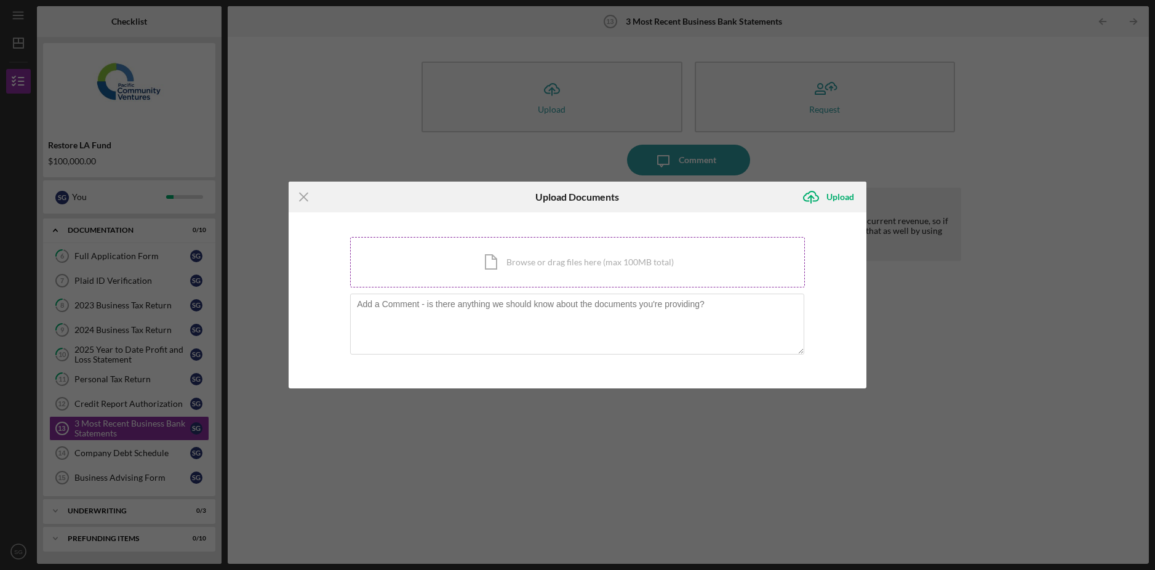
click at [549, 259] on div "Icon/Document Browse or drag files here (max 100MB total) Tap to choose files o…" at bounding box center [577, 262] width 455 height 50
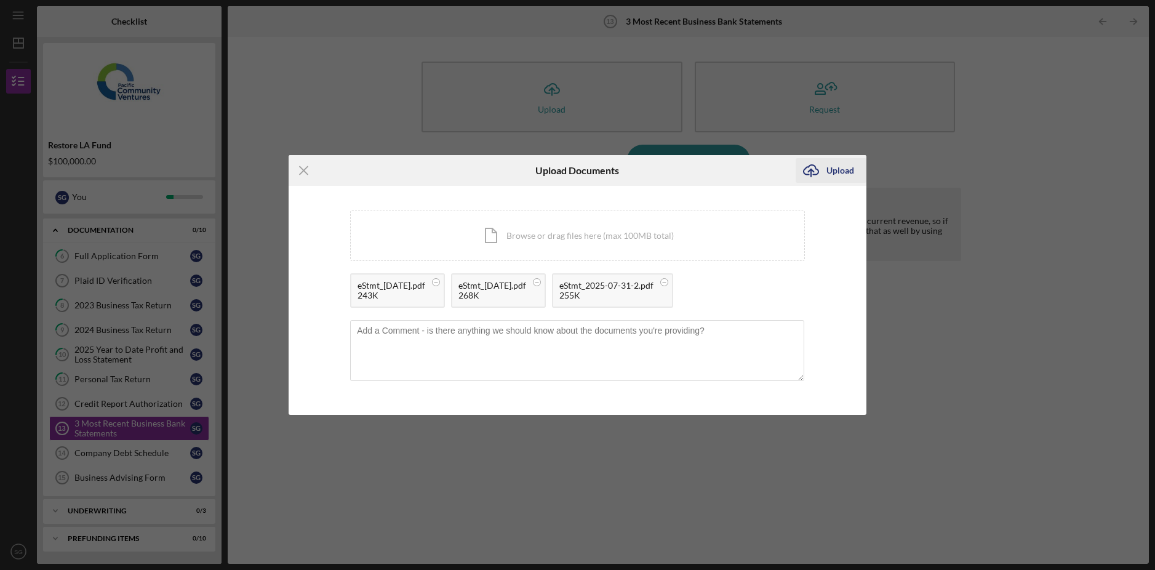
click at [841, 174] on div "Upload" at bounding box center [841, 170] width 28 height 25
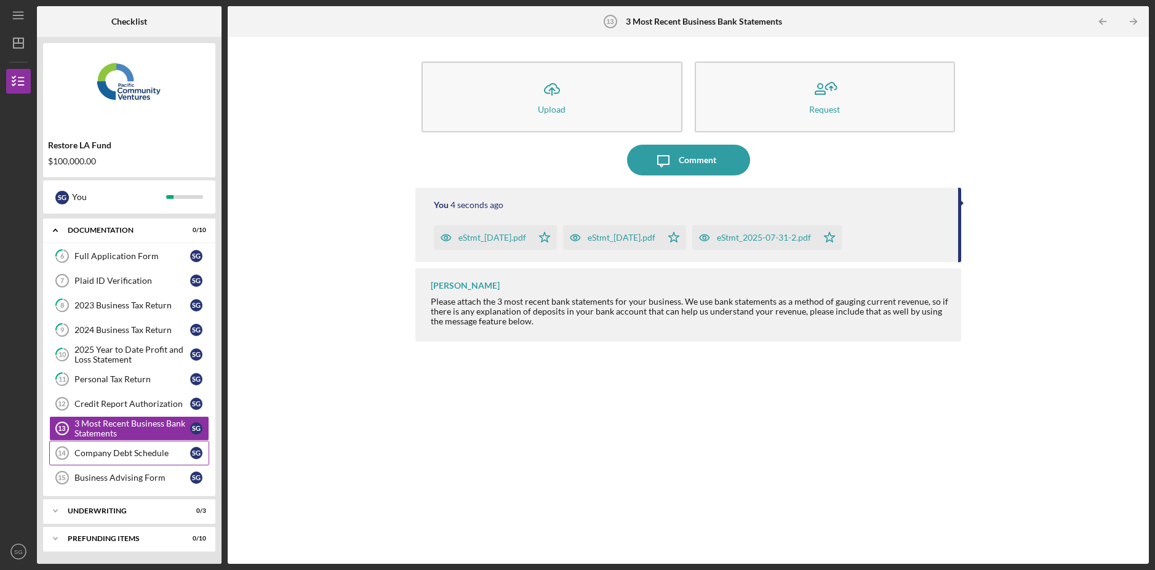
click at [119, 446] on link "Company Debt Schedule 14 Company Debt Schedule S G" at bounding box center [129, 453] width 160 height 25
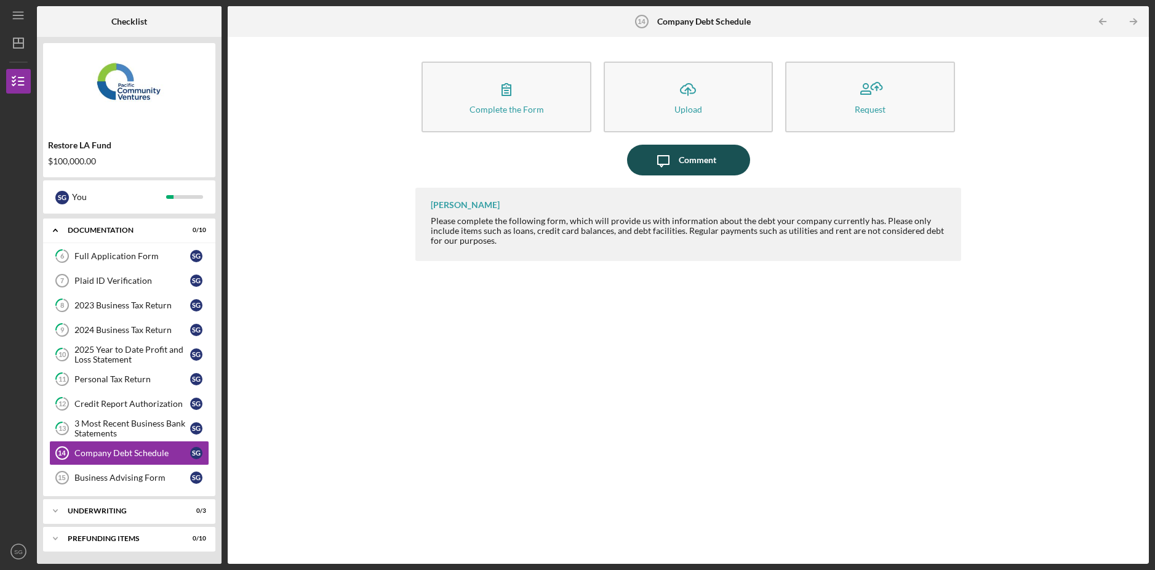
click at [707, 168] on div "Comment" at bounding box center [698, 160] width 38 height 31
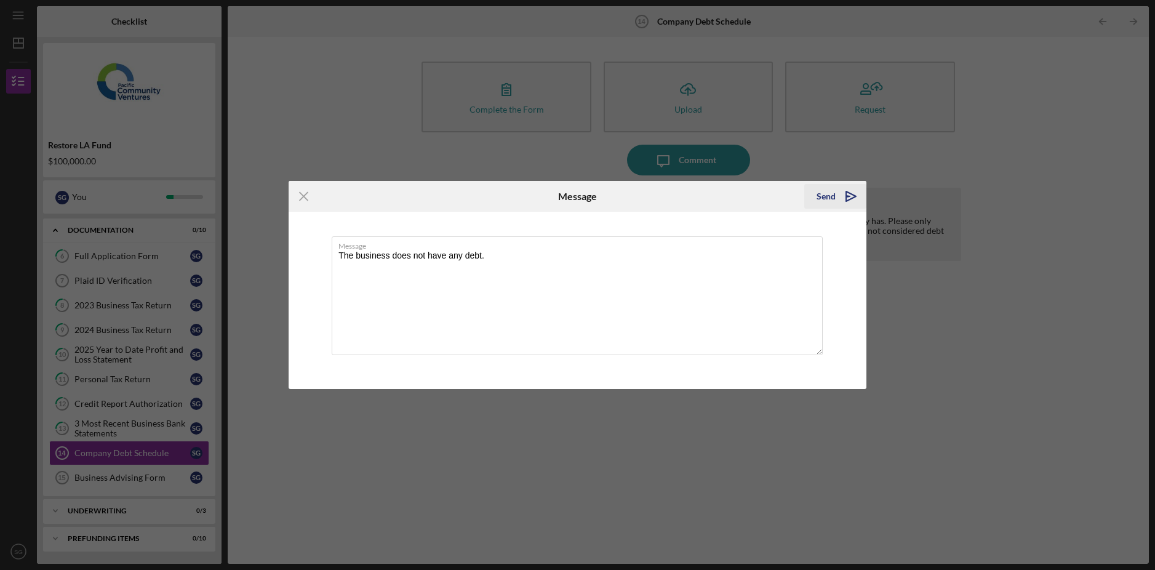
type textarea "The business does not have any debt."
click at [819, 193] on div "Send" at bounding box center [826, 196] width 19 height 25
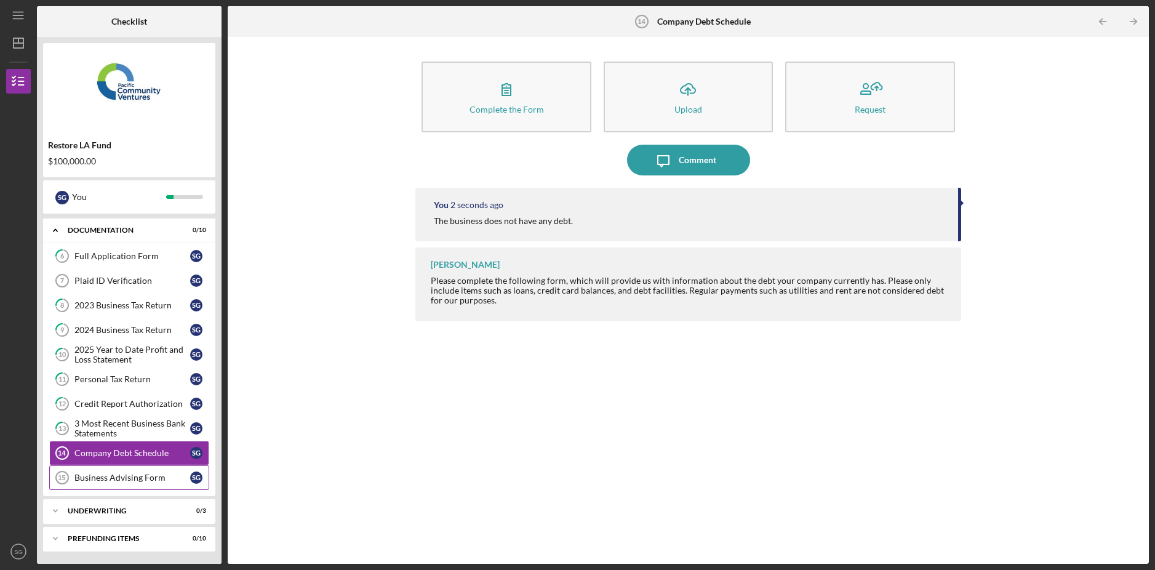
click at [91, 488] on link "Business Advising Form 15 Business Advising Form S G" at bounding box center [129, 477] width 160 height 25
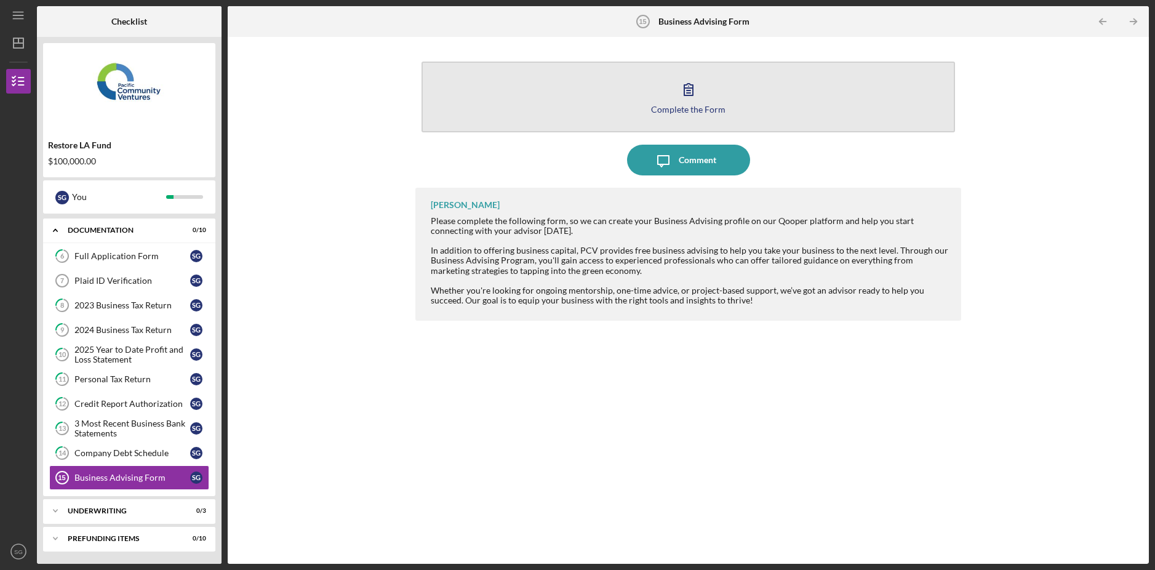
click at [678, 116] on button "Complete the Form Form" at bounding box center [688, 97] width 533 height 71
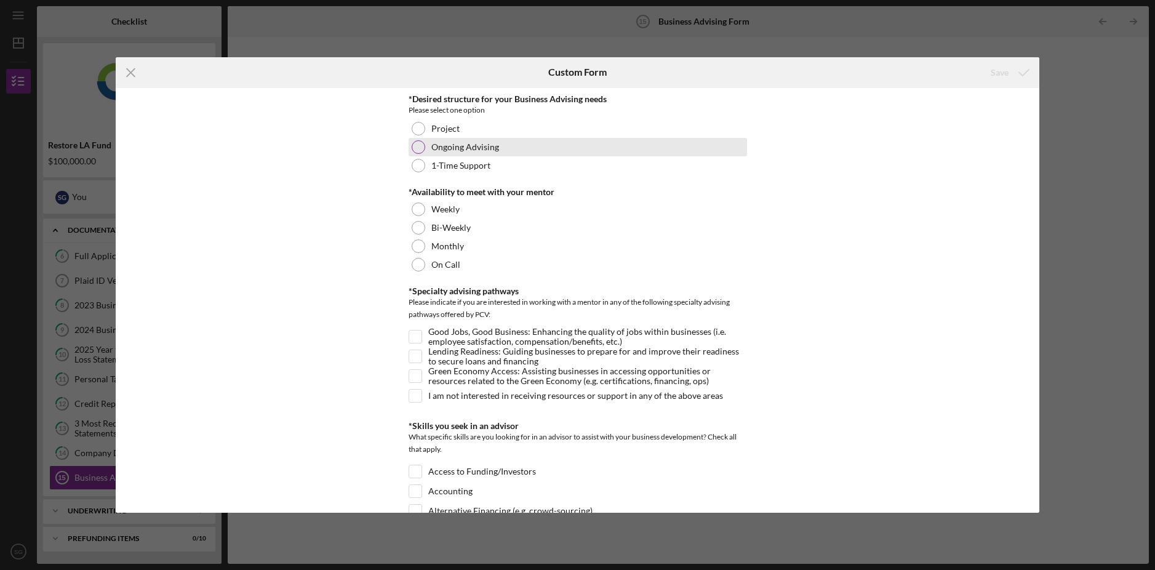
click at [452, 144] on label "Ongoing Advising" at bounding box center [465, 147] width 68 height 10
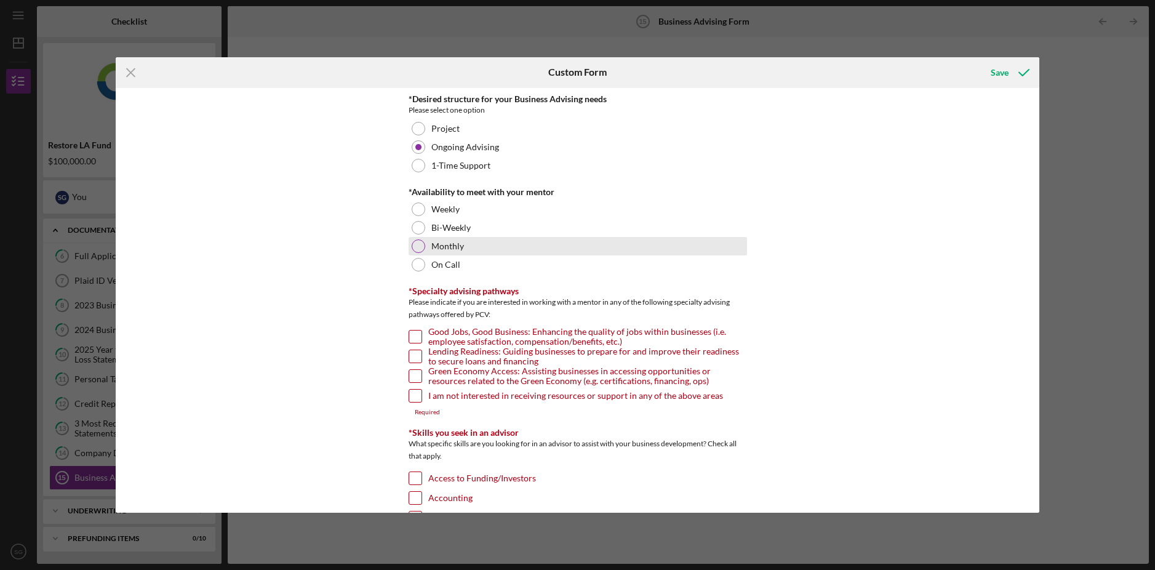
click at [452, 241] on label "Monthly" at bounding box center [447, 246] width 33 height 10
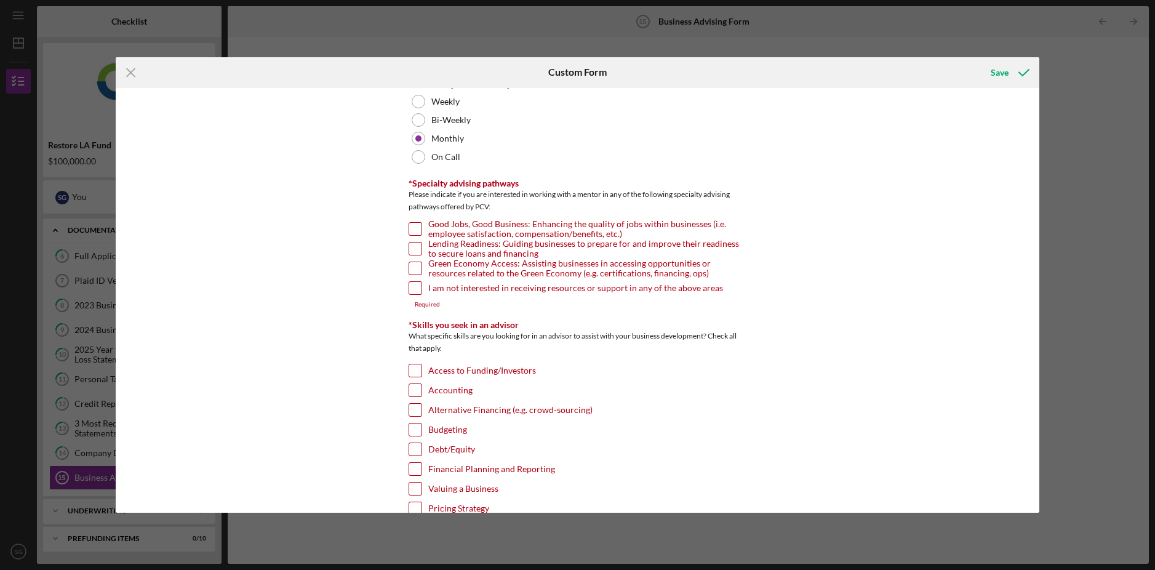
click at [417, 248] on input "Lending Readiness: Guiding businesses to prepare for and improve their readines…" at bounding box center [415, 249] width 12 height 12
checkbox input "true"
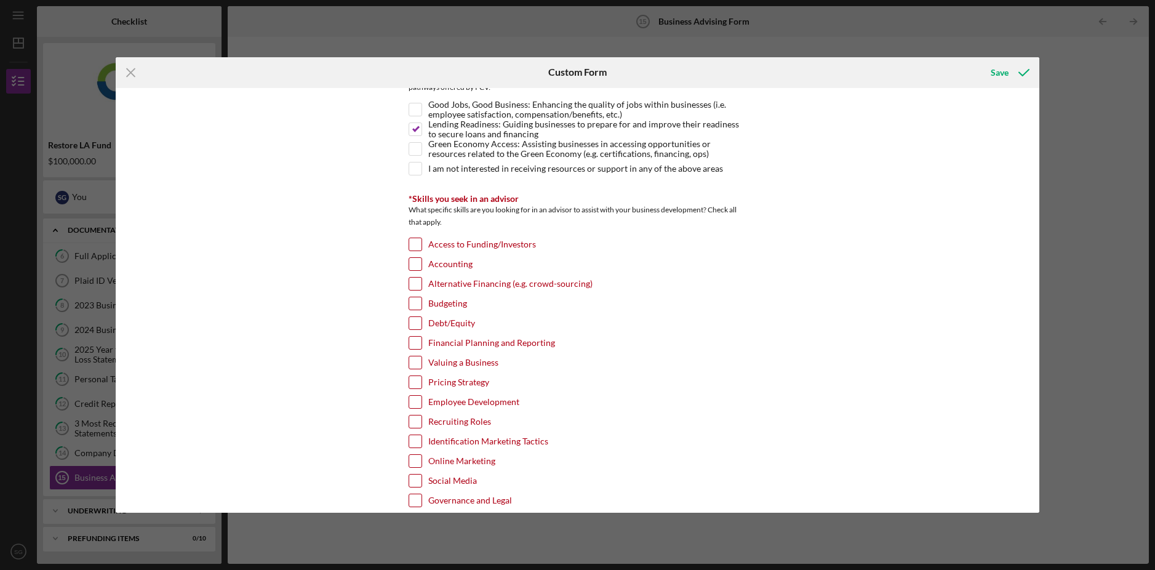
scroll to position [340, 0]
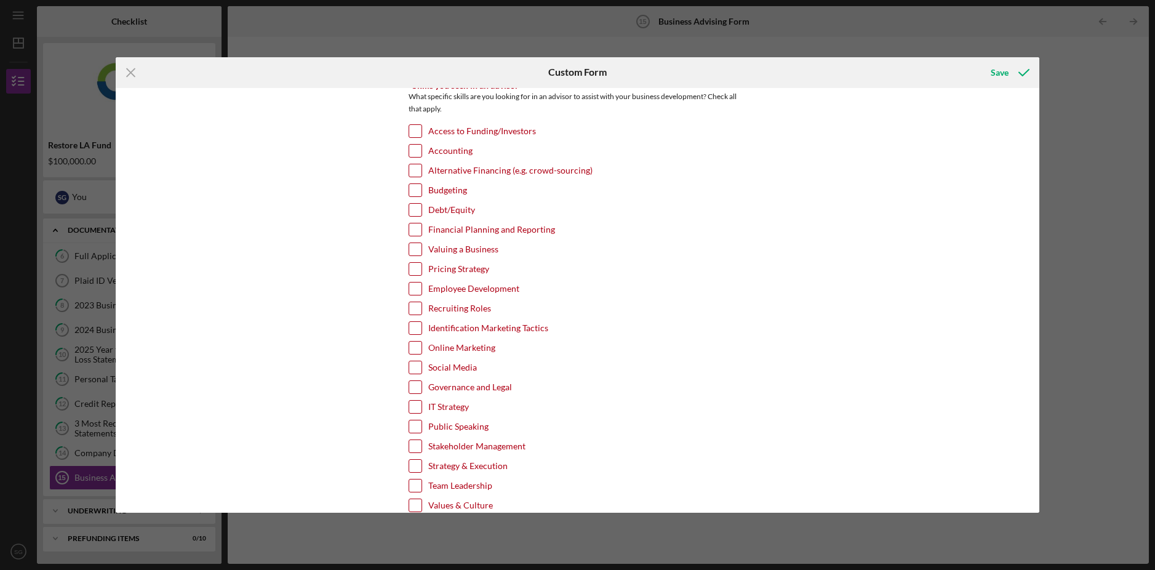
click at [414, 129] on input "Access to Funding/Investors" at bounding box center [415, 131] width 12 height 12
checkbox input "true"
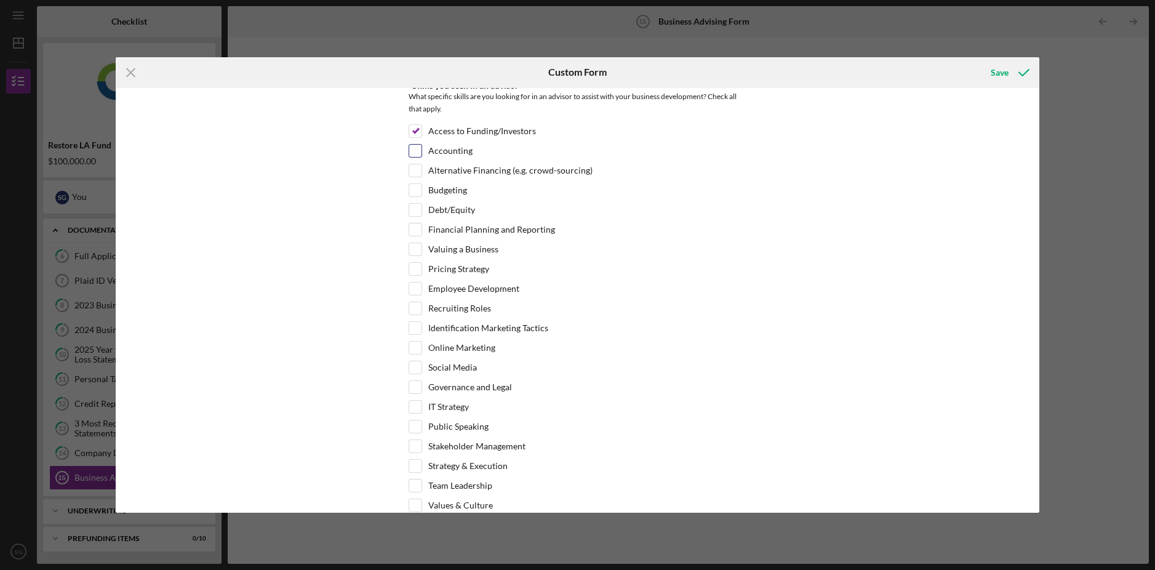
click at [419, 153] on input "Accounting" at bounding box center [415, 151] width 12 height 12
checkbox input "true"
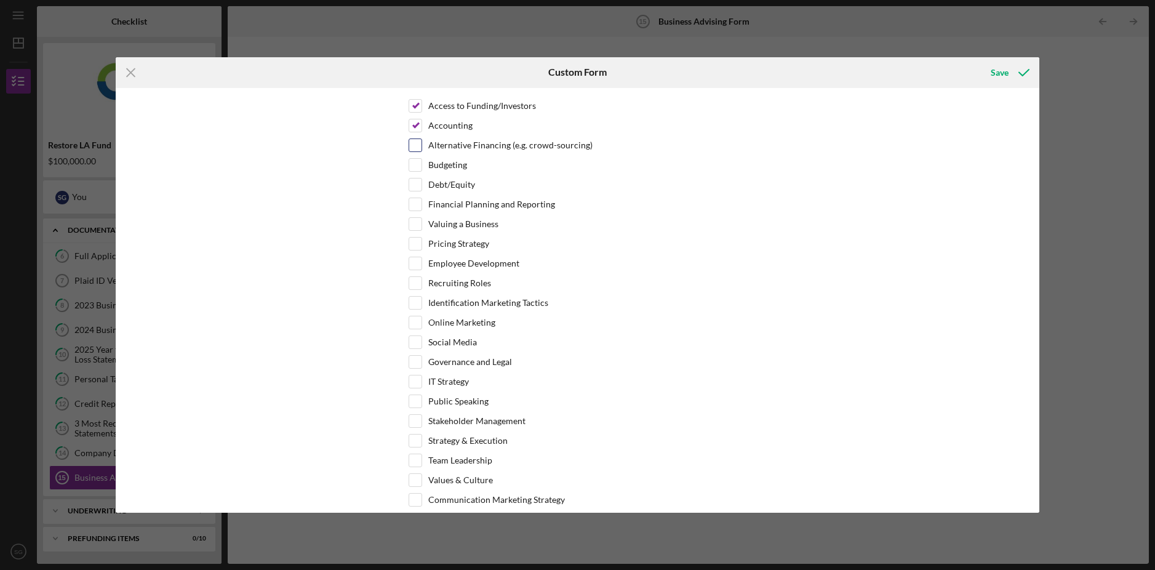
click at [414, 148] on input "Alternative Financing (e.g. crowd-sourcing)" at bounding box center [415, 145] width 12 height 12
checkbox input "true"
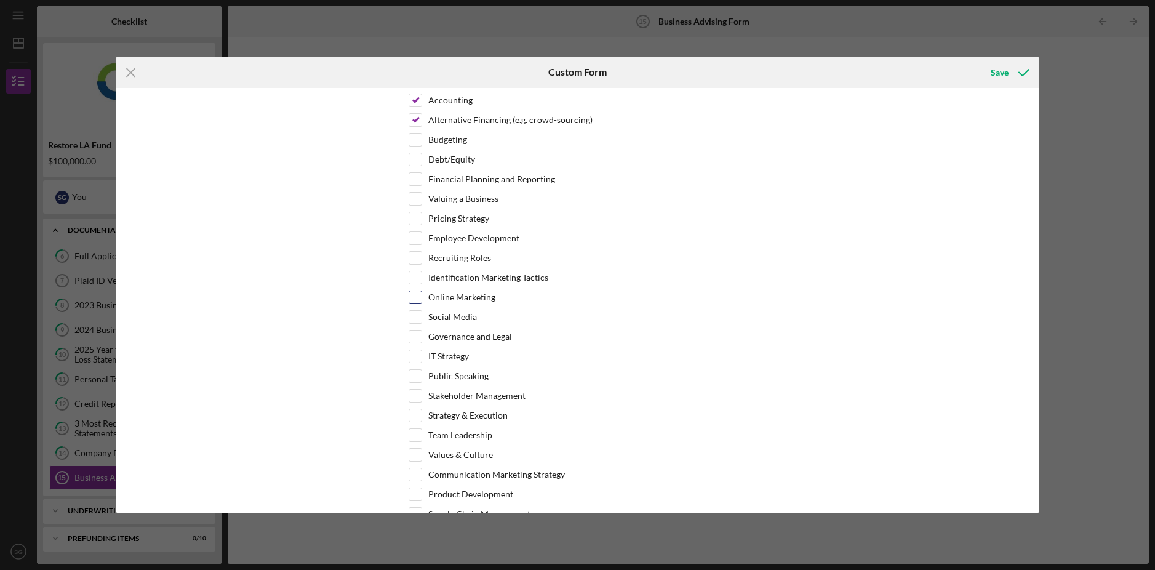
click at [417, 300] on input "Online Marketing" at bounding box center [415, 297] width 12 height 12
checkbox input "true"
click at [417, 327] on div "Social Media" at bounding box center [578, 320] width 339 height 20
click at [418, 322] on input "Social Media" at bounding box center [415, 317] width 12 height 12
checkbox input "true"
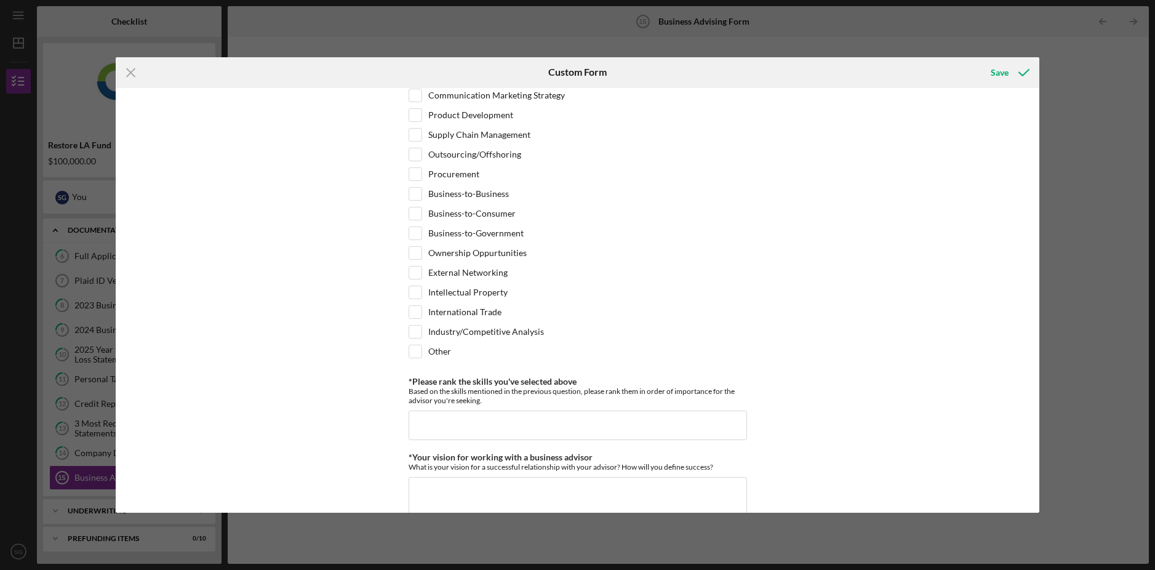
scroll to position [878, 0]
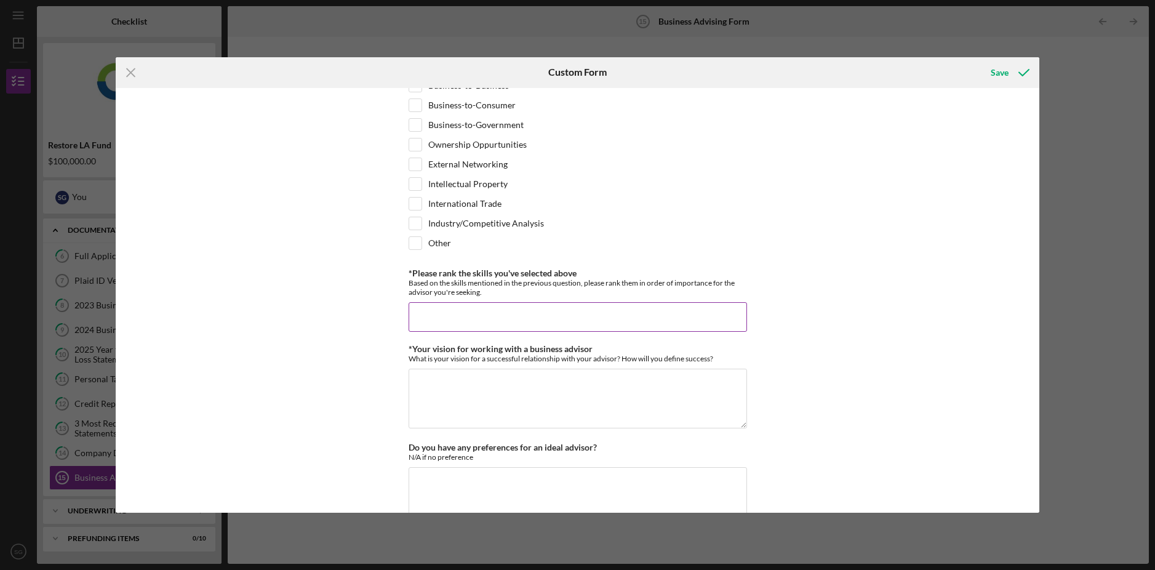
click at [486, 323] on input "*Please rank the skills you've selected above" at bounding box center [578, 317] width 339 height 30
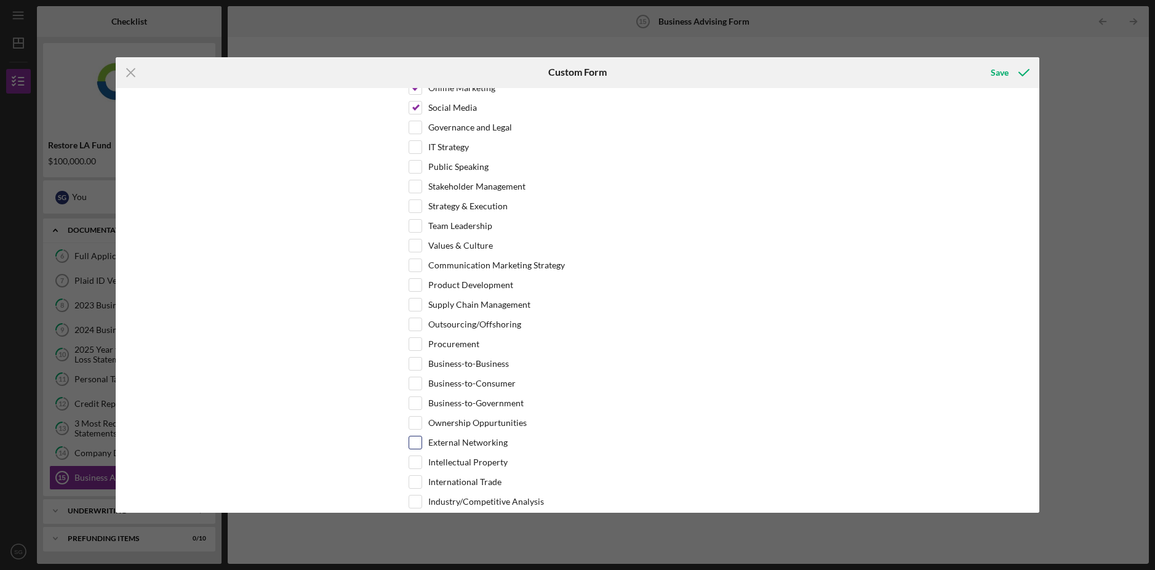
scroll to position [851, 0]
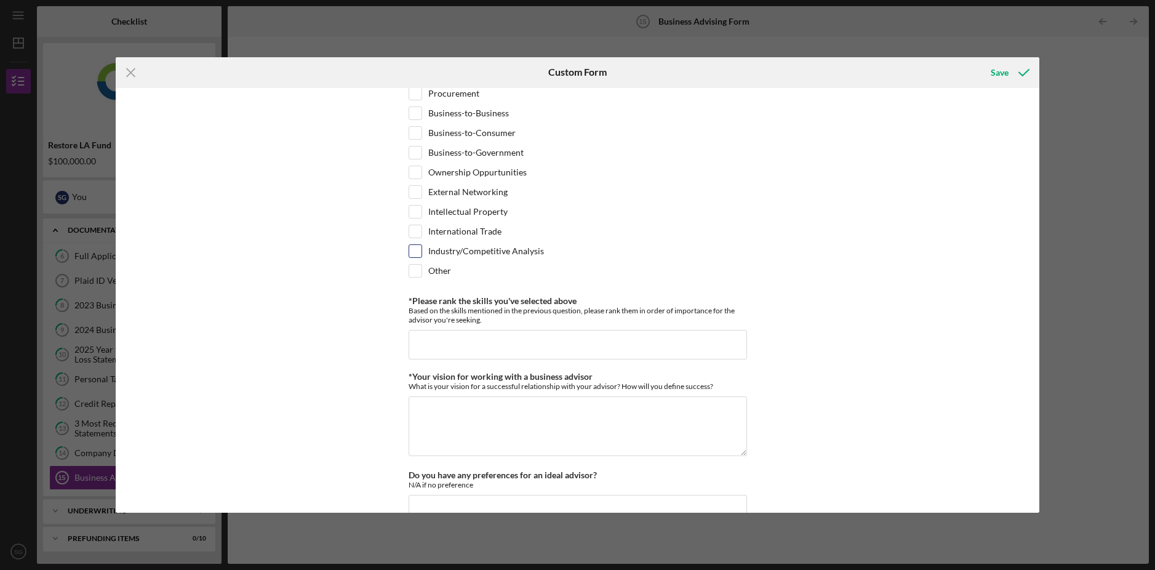
click at [419, 246] on input "Industry/Competitive Analysis" at bounding box center [415, 251] width 12 height 12
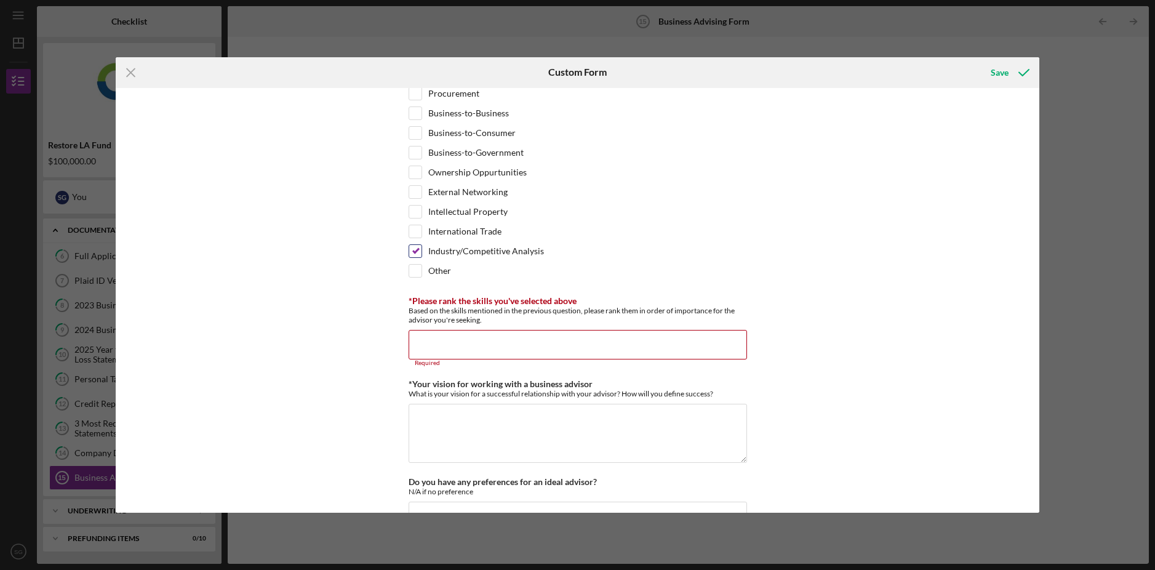
click at [419, 246] on input "Industry/Competitive Analysis" at bounding box center [415, 251] width 12 height 12
click at [413, 248] on input "Industry/Competitive Analysis" at bounding box center [415, 251] width 12 height 12
checkbox input "true"
click at [414, 231] on input "International Trade" at bounding box center [415, 231] width 12 height 12
checkbox input "true"
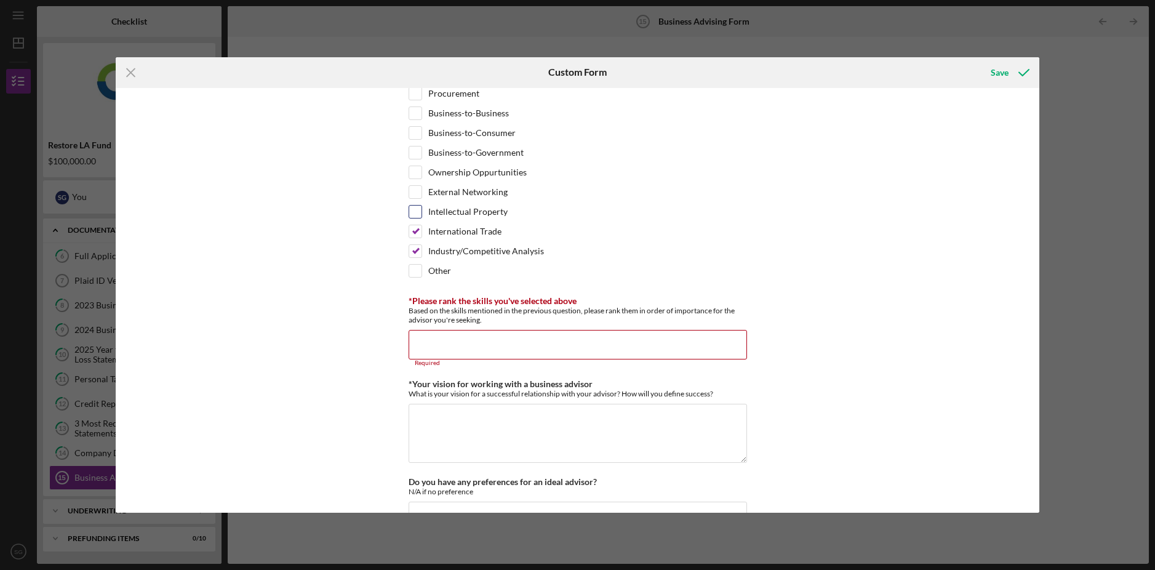
click at [413, 212] on input "Intellectual Property" at bounding box center [415, 212] width 12 height 12
checkbox input "true"
click at [413, 196] on input "External Networking" at bounding box center [415, 192] width 12 height 12
checkbox input "true"
click at [415, 174] on input "Ownership Oppurtunities" at bounding box center [415, 172] width 12 height 12
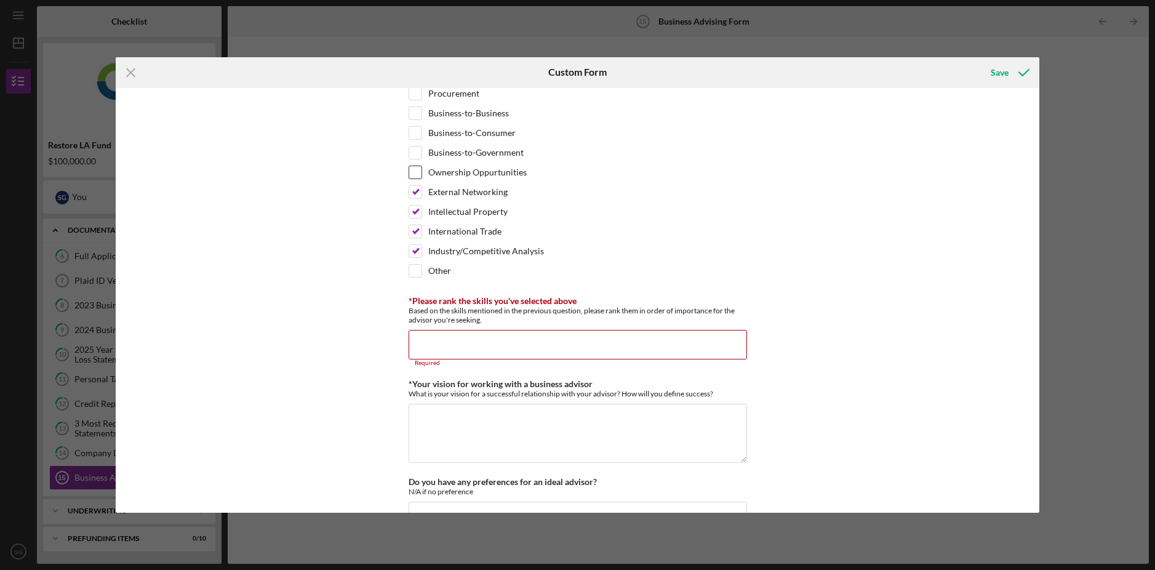
checkbox input "true"
click at [414, 154] on input "Business-to-Government" at bounding box center [415, 152] width 12 height 12
checkbox input "true"
click at [414, 136] on input "Business-to-Consumer" at bounding box center [415, 133] width 12 height 12
checkbox input "true"
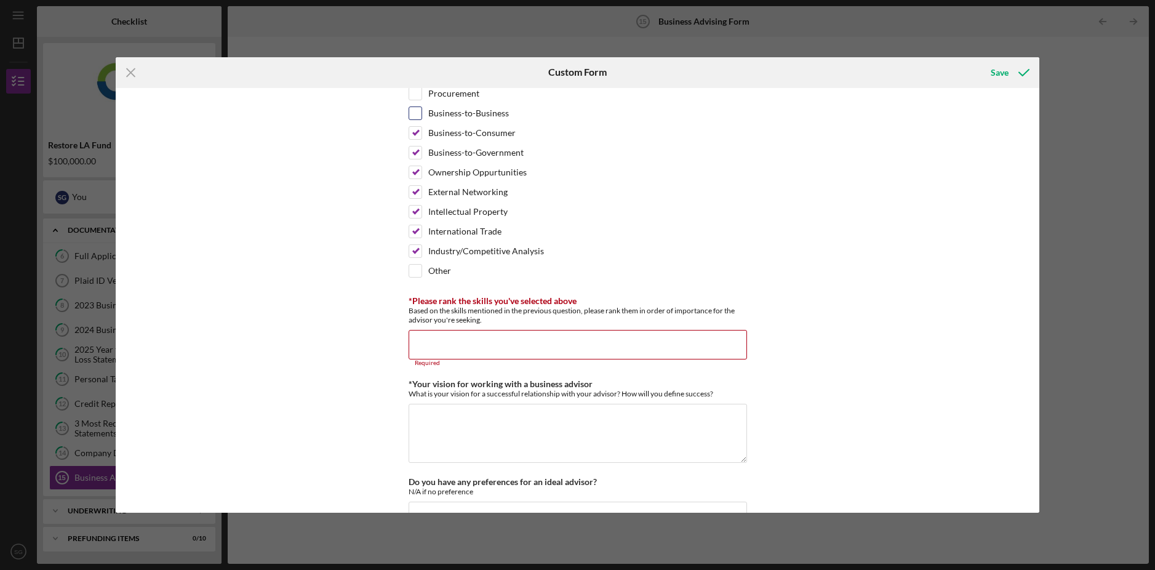
click at [413, 109] on input "Business-to-Business" at bounding box center [415, 113] width 12 height 12
checkbox input "true"
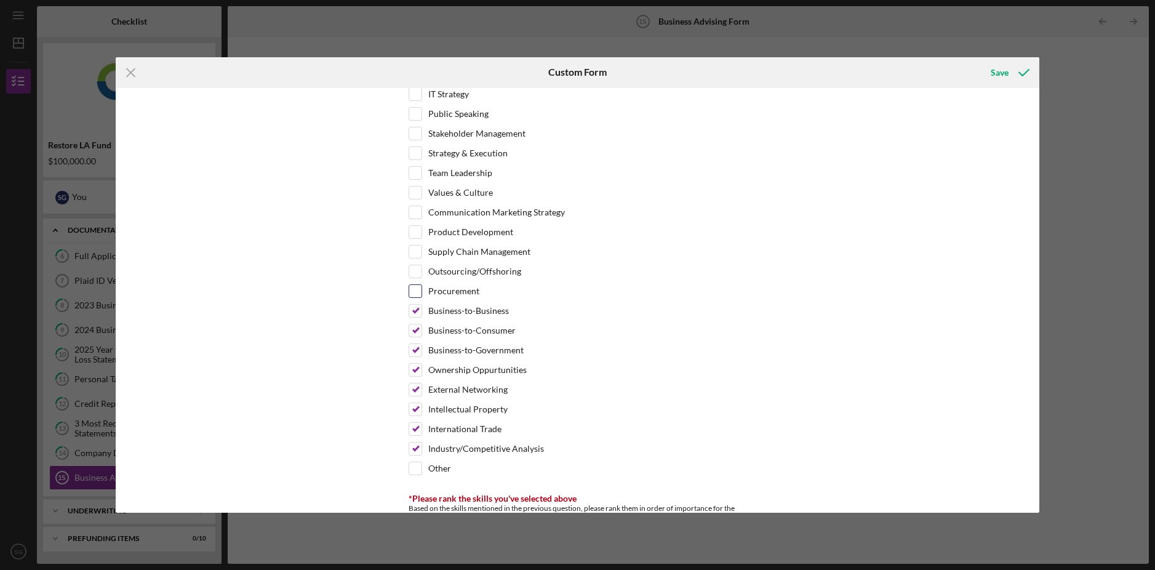
click at [412, 294] on input "Procurement" at bounding box center [415, 291] width 12 height 12
checkbox input "true"
click at [417, 273] on input "Outsourcing/Offshoring" at bounding box center [415, 271] width 12 height 12
checkbox input "true"
click at [418, 255] on input "Supply Chain Management" at bounding box center [415, 252] width 12 height 12
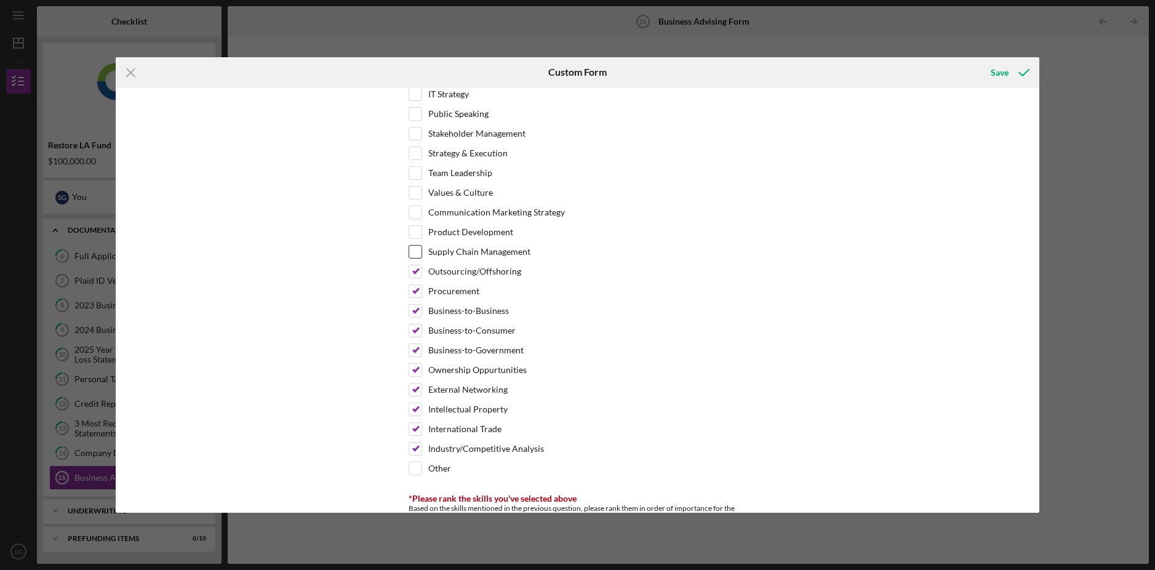
checkbox input "true"
click at [418, 234] on input "Product Development" at bounding box center [415, 232] width 12 height 12
checkbox input "true"
click at [412, 209] on input "Communication Marketing Strategy" at bounding box center [415, 212] width 12 height 12
checkbox input "true"
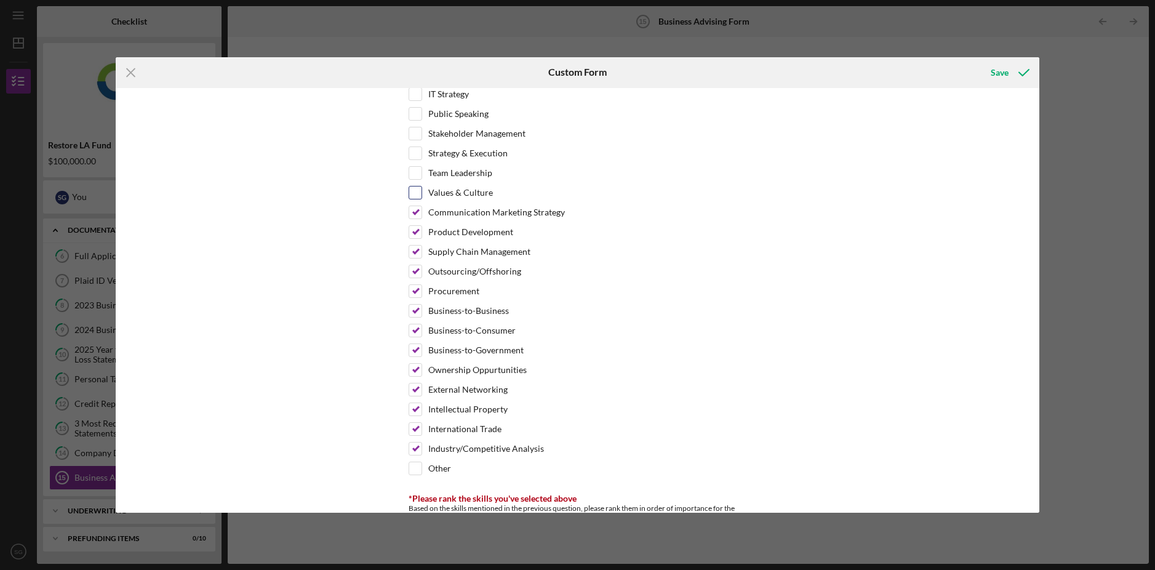
click at [412, 197] on input "Values & Culture" at bounding box center [415, 192] width 12 height 12
checkbox input "true"
click at [415, 171] on input "Team Leadership" at bounding box center [415, 173] width 12 height 12
checkbox input "true"
click at [415, 156] on input "Strategy & Execution" at bounding box center [415, 153] width 12 height 12
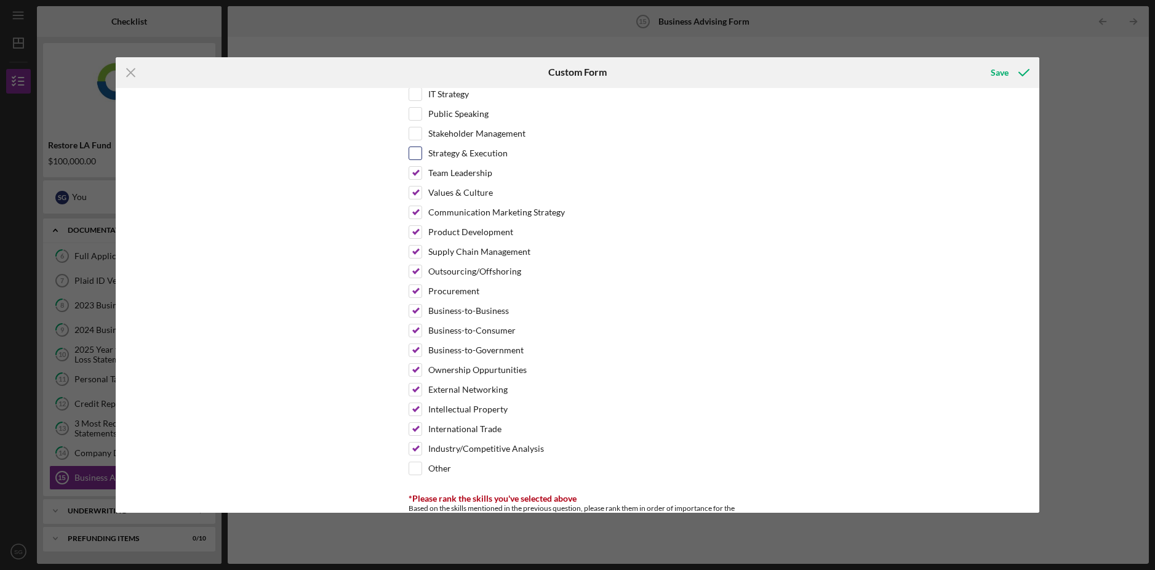
checkbox input "true"
click at [416, 138] on input "Stakeholder Management" at bounding box center [415, 133] width 12 height 12
checkbox input "true"
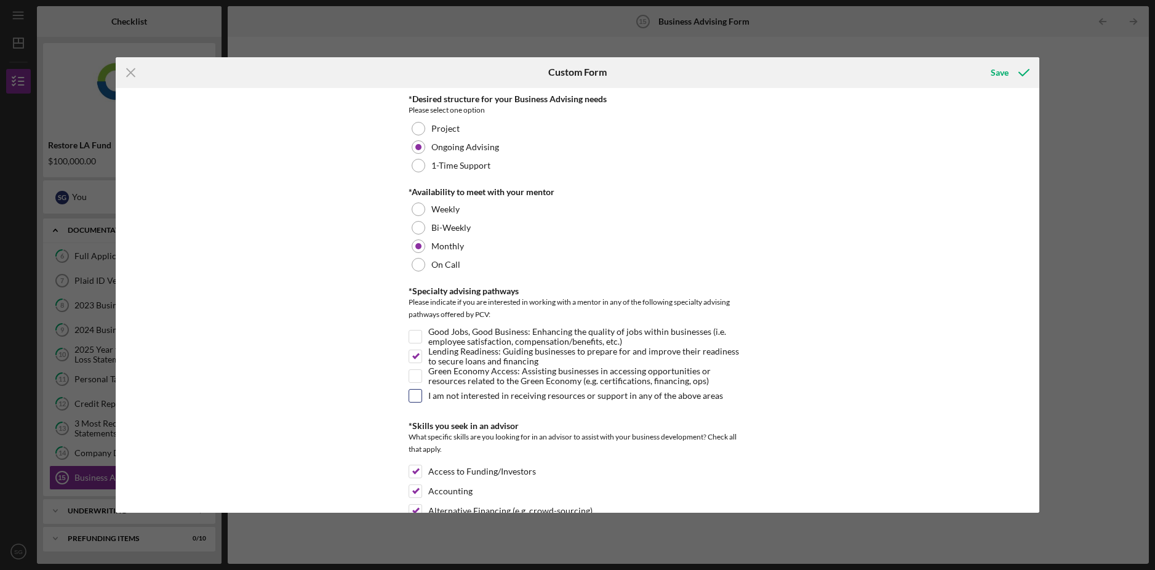
scroll to position [252, 0]
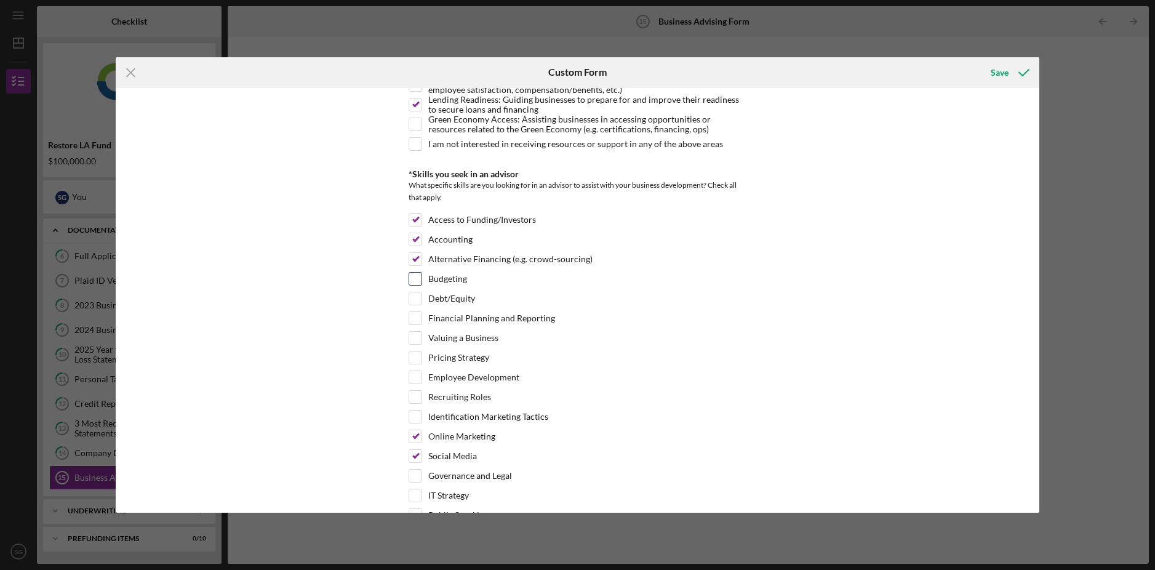
click at [418, 278] on input "Budgeting" at bounding box center [415, 279] width 12 height 12
checkbox input "true"
click at [415, 303] on input "Debt/Equity" at bounding box center [415, 298] width 12 height 12
checkbox input "true"
click at [412, 314] on input "Financial Planning and Reporting" at bounding box center [415, 318] width 12 height 12
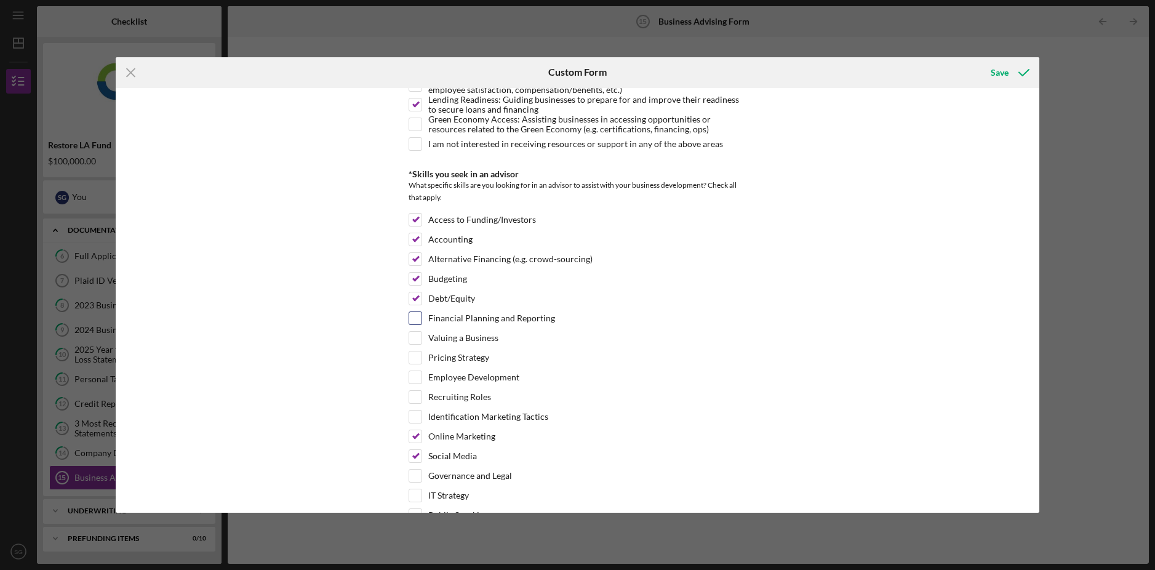
checkbox input "true"
click at [409, 336] on input "Valuing a Business" at bounding box center [415, 338] width 12 height 12
checkbox input "true"
click at [411, 358] on input "Pricing Strategy" at bounding box center [415, 357] width 12 height 12
checkbox input "true"
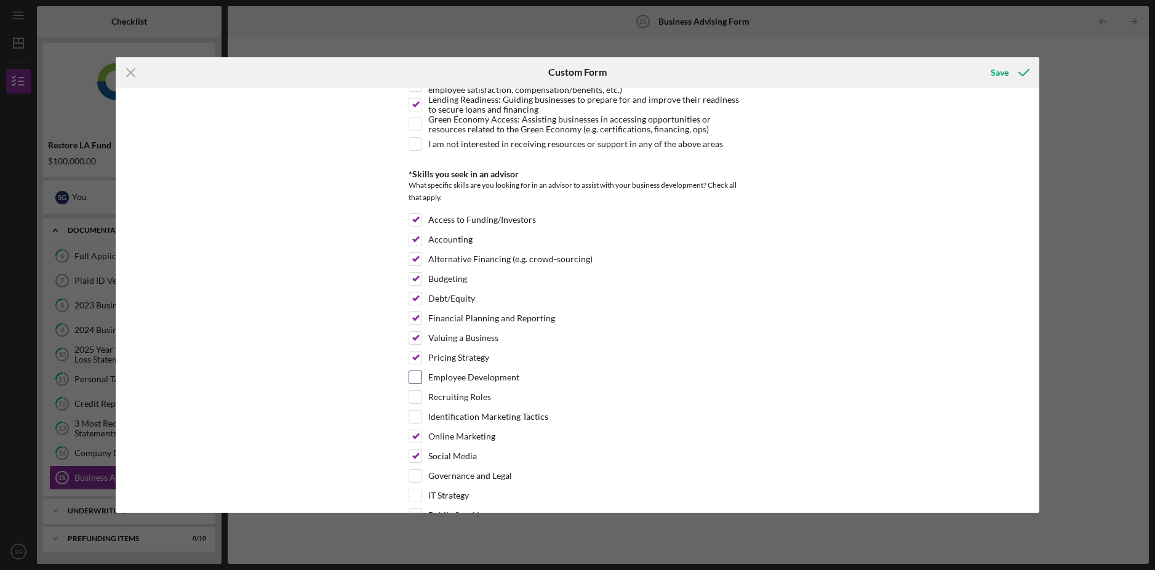
click at [412, 377] on input "Employee Development" at bounding box center [415, 377] width 12 height 12
checkbox input "true"
drag, startPoint x: 411, startPoint y: 394, endPoint x: 412, endPoint y: 409, distance: 14.8
click at [411, 395] on input "Recruiting Roles" at bounding box center [415, 397] width 12 height 12
checkbox input "true"
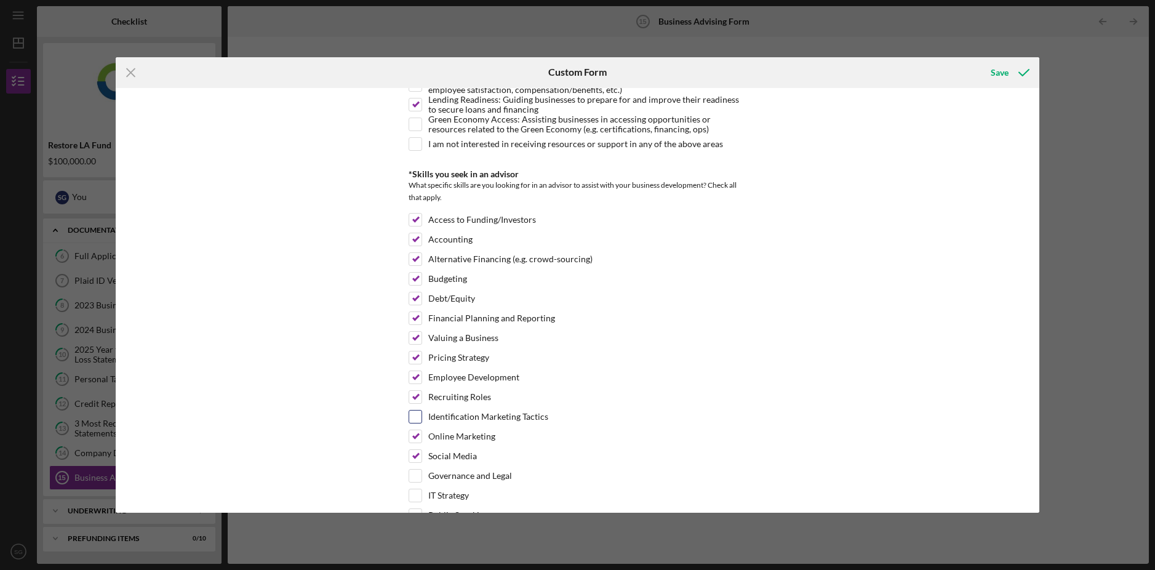
click at [412, 412] on input "Identification Marketing Tactics" at bounding box center [415, 417] width 12 height 12
checkbox input "true"
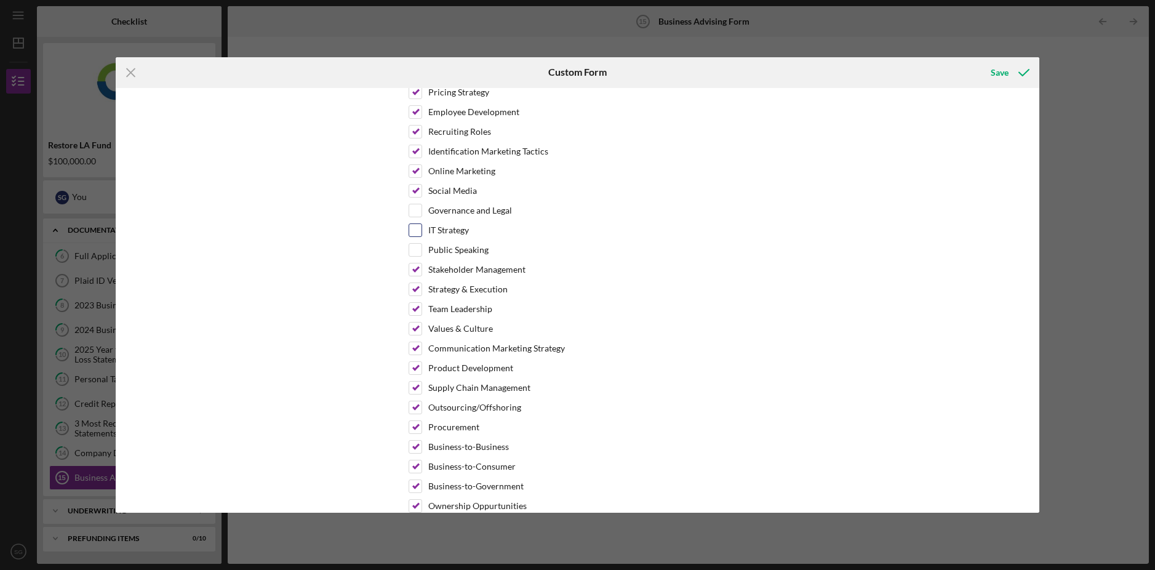
click at [417, 231] on input "IT Strategy" at bounding box center [415, 230] width 12 height 12
checkbox input "true"
click at [416, 209] on input "Governance and Legal" at bounding box center [415, 210] width 12 height 12
checkbox input "true"
click at [417, 248] on input "Public Speaking" at bounding box center [415, 250] width 12 height 12
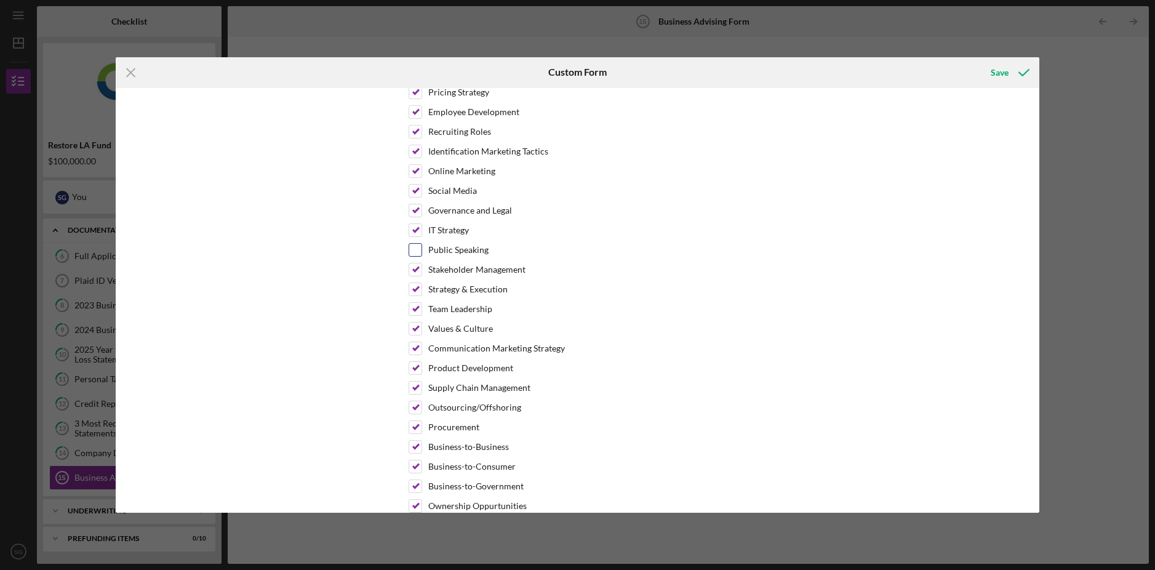
checkbox input "true"
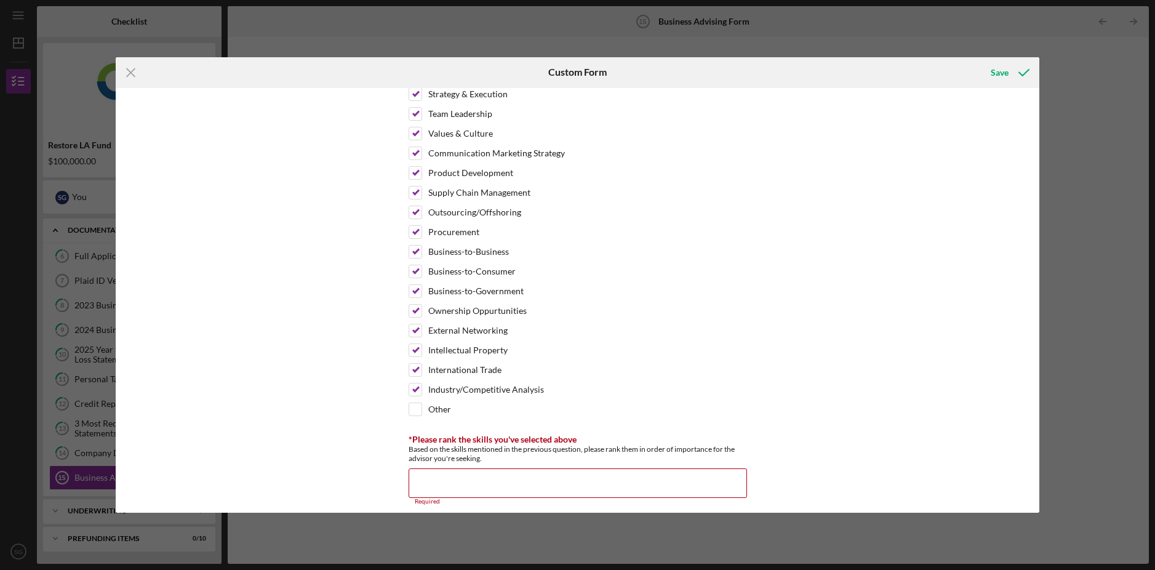
scroll to position [953, 0]
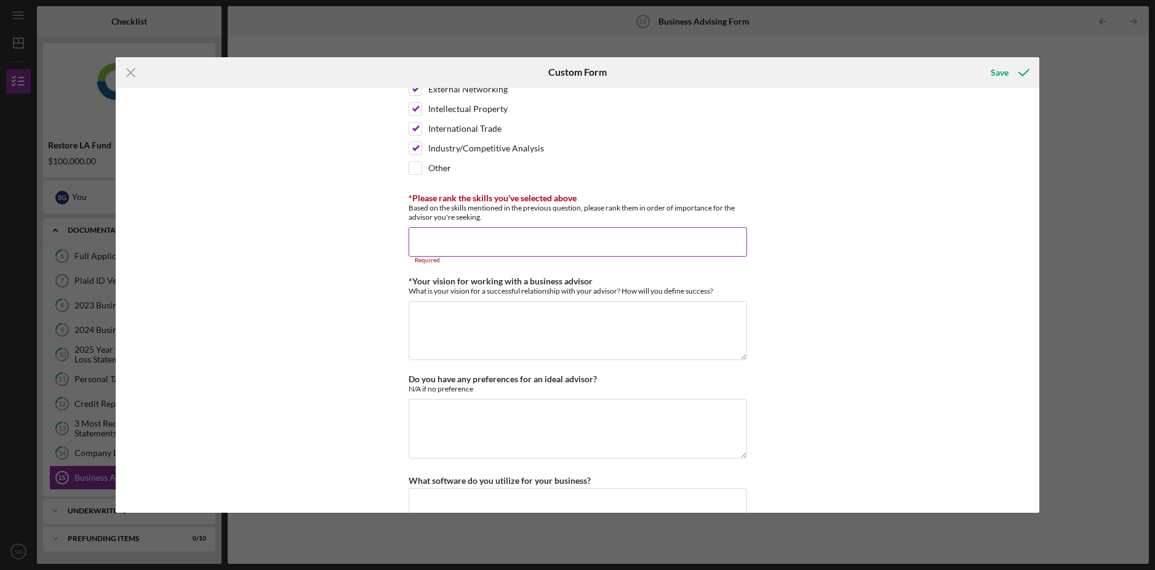
click at [446, 231] on input "*Please rank the skills you've selected above" at bounding box center [578, 242] width 339 height 30
type input "1"
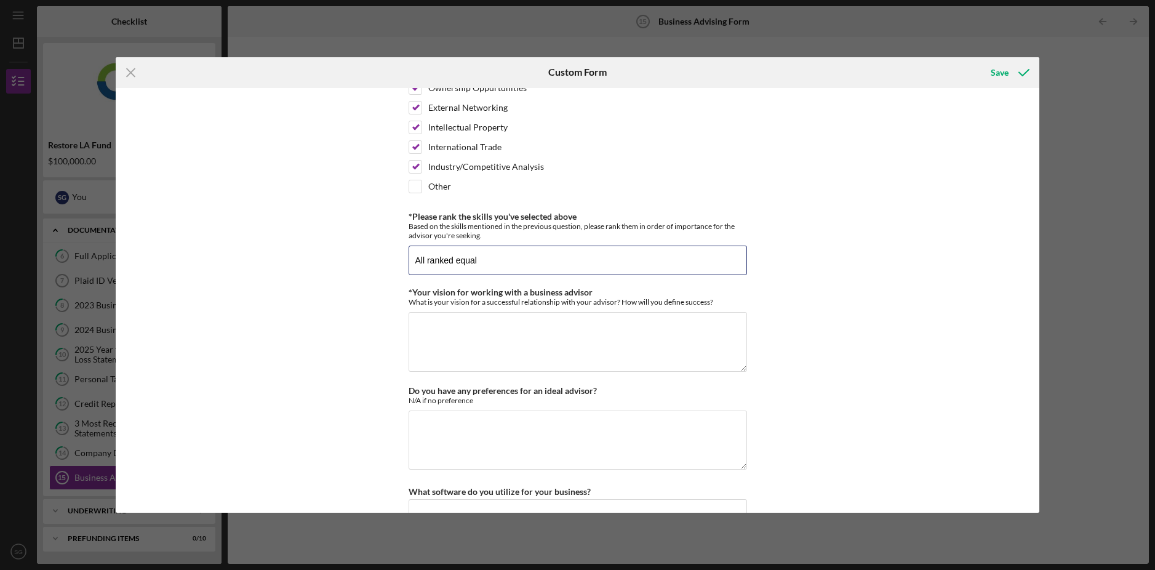
scroll to position [960, 0]
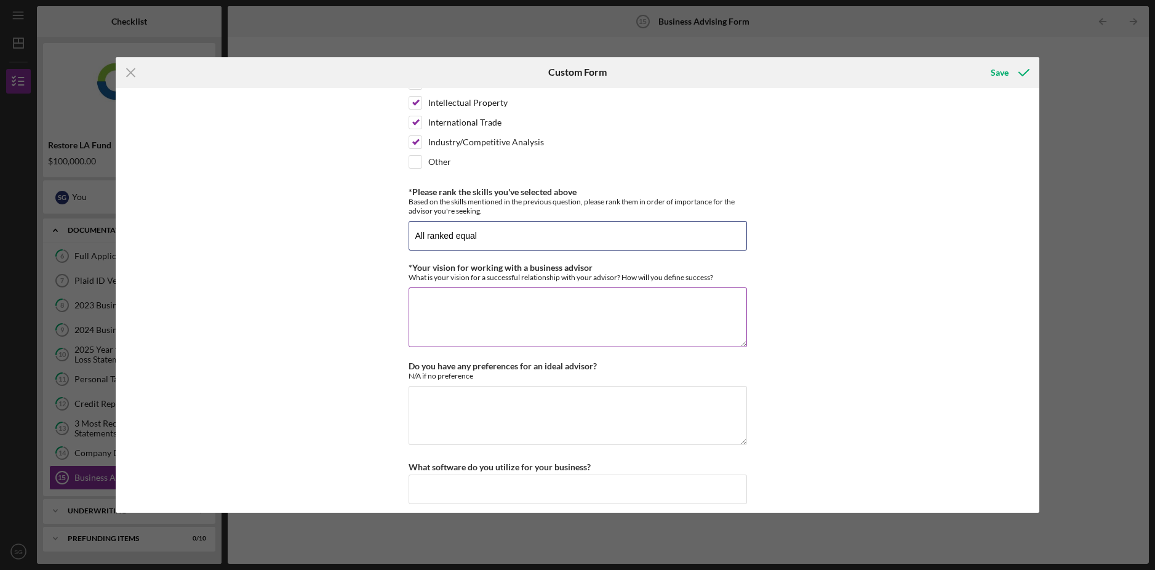
type input "All ranked equal"
click at [521, 315] on textarea "*Your vision for working with a business advisor" at bounding box center [578, 316] width 339 height 59
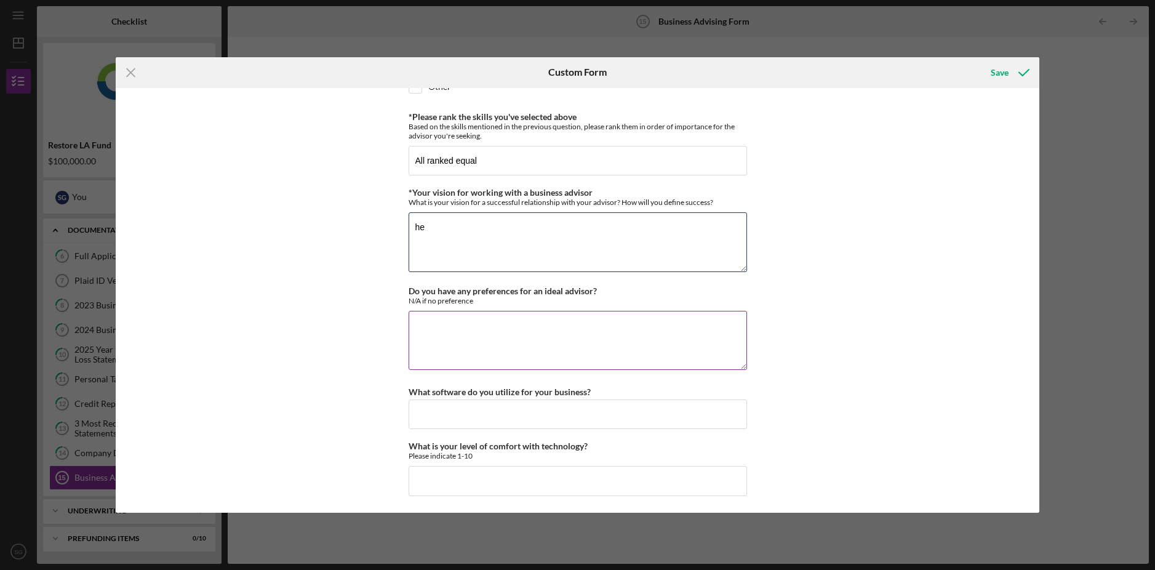
type textarea "h"
type textarea "Need help securing loans for the business to help expand."
click at [507, 323] on textarea "Do you have any preferences for an ideal advisor?" at bounding box center [578, 340] width 339 height 59
type textarea "N/A"
click at [567, 409] on input "What software do you utilize for your business?" at bounding box center [578, 414] width 339 height 30
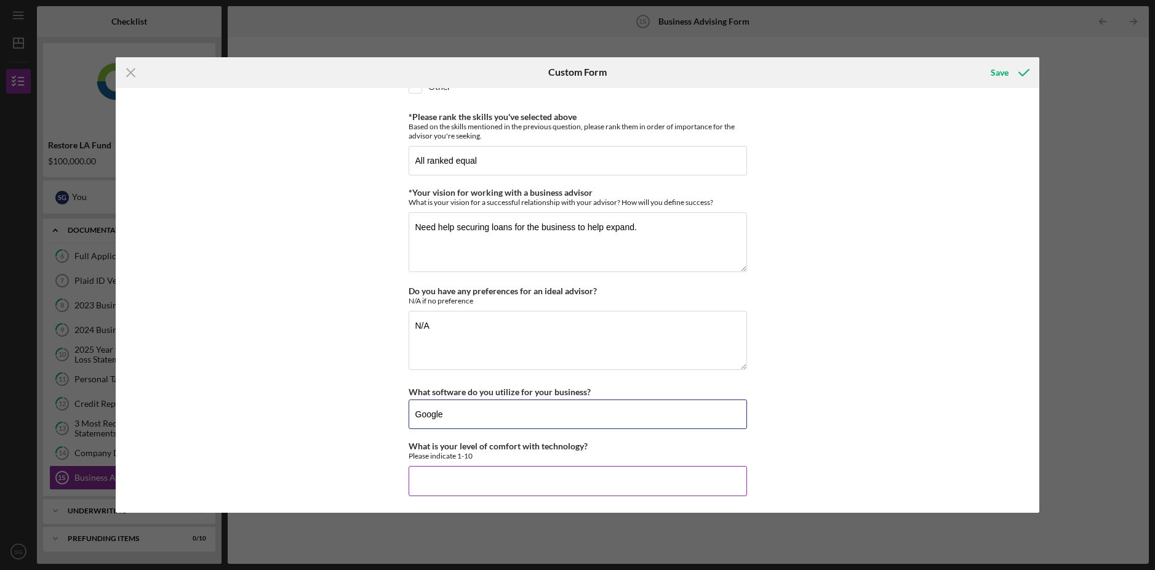
type input "Google"
click at [577, 482] on input "What is your level of comfort with technology?" at bounding box center [578, 481] width 339 height 30
type input "10"
click at [999, 71] on div "Save" at bounding box center [1000, 72] width 18 height 25
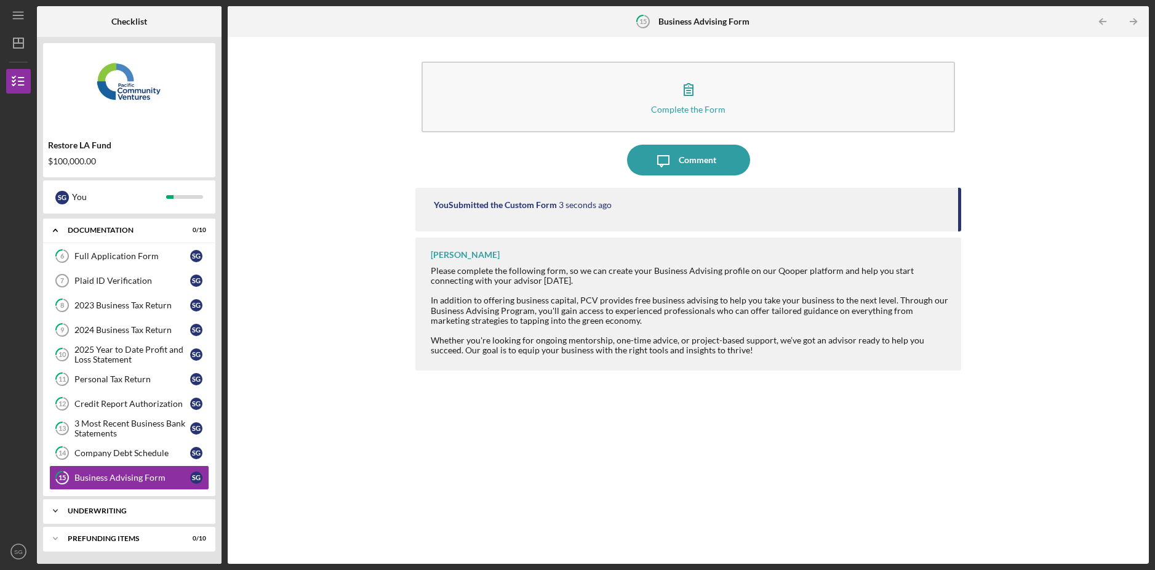
click at [142, 510] on div "Underwriting" at bounding box center [134, 510] width 132 height 7
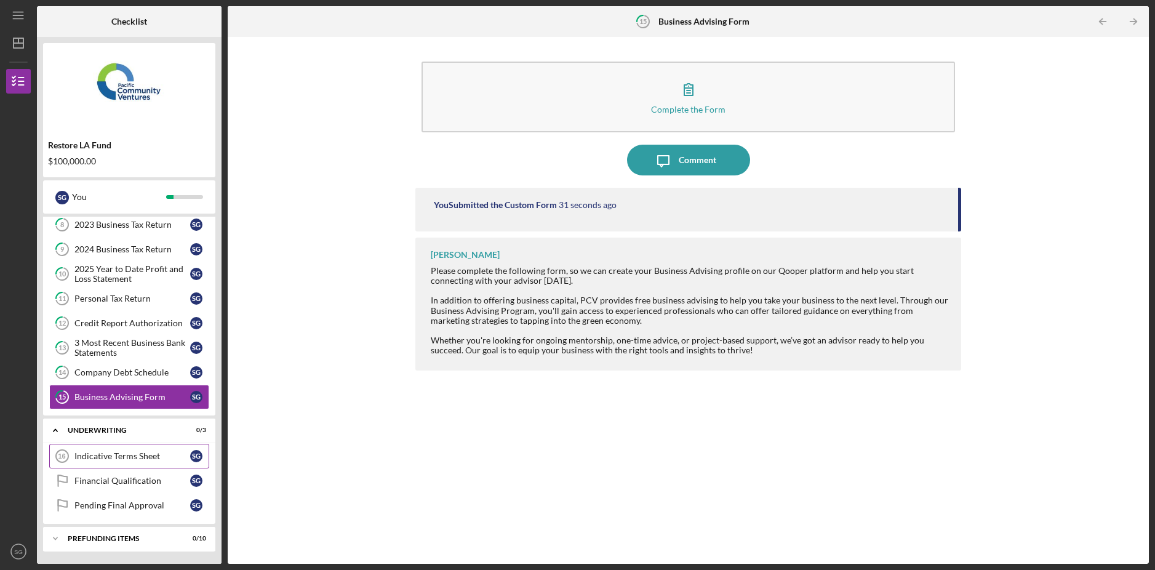
click at [186, 455] on div "Indicative Terms Sheet" at bounding box center [132, 456] width 116 height 10
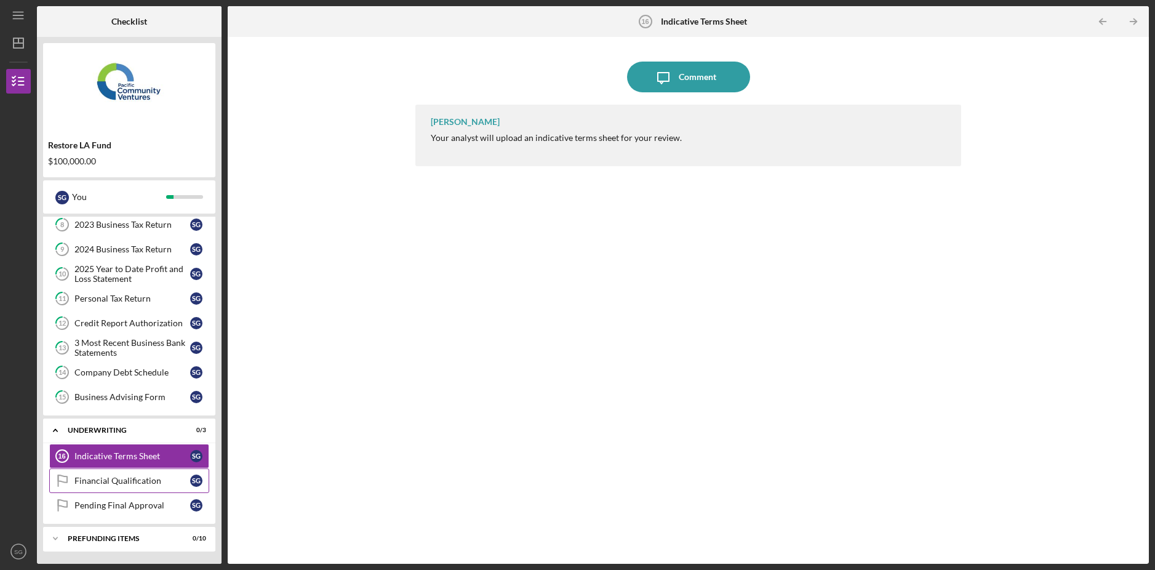
click at [130, 486] on link "Financial Qualification Financial Qualification S G" at bounding box center [129, 480] width 160 height 25
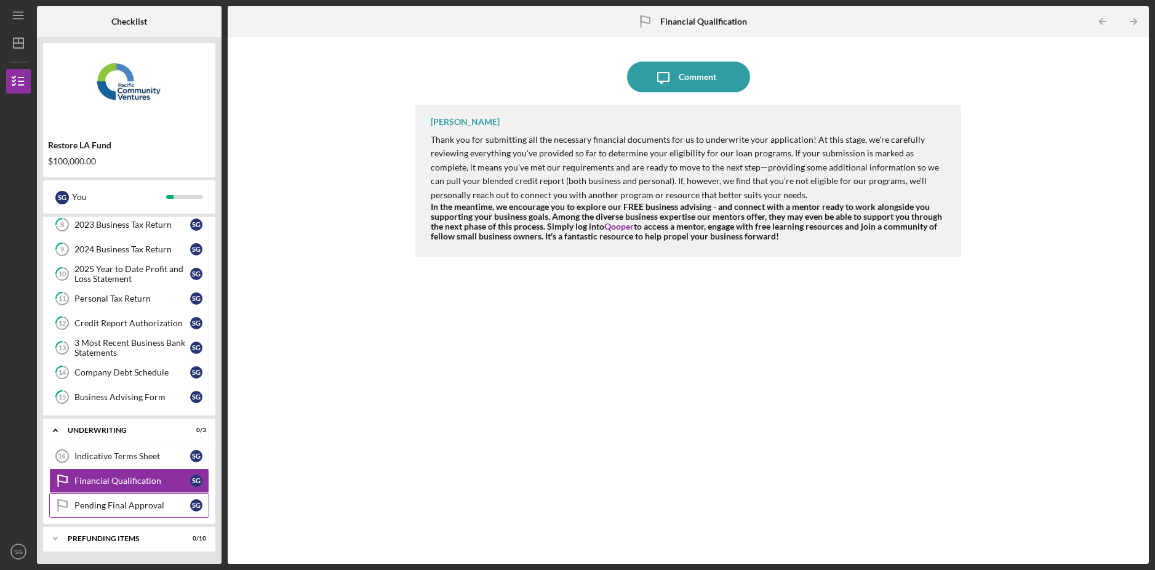
click at [132, 511] on link "Pending Final Approval Pending Final Approval S G" at bounding box center [129, 505] width 160 height 25
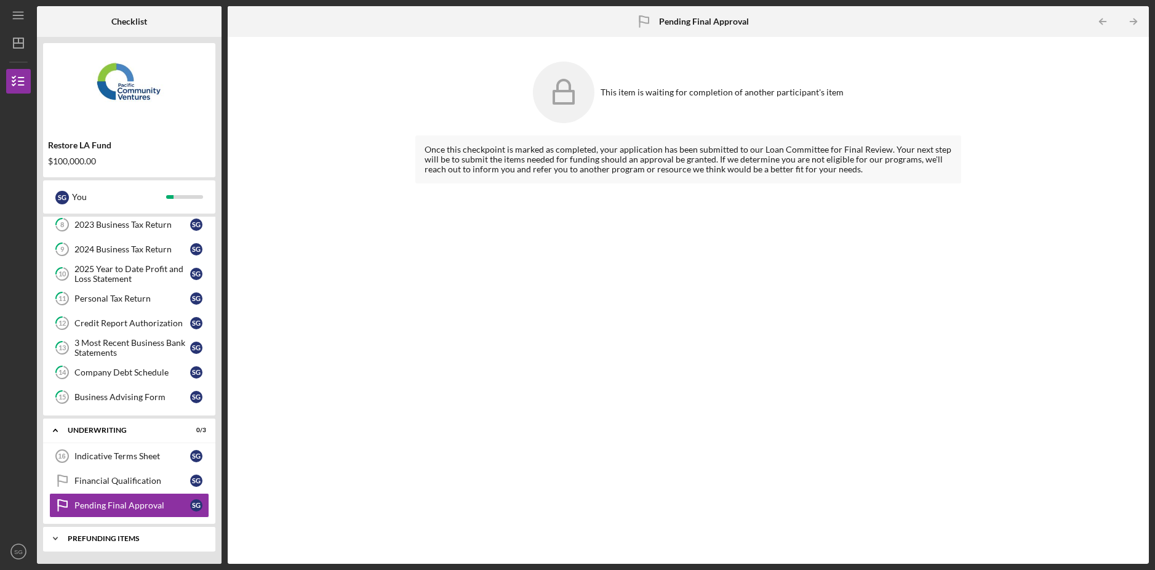
click at [129, 541] on div "Prefunding Items" at bounding box center [134, 538] width 132 height 7
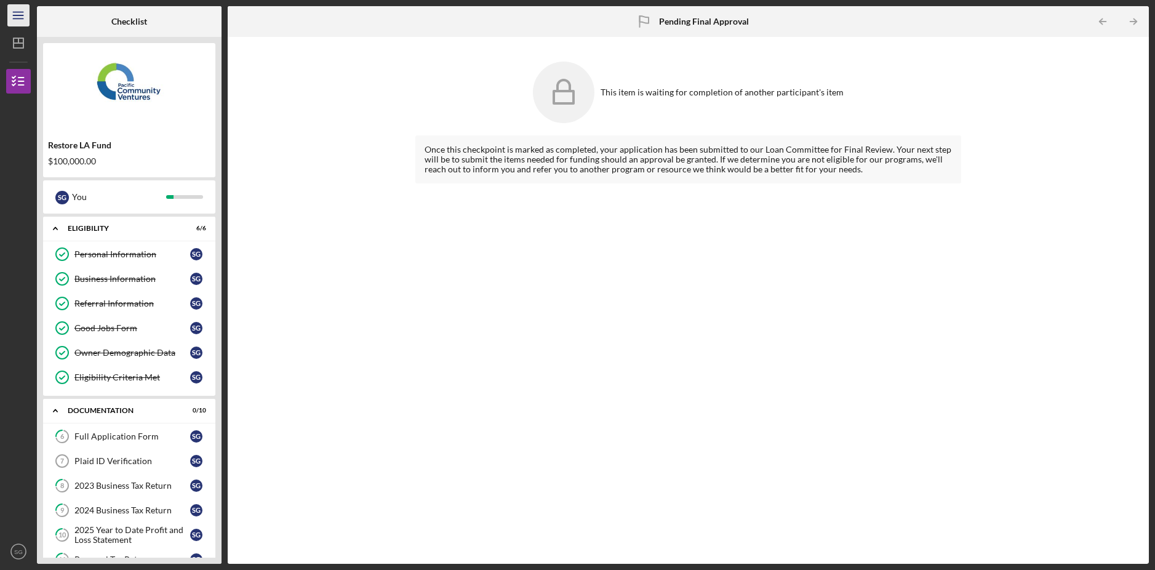
click at [22, 12] on line "button" at bounding box center [18, 12] width 10 height 0
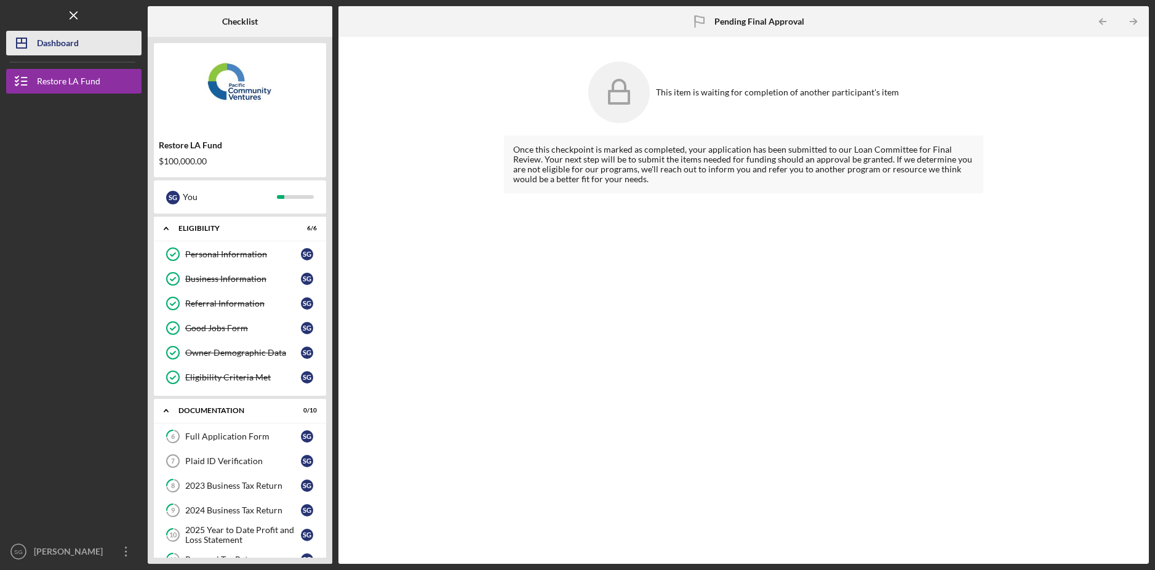
click at [46, 46] on div "Dashboard" at bounding box center [58, 45] width 42 height 28
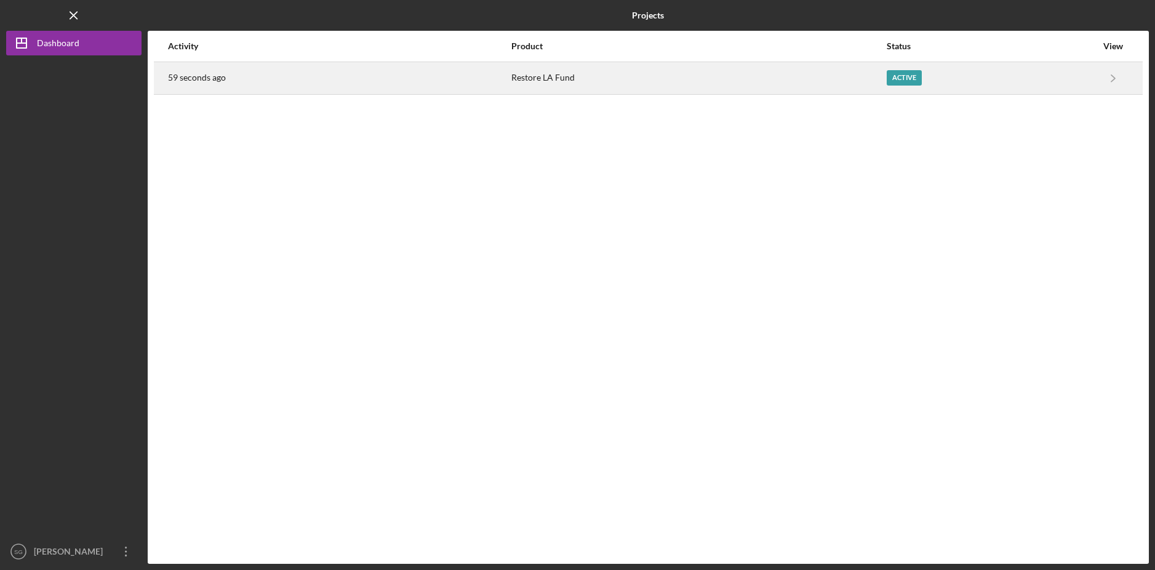
click at [899, 90] on div "Active" at bounding box center [992, 78] width 210 height 31
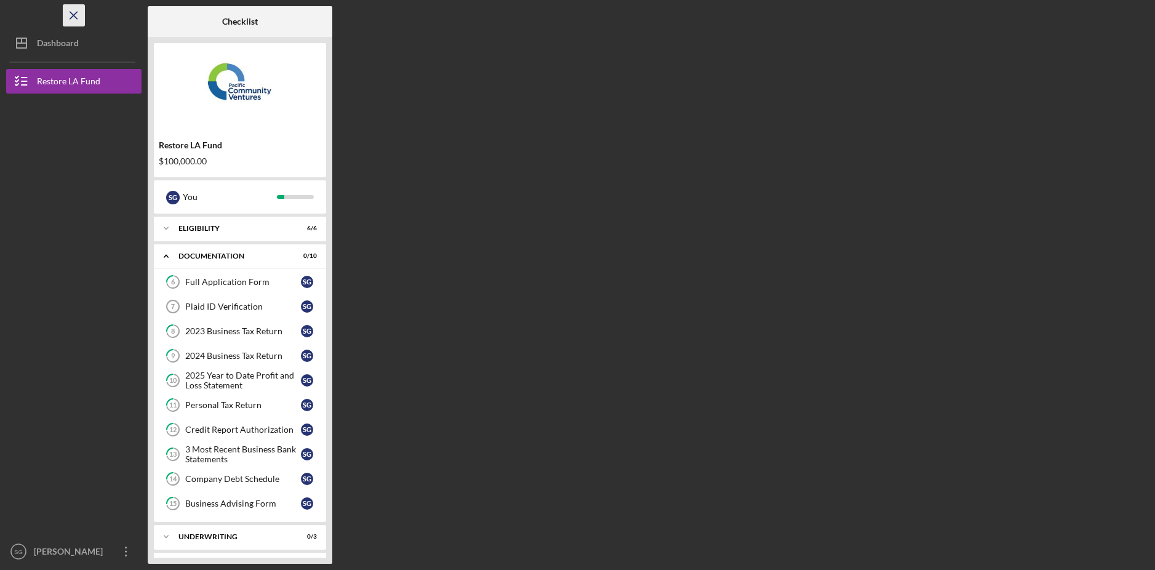
click at [79, 14] on icon "Icon/Menu Close" at bounding box center [74, 16] width 28 height 28
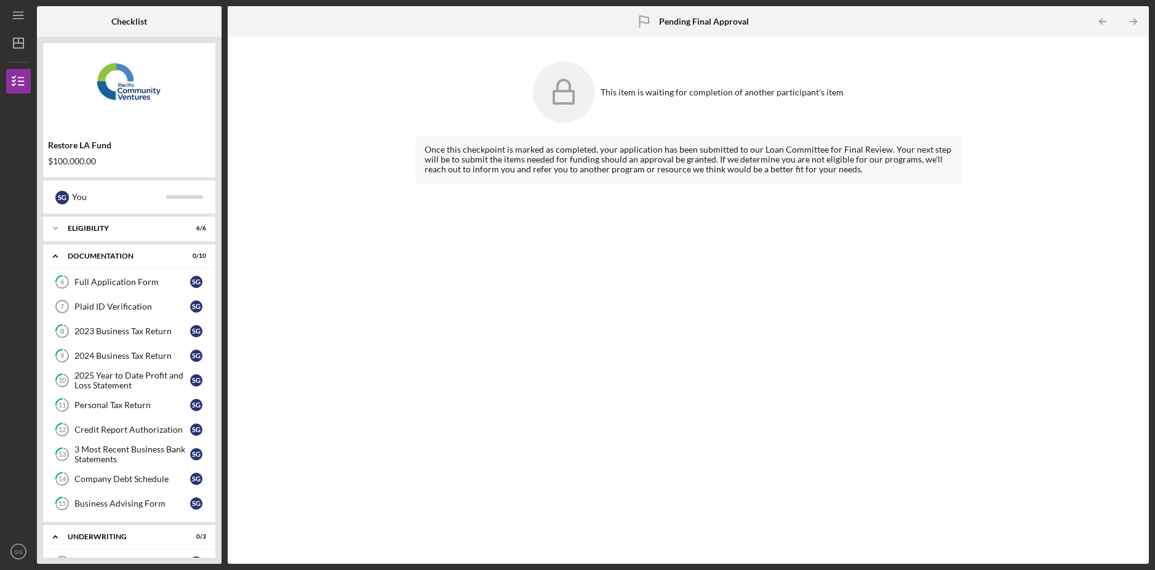
scroll to position [106, 0]
